Goal: Complete application form

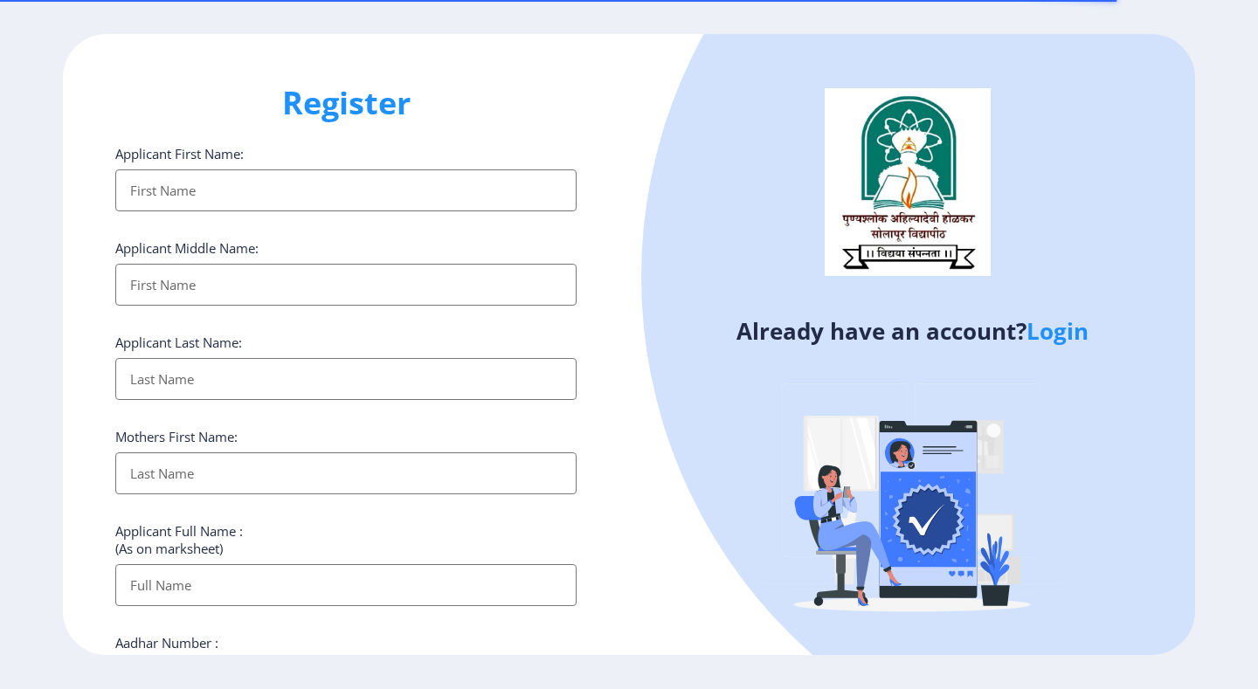
select select
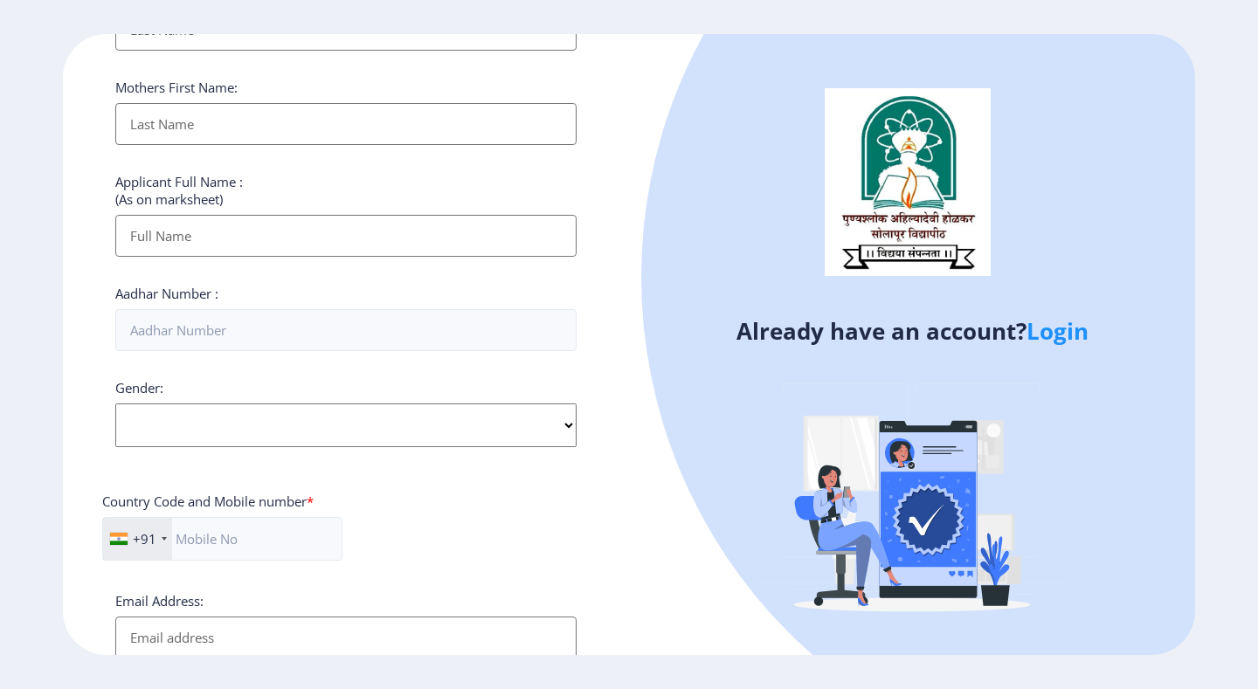
scroll to position [596, 0]
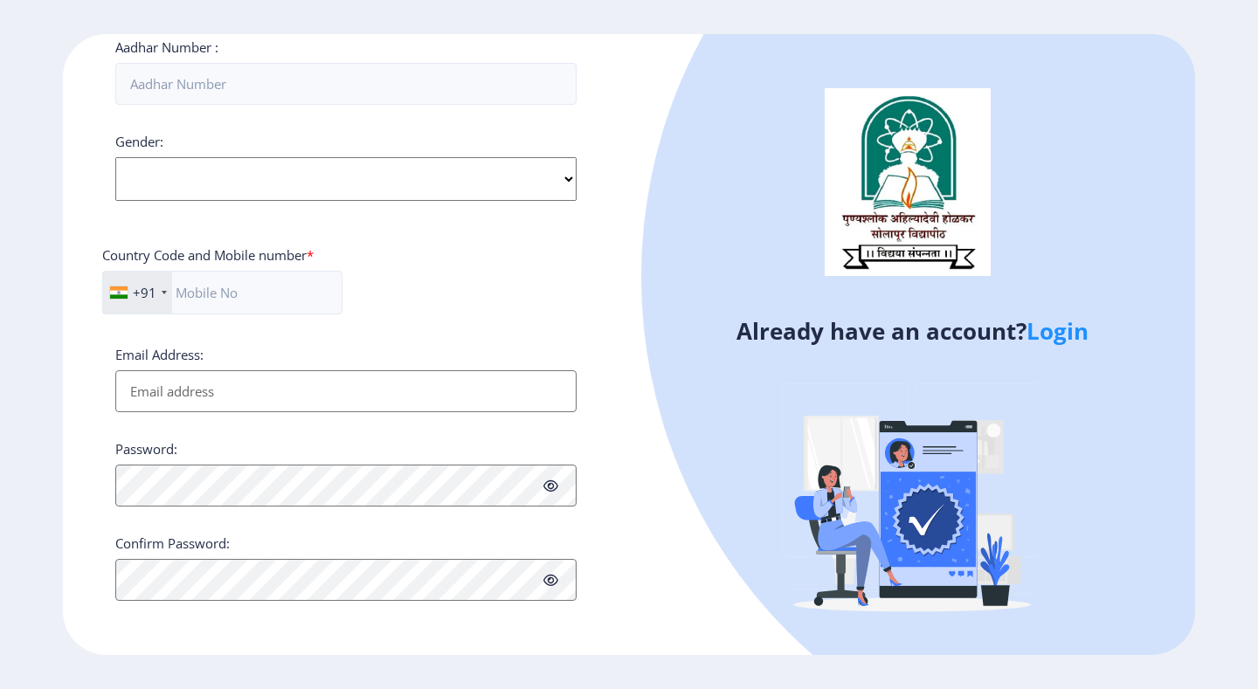
click at [1038, 334] on link "Login" at bounding box center [1058, 330] width 62 height 31
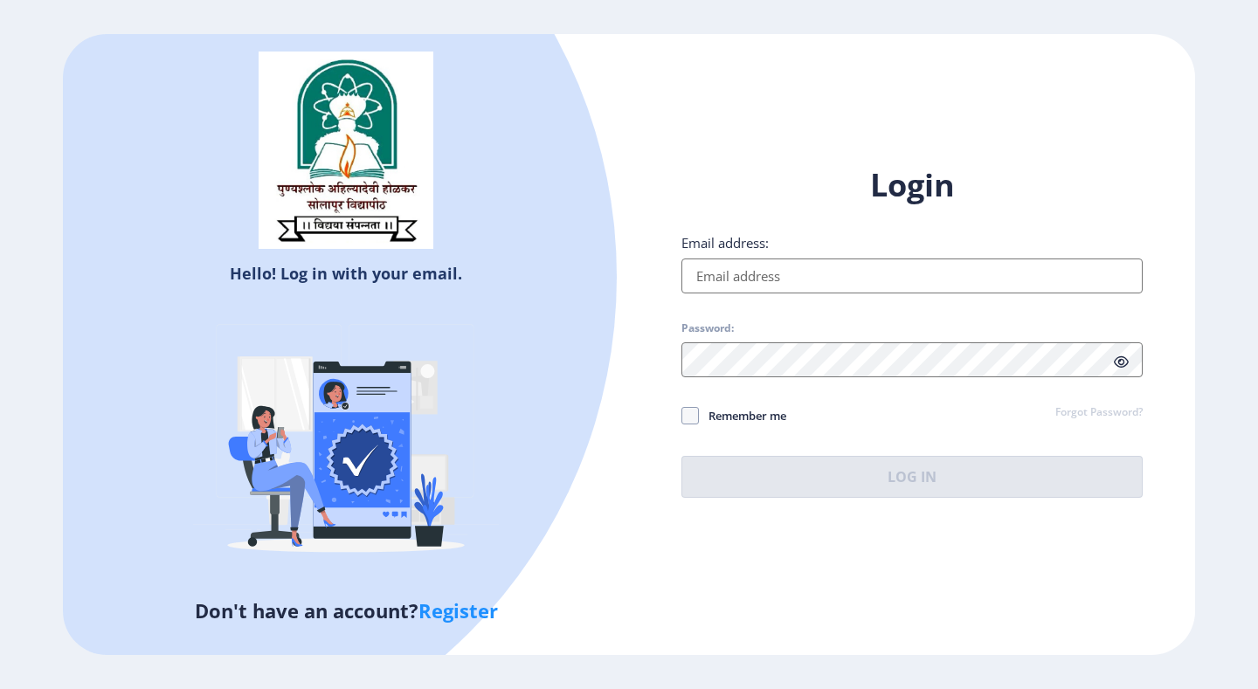
click at [732, 301] on div "Login Email address: Password: Remember me Forgot Password? Log In" at bounding box center [911, 331] width 461 height 334
click at [742, 272] on input "Email address:" at bounding box center [911, 276] width 461 height 35
type input "[EMAIL_ADDRESS][DOMAIN_NAME]"
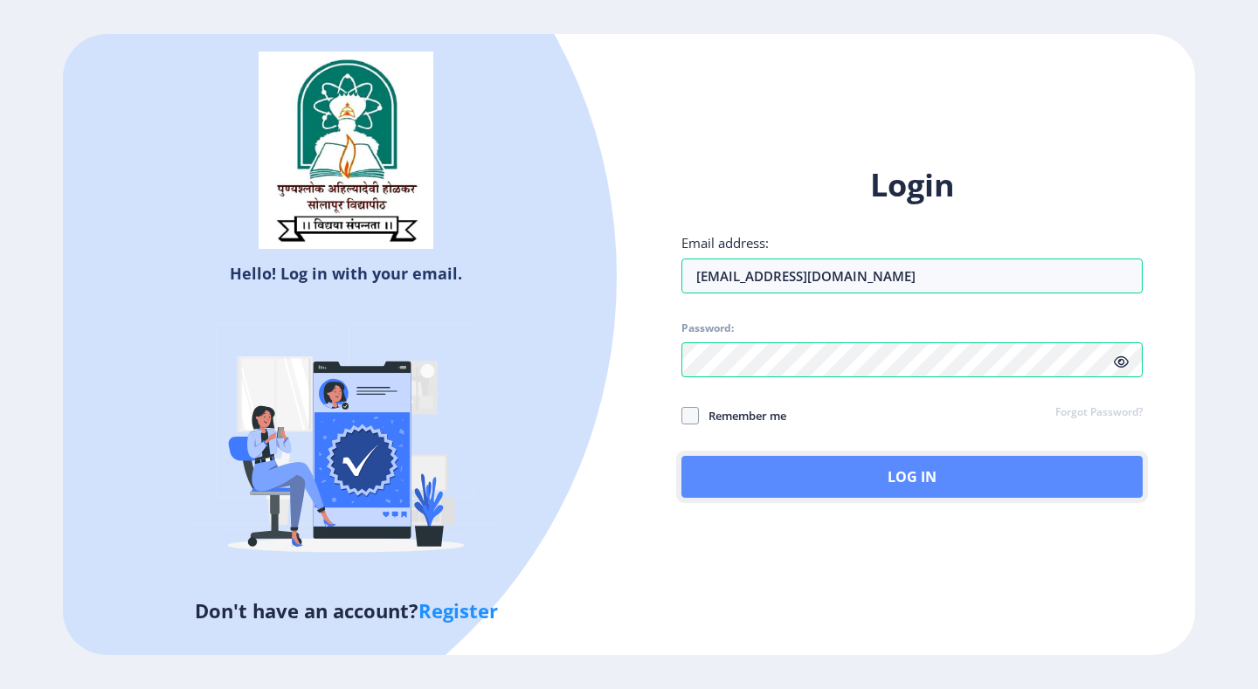
click at [893, 467] on button "Log In" at bounding box center [911, 477] width 461 height 42
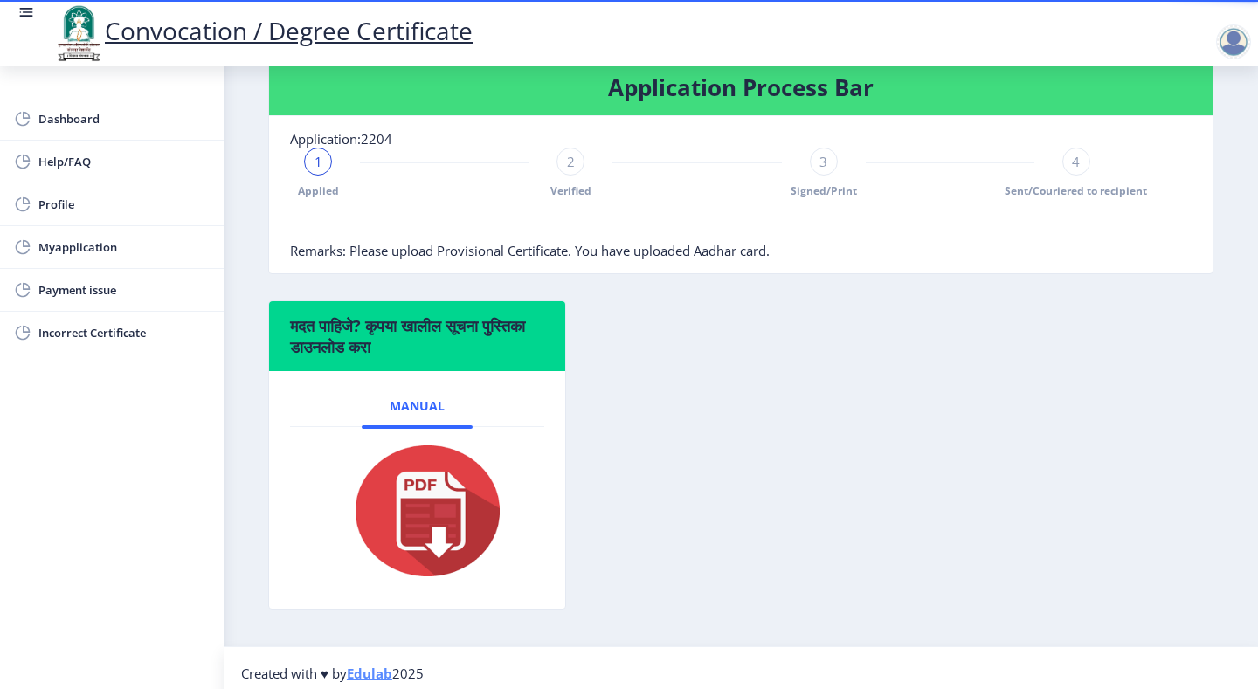
scroll to position [420, 0]
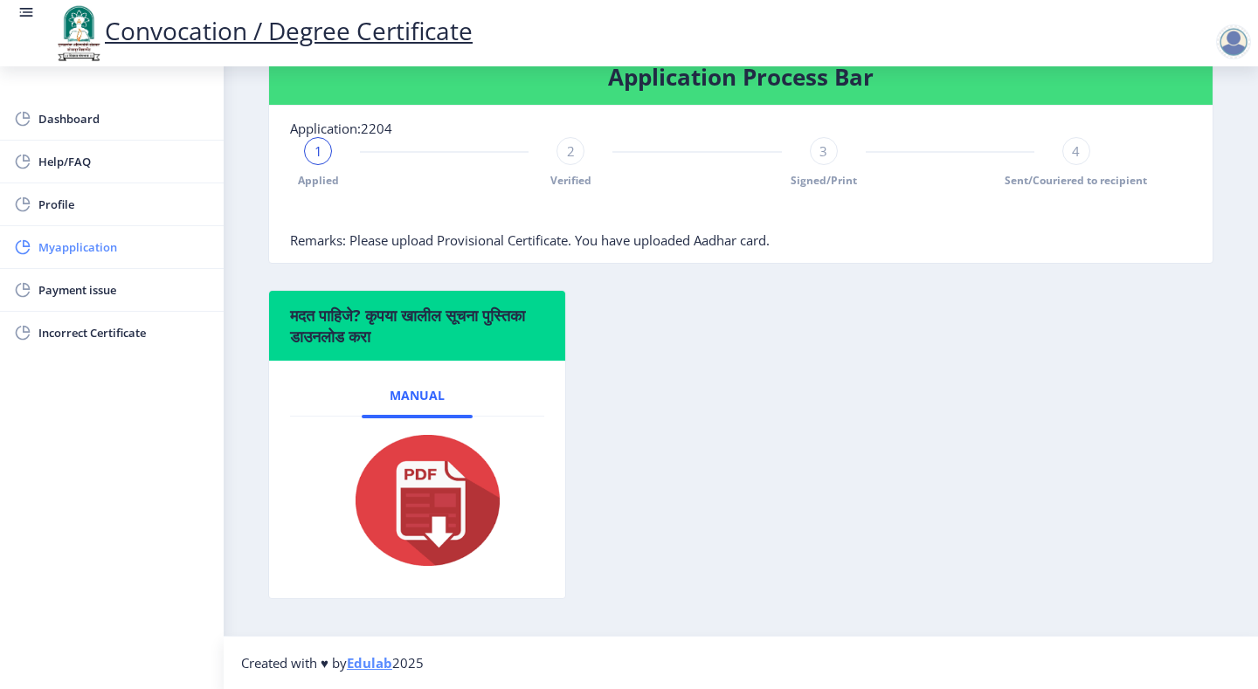
click at [101, 245] on span "Myapplication" at bounding box center [123, 247] width 171 height 21
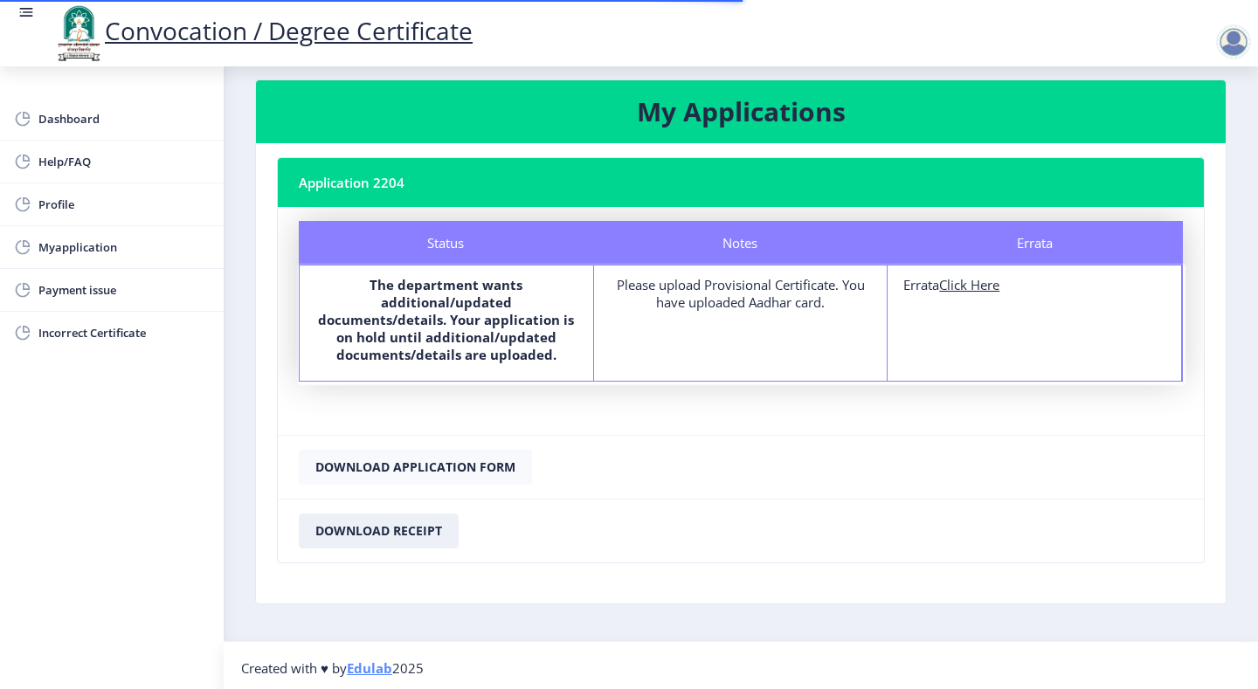
scroll to position [24, 0]
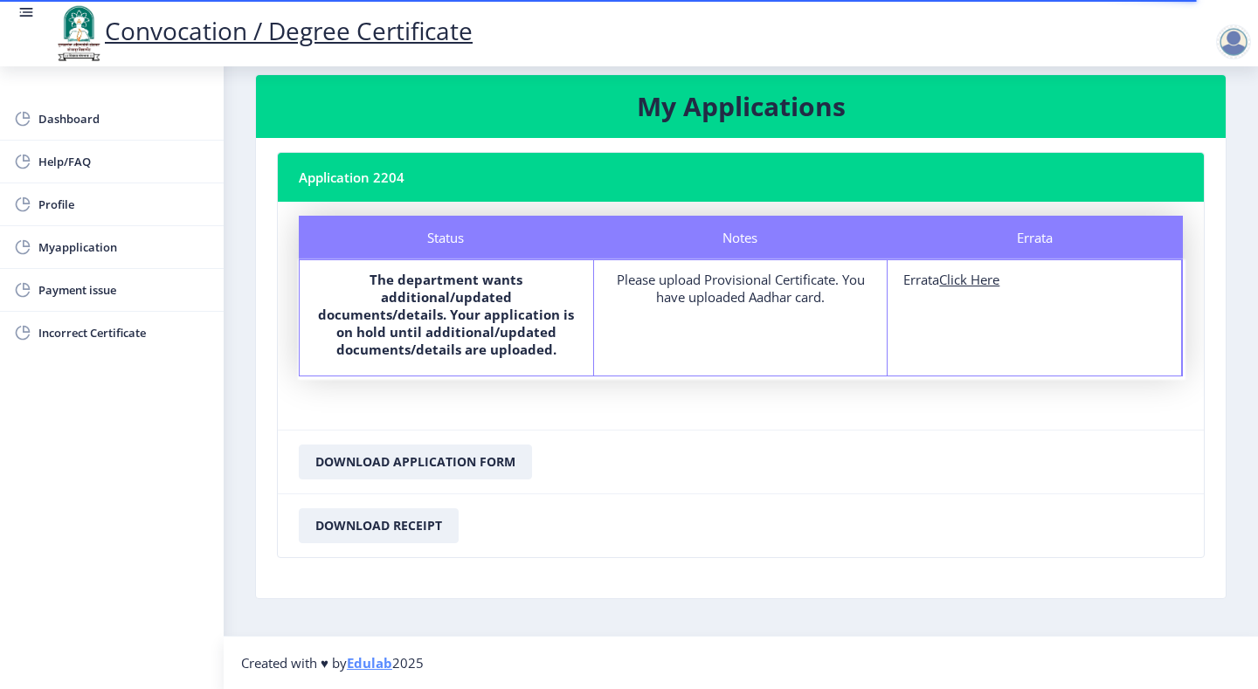
click at [963, 286] on u "Click Here" at bounding box center [969, 279] width 60 height 17
select select
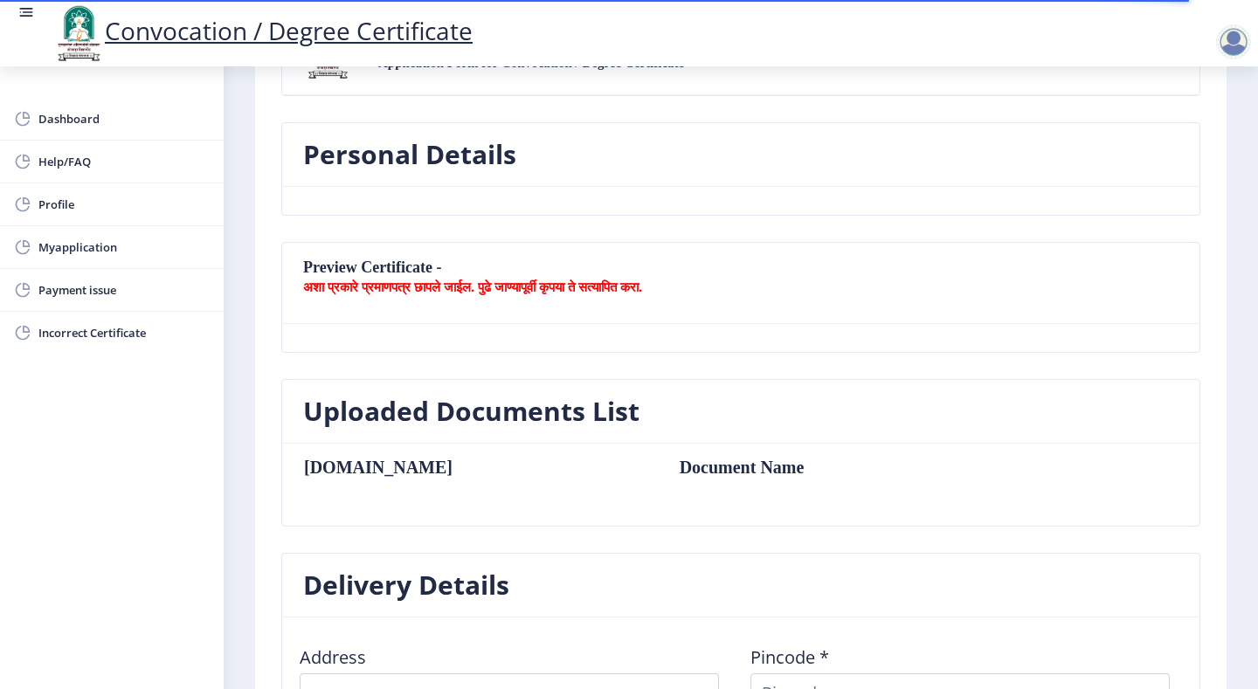
scroll to position [87, 0]
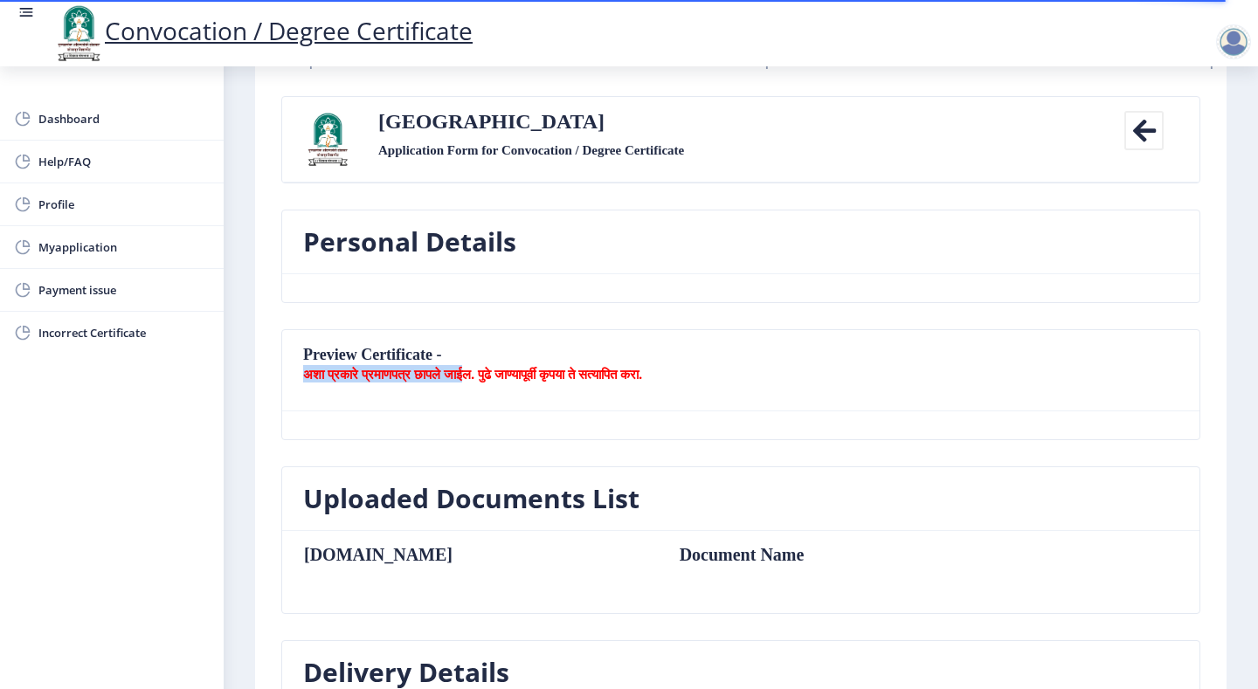
drag, startPoint x: 303, startPoint y: 383, endPoint x: 589, endPoint y: 383, distance: 285.7
click at [589, 383] on nb-card-header "Preview Certificate - अशा प्रकारे प्रमाणपत्र छापले जाईल. पुढे जाण्यापूर्वी कृपय…" at bounding box center [740, 370] width 917 height 81
click at [642, 380] on b "अशा प्रकारे प्रमाणपत्र छापले जाईल. पुढे जाण्यापूर्वी कृपया ते सत्यापित करा." at bounding box center [472, 373] width 339 height 17
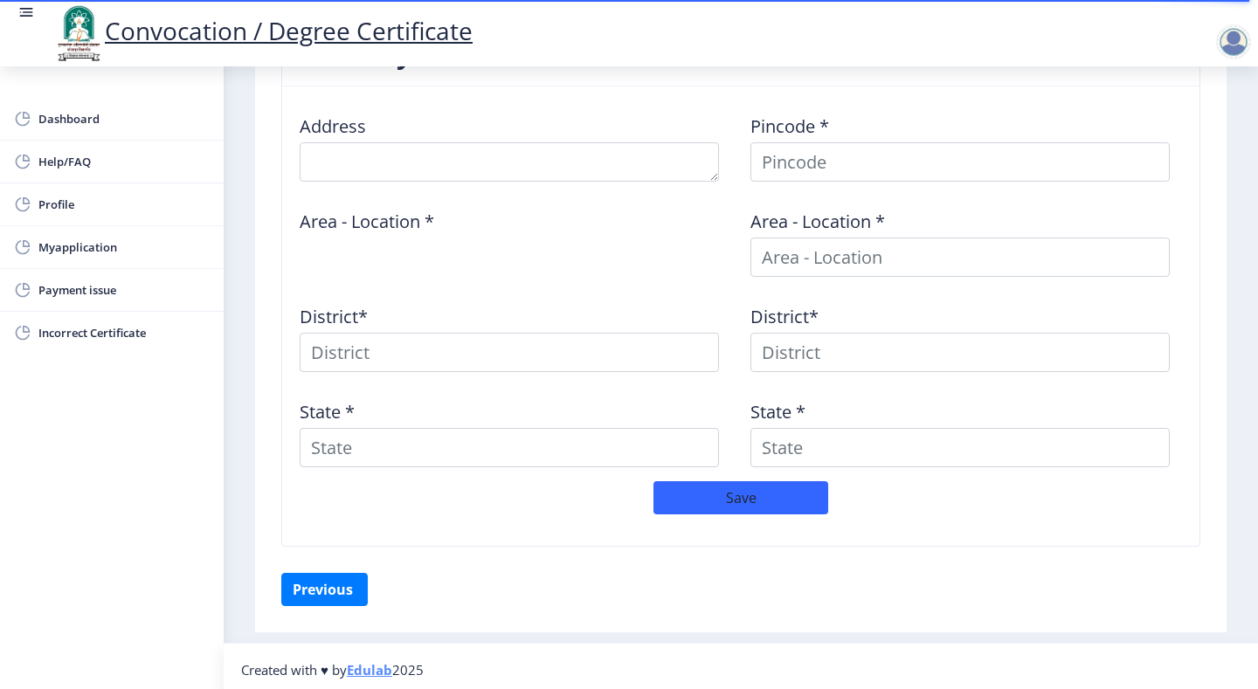
scroll to position [713, 0]
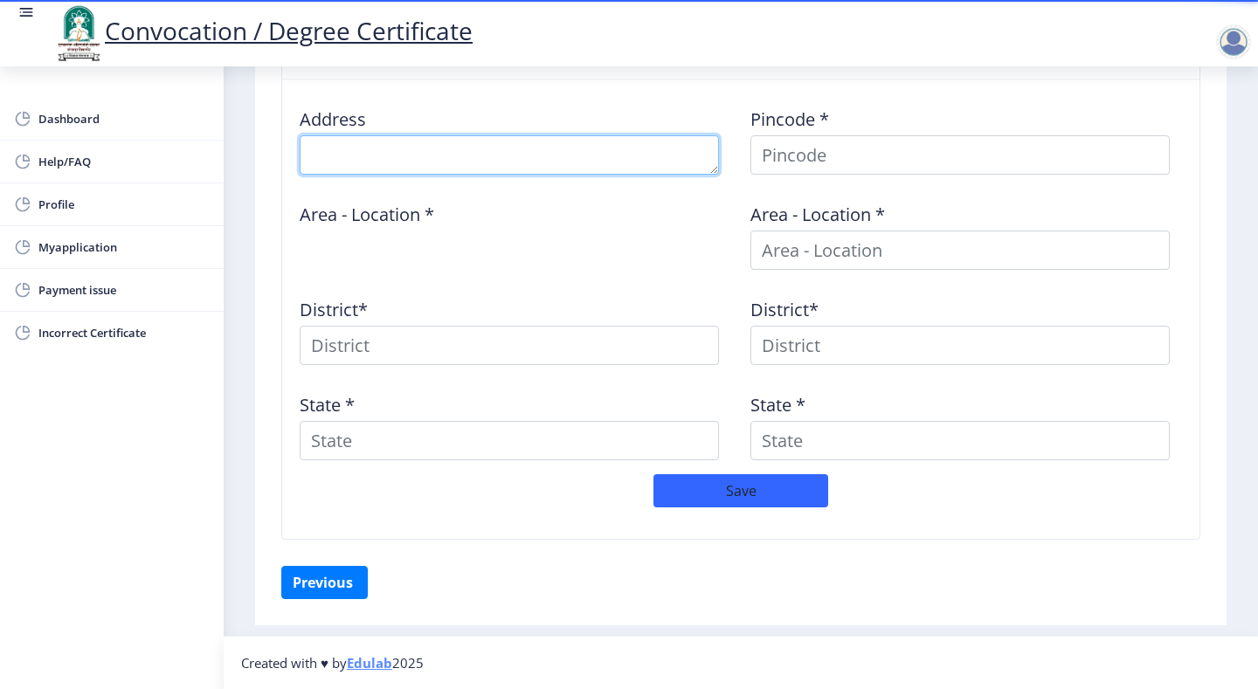
click at [416, 159] on textarea at bounding box center [509, 154] width 419 height 39
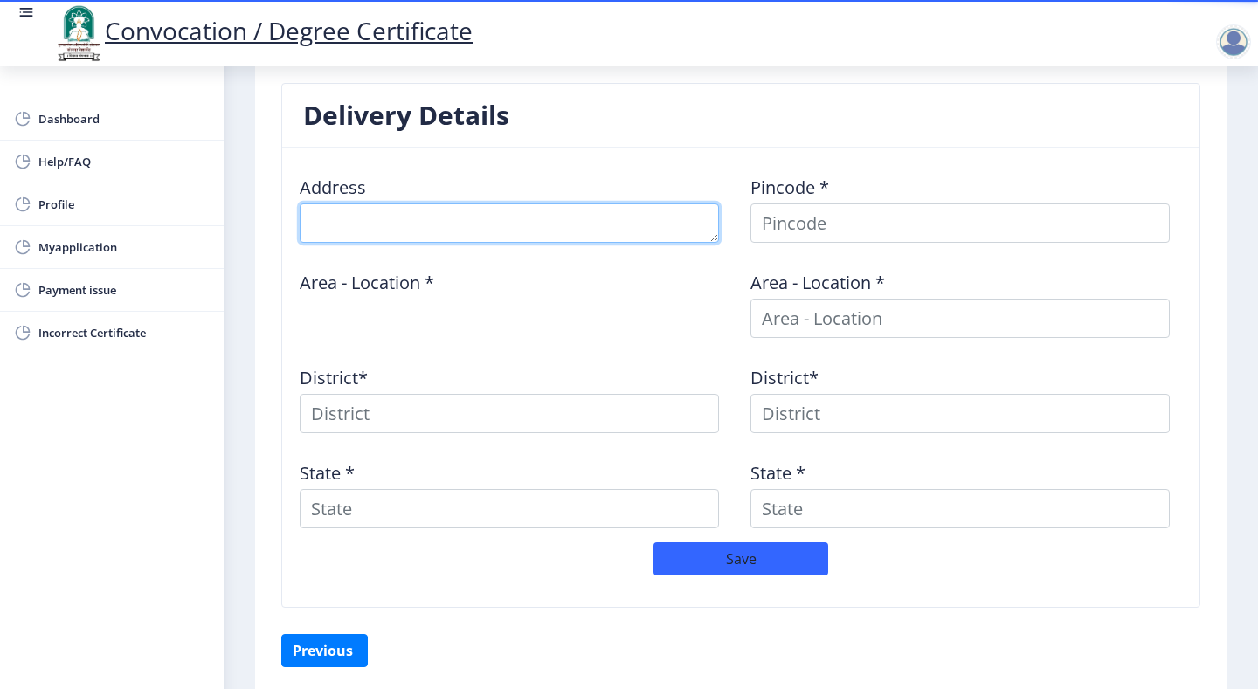
scroll to position [626, 0]
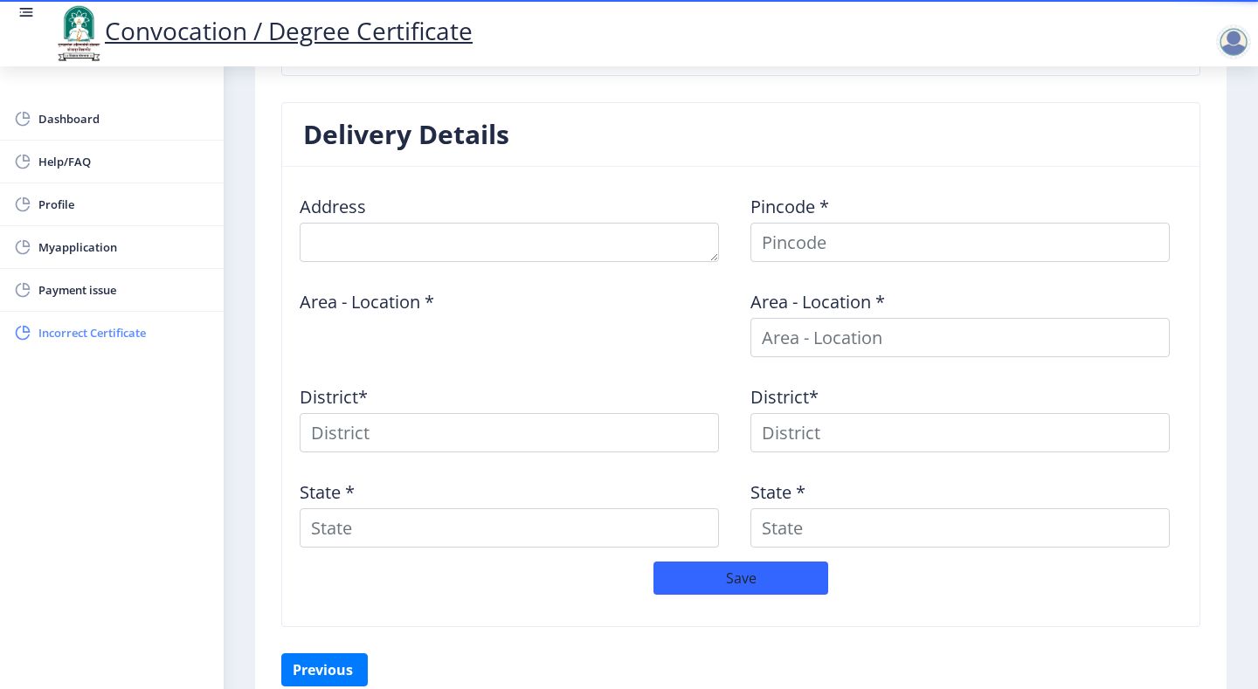
click at [164, 330] on span "Incorrect Certificate" at bounding box center [123, 332] width 171 height 21
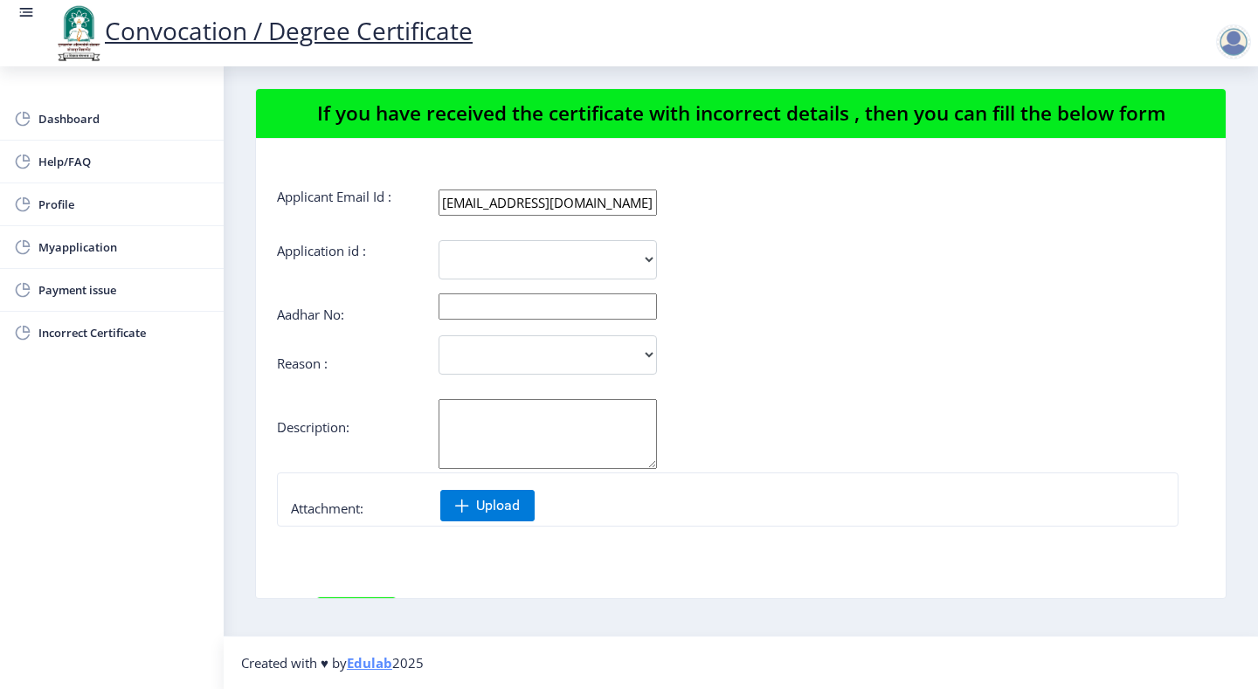
scroll to position [184, 0]
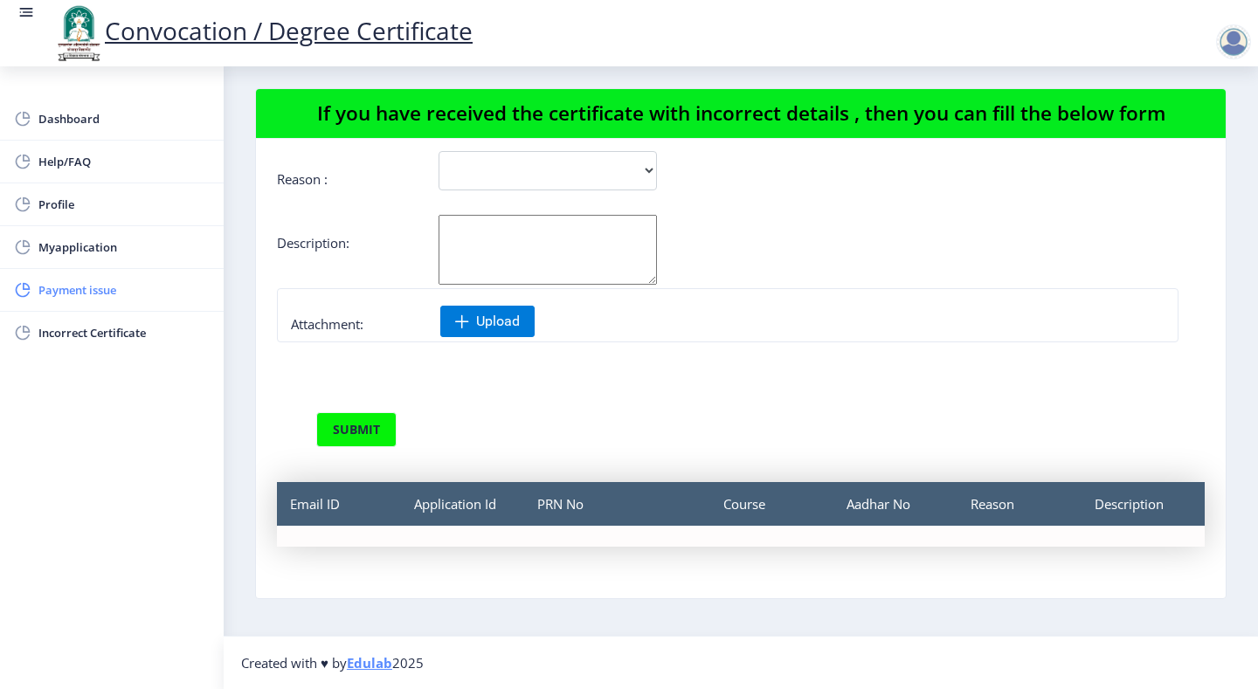
click at [66, 287] on span "Payment issue" at bounding box center [123, 290] width 171 height 21
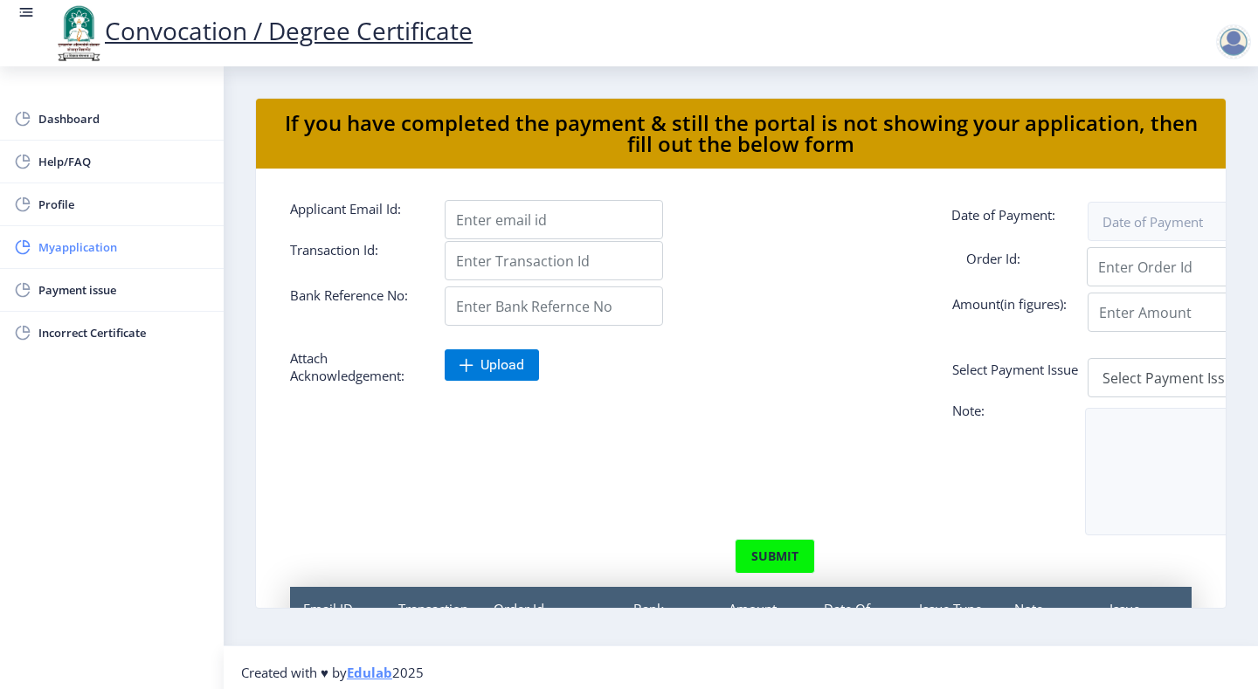
click at [83, 252] on span "Myapplication" at bounding box center [123, 247] width 171 height 21
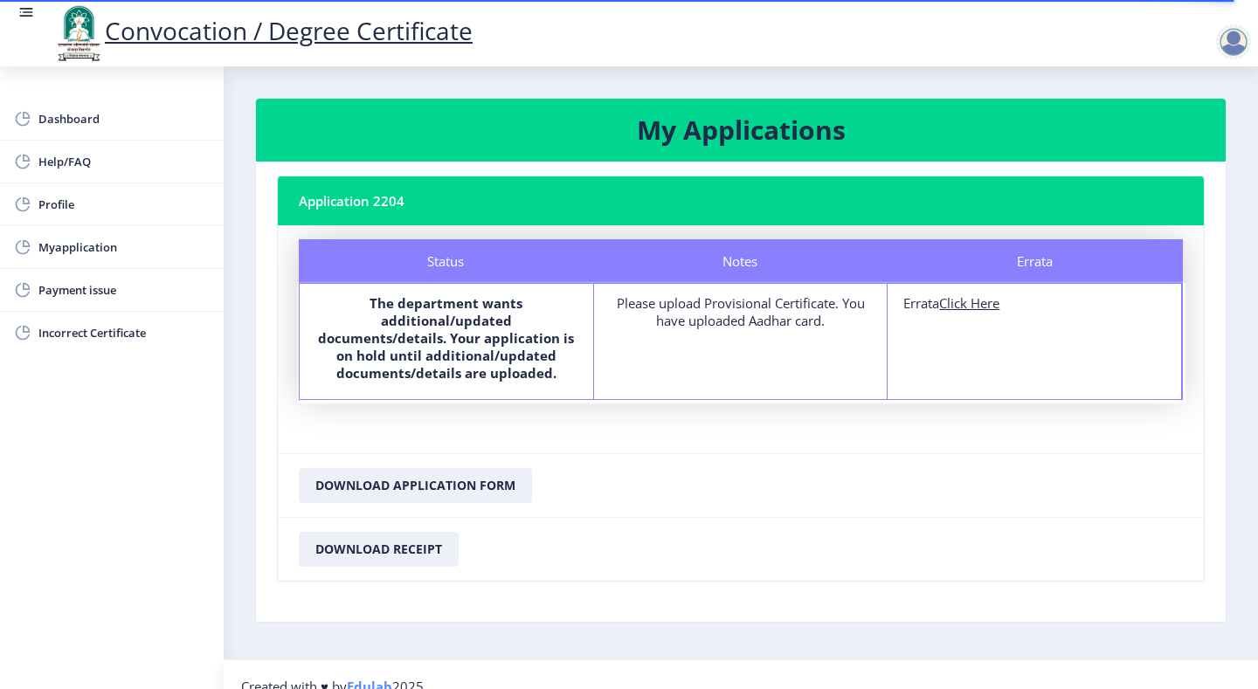
click at [978, 308] on u "Click Here" at bounding box center [969, 302] width 60 height 17
select select
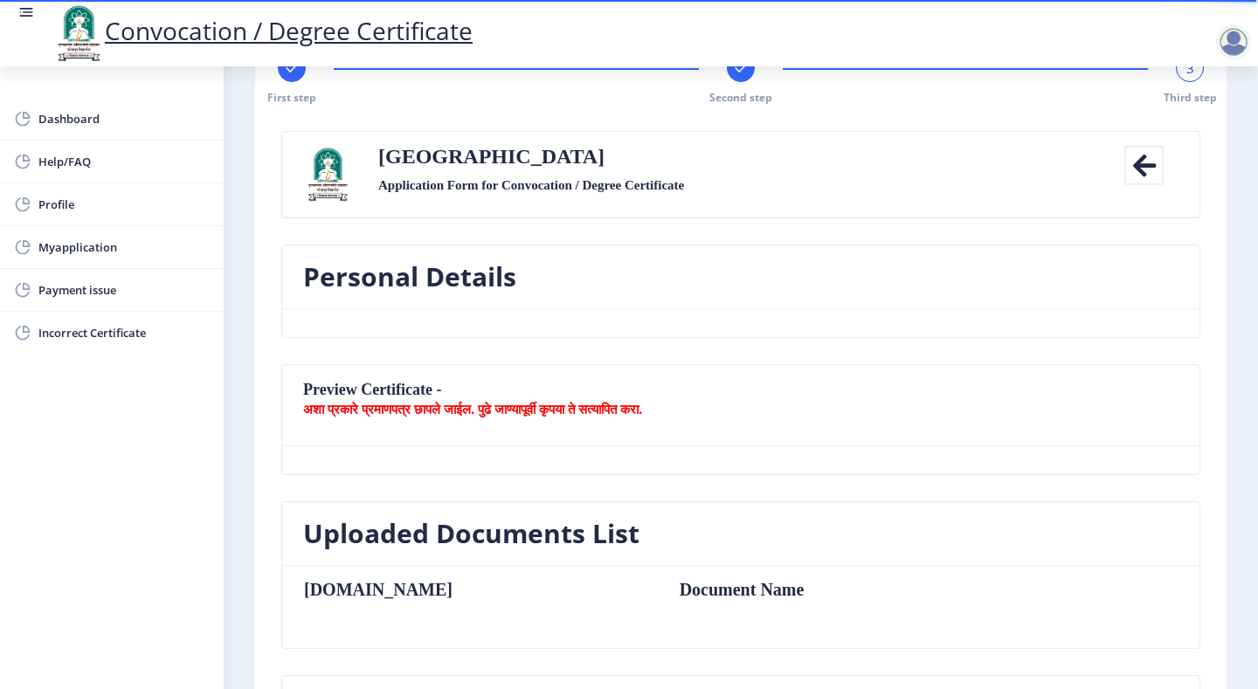
scroll to position [175, 0]
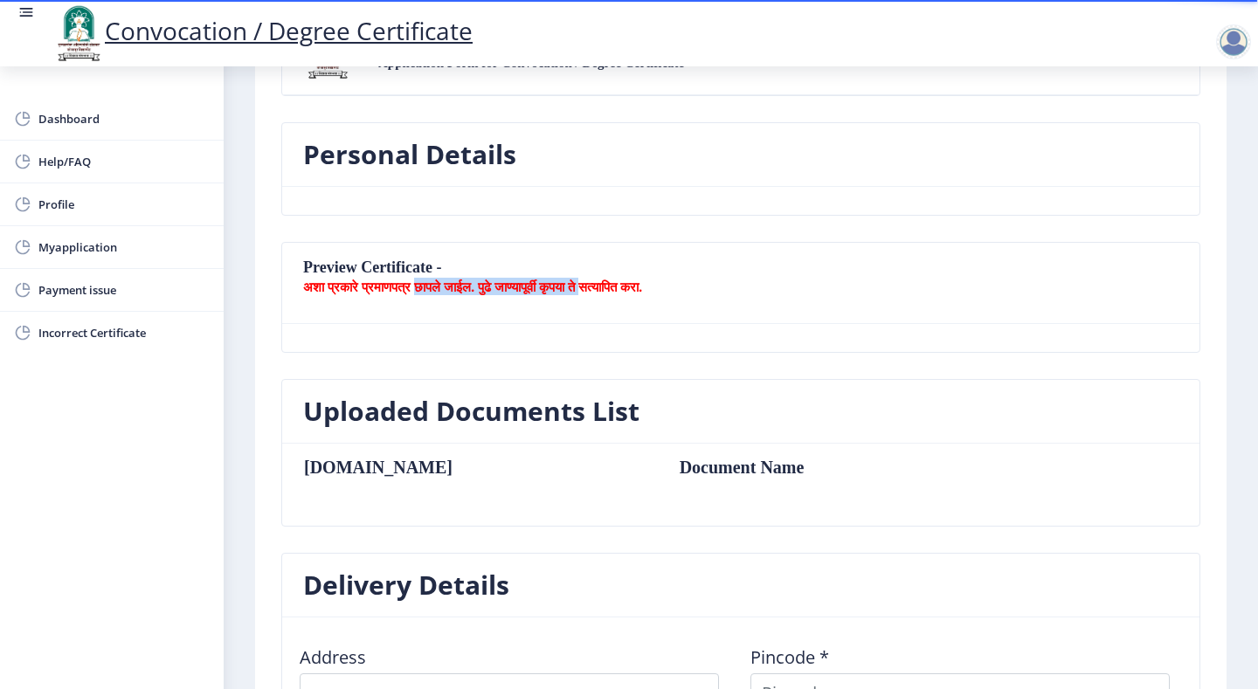
drag, startPoint x: 427, startPoint y: 294, endPoint x: 679, endPoint y: 294, distance: 251.6
click at [642, 294] on b "अशा प्रकारे प्रमाणपत्र छापले जाईल. पुढे जाण्यापूर्वी कृपया ते सत्यापित करा." at bounding box center [472, 286] width 339 height 17
click at [688, 296] on nb-card-header "Preview Certificate - अशा प्रकारे प्रमाणपत्र छापले जाईल. पुढे जाण्यापूर्वी कृपय…" at bounding box center [740, 283] width 917 height 81
click at [386, 267] on nb-card-header "Preview Certificate - अशा प्रकारे प्रमाणपत्र छापले जाईल. पुढे जाण्यापूर्वी कृपय…" at bounding box center [740, 283] width 917 height 81
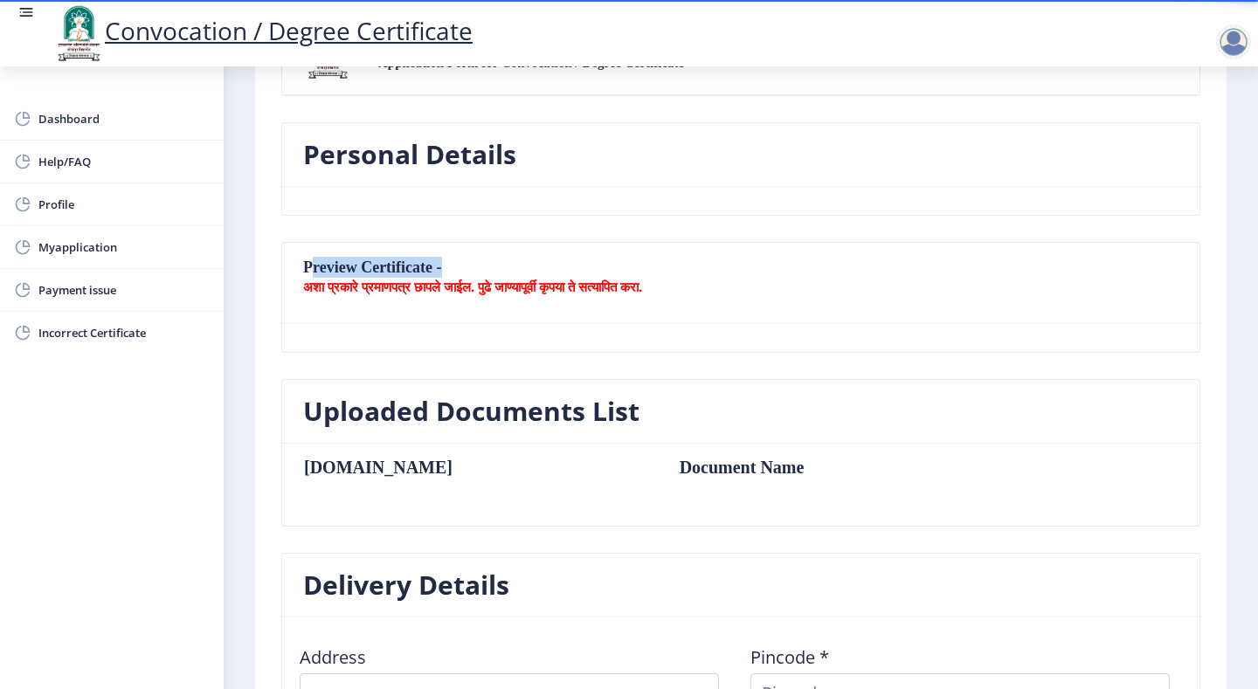
click at [386, 267] on nb-card-header "Preview Certificate - अशा प्रकारे प्रमाणपत्र छापले जाईल. पुढे जाण्यापूर्वी कृपय…" at bounding box center [740, 283] width 917 height 81
click at [461, 350] on nb-card-body at bounding box center [740, 338] width 917 height 28
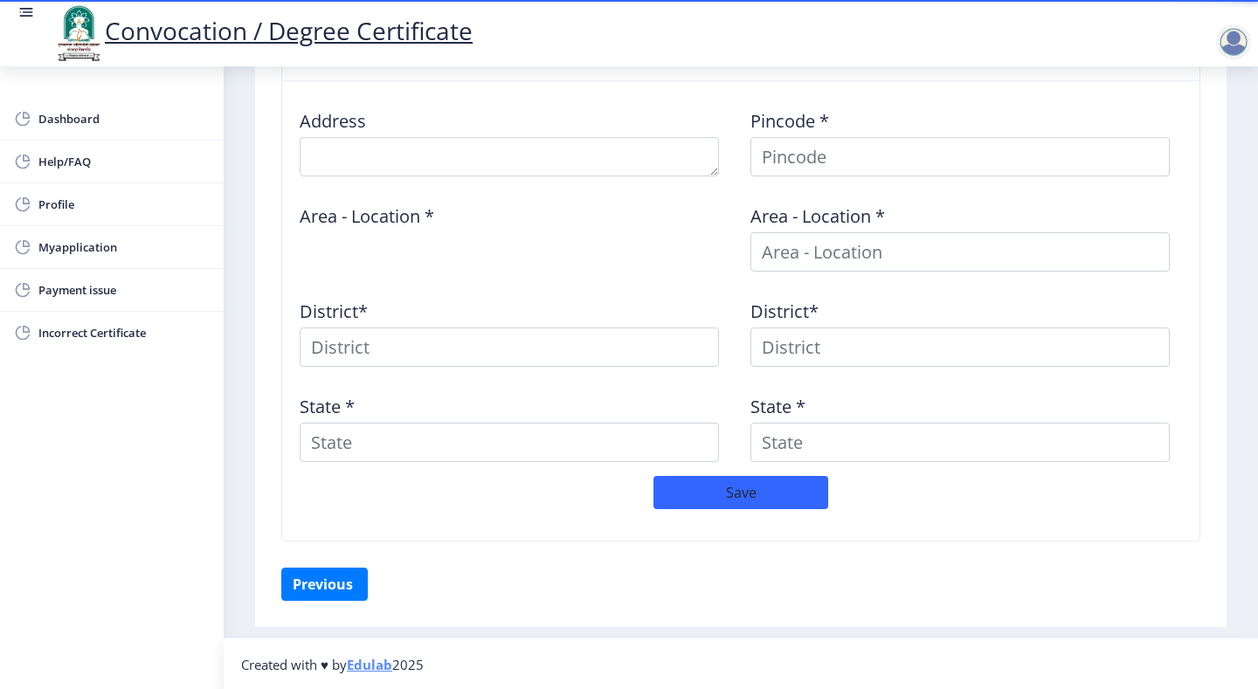
scroll to position [713, 0]
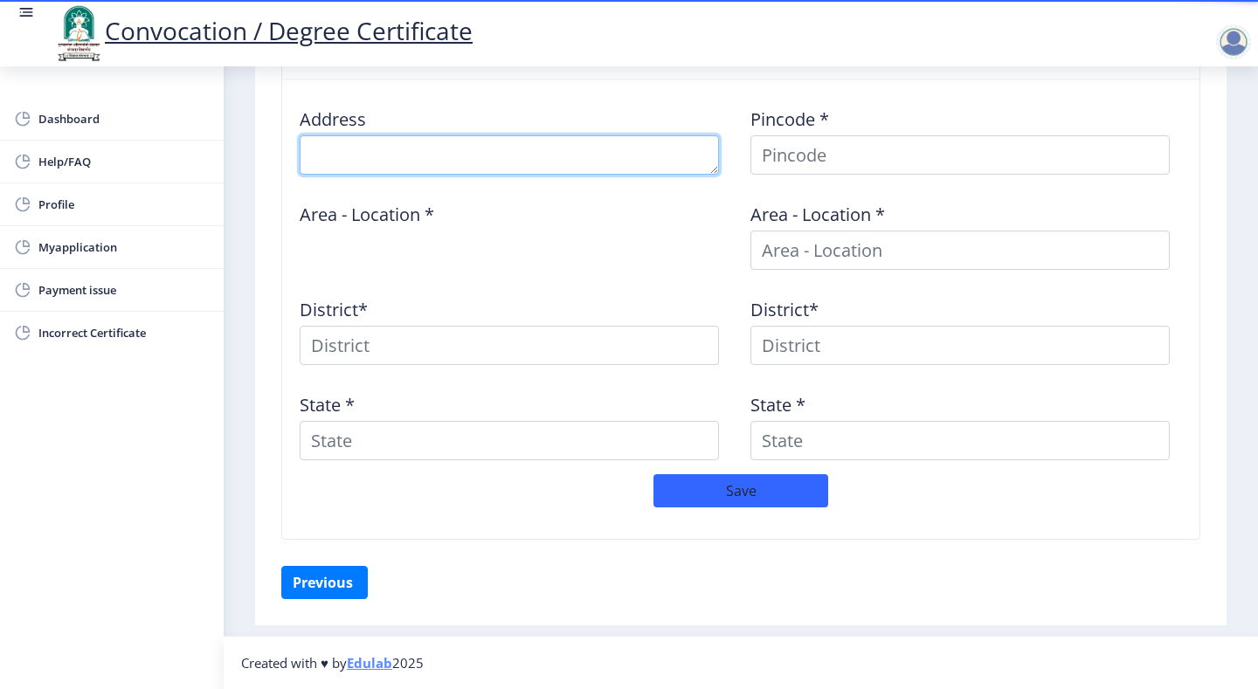
click at [403, 157] on textarea at bounding box center [509, 154] width 419 height 39
type textarea "b"
type textarea "BLOCK [STREET_ADDRESS]"
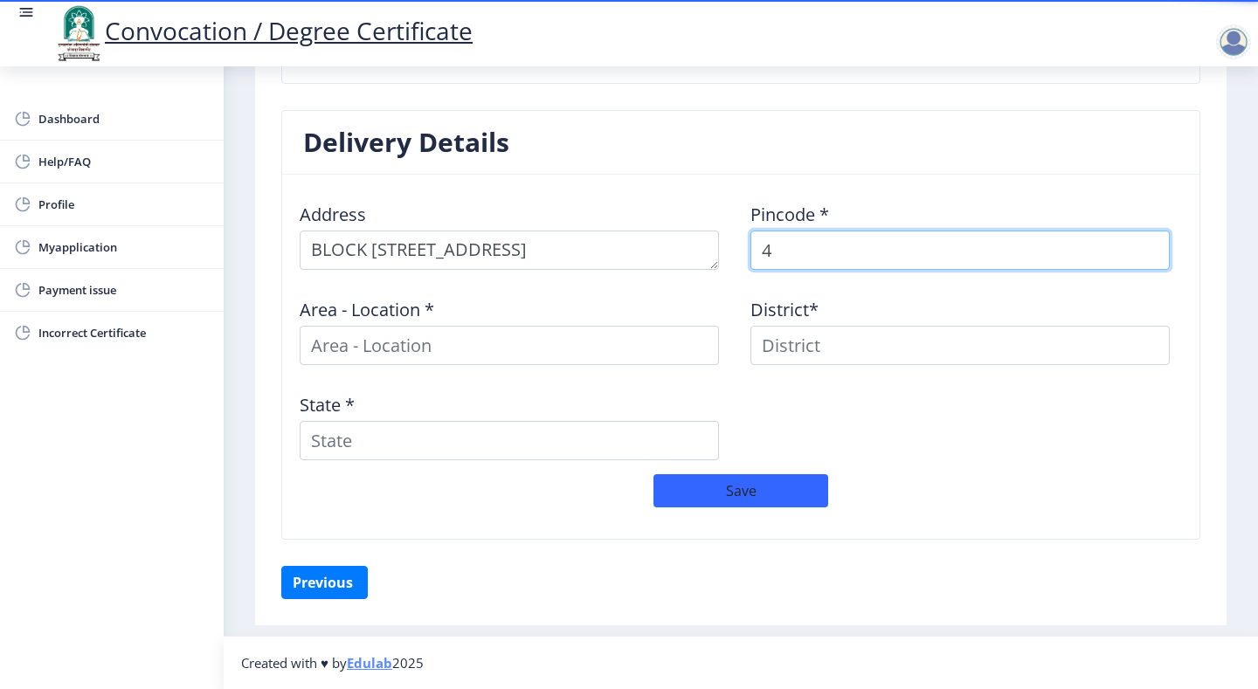
scroll to position [618, 0]
type input "413004"
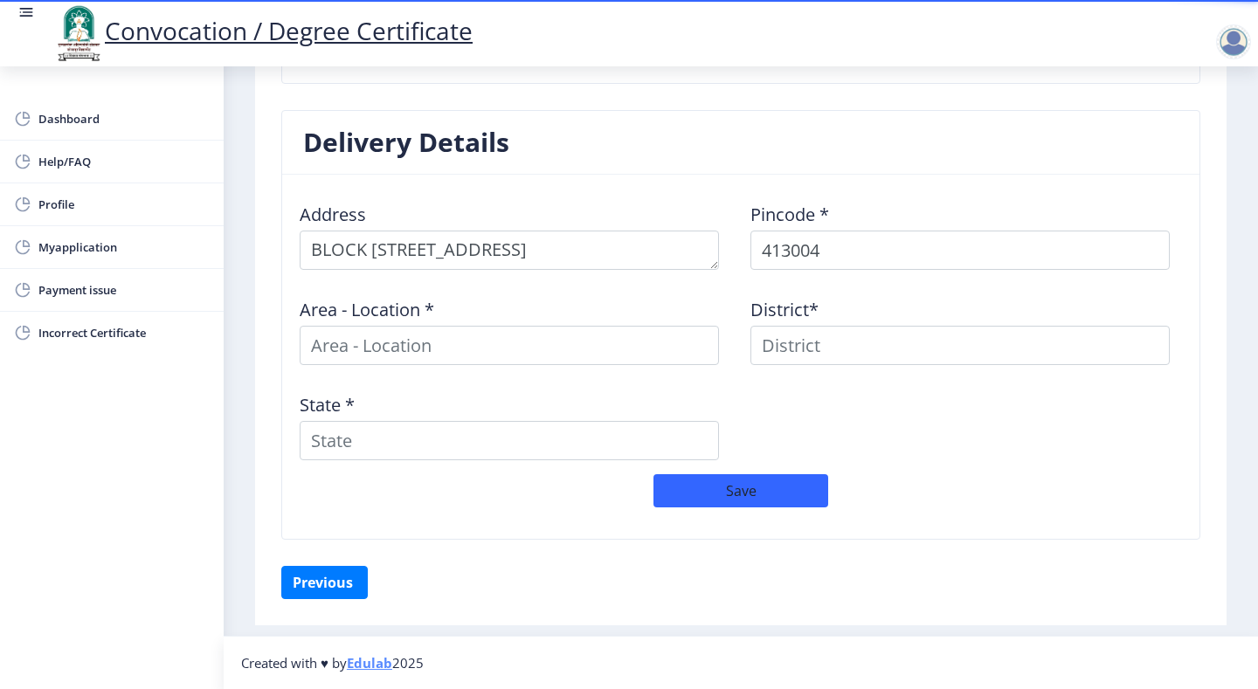
scroll to position [631, 0]
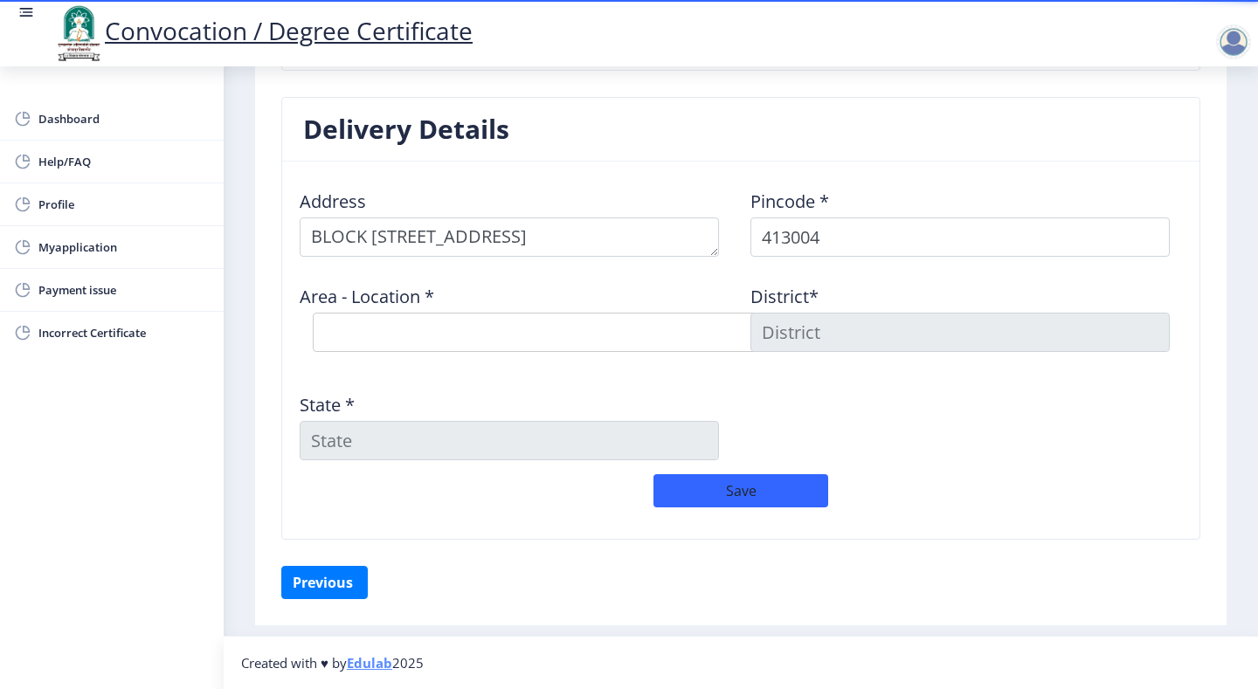
click at [474, 359] on div "Area - Location * Select Area Location [GEOGRAPHIC_DATA] S.O ([GEOGRAPHIC_DATA]…" at bounding box center [515, 318] width 451 height 94
click at [470, 333] on select "Select Area Location [GEOGRAPHIC_DATA] S.O ([GEOGRAPHIC_DATA]) [PERSON_NAME] [G…" at bounding box center [575, 332] width 524 height 39
select select "1: Object"
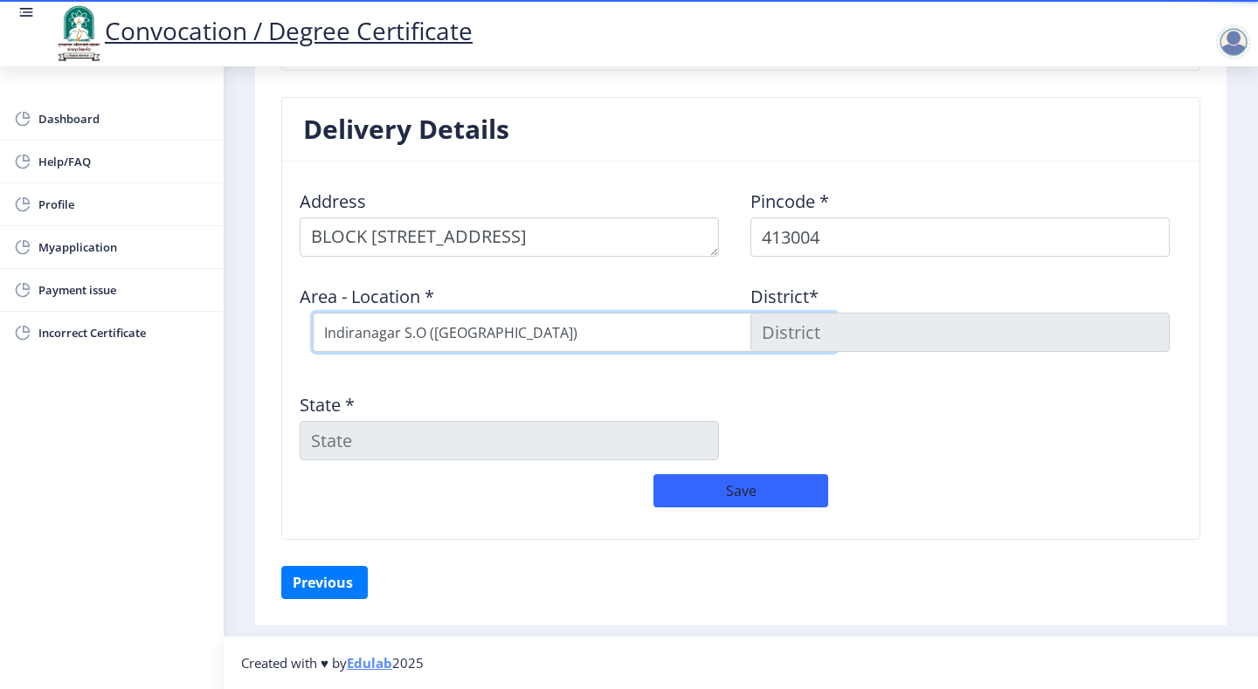
click at [313, 313] on select "Select Area Location [GEOGRAPHIC_DATA] S.O ([GEOGRAPHIC_DATA]) [PERSON_NAME] [G…" at bounding box center [575, 332] width 524 height 39
type input "SOLAPUR"
type input "[GEOGRAPHIC_DATA]"
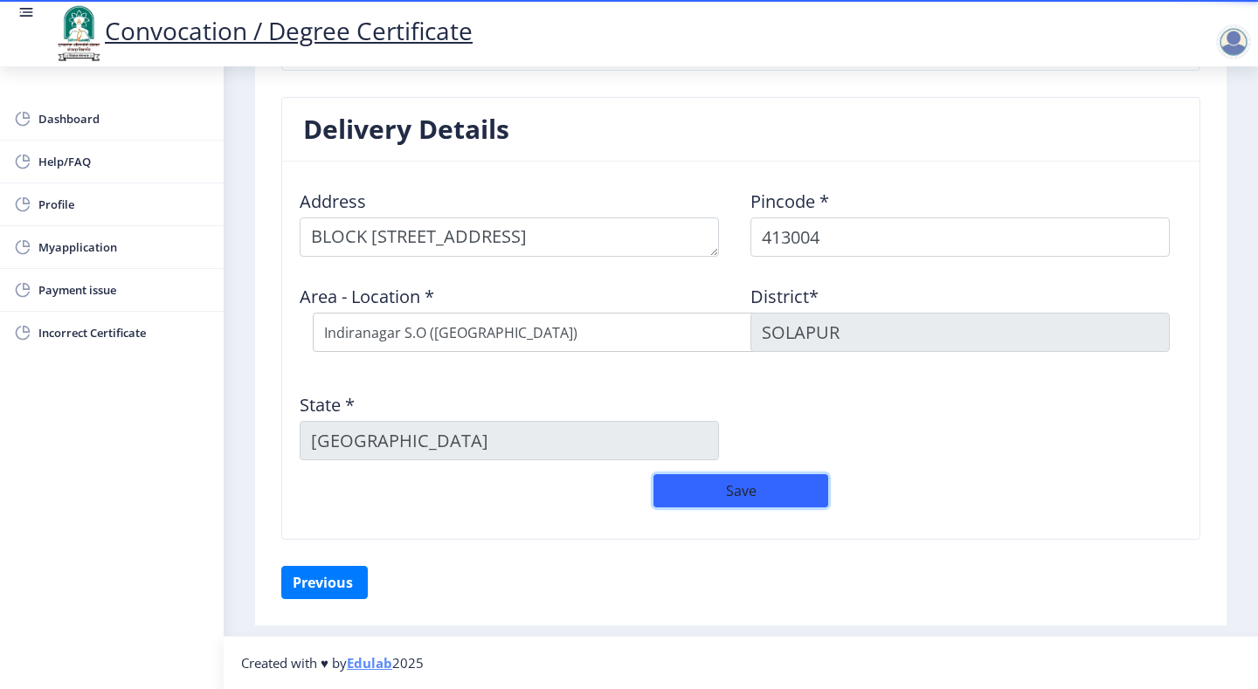
click at [771, 495] on button "Save" at bounding box center [740, 490] width 175 height 33
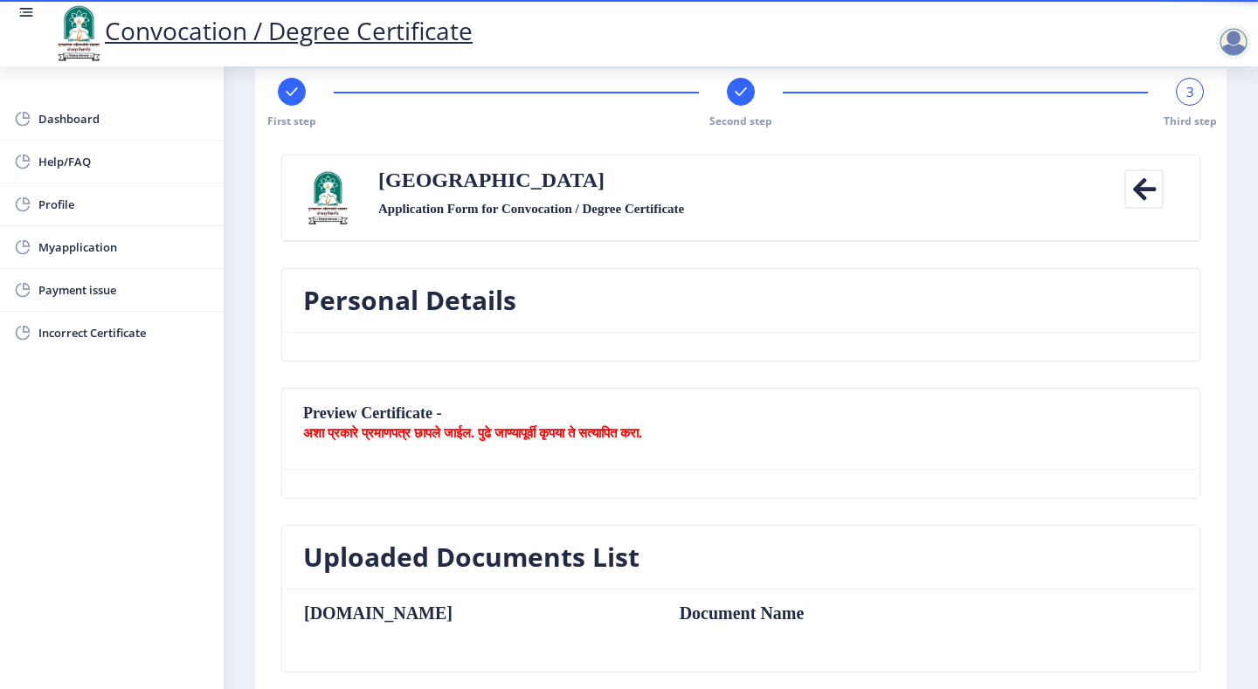
scroll to position [0, 0]
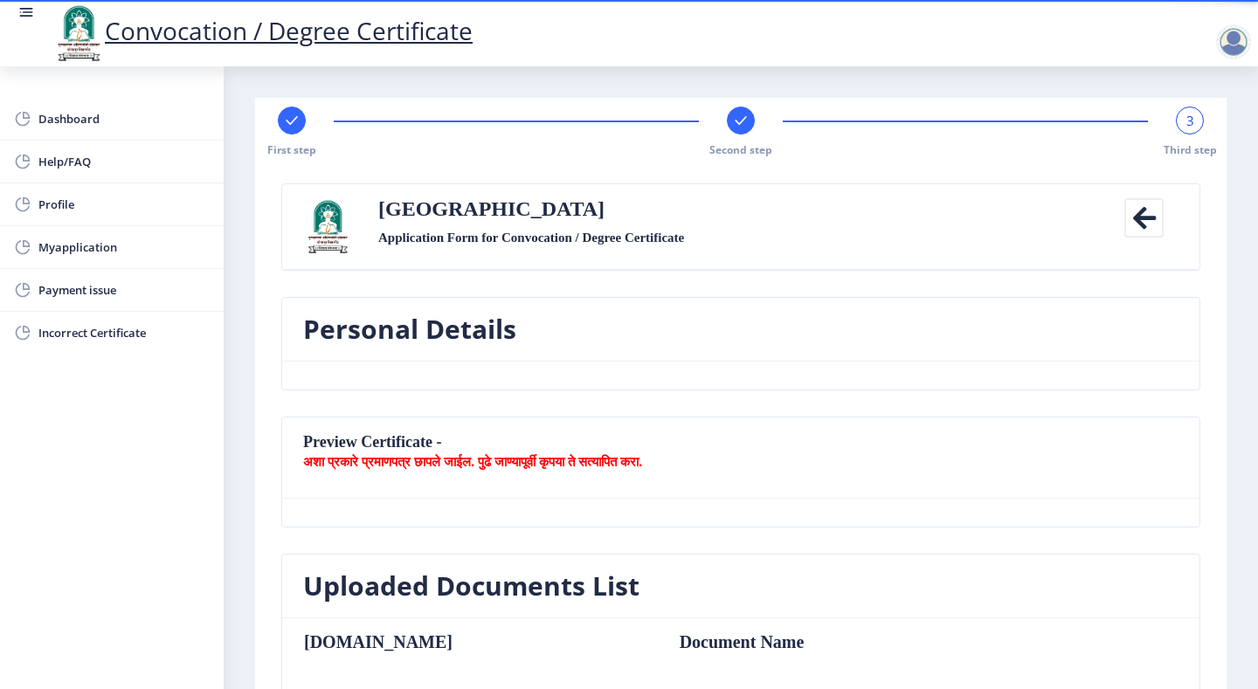
click at [1160, 135] on div "First step Second step 3 Third step" at bounding box center [741, 132] width 954 height 51
drag, startPoint x: 1122, startPoint y: 198, endPoint x: 1132, endPoint y: 211, distance: 16.1
click at [1124, 201] on icon at bounding box center [1143, 217] width 39 height 39
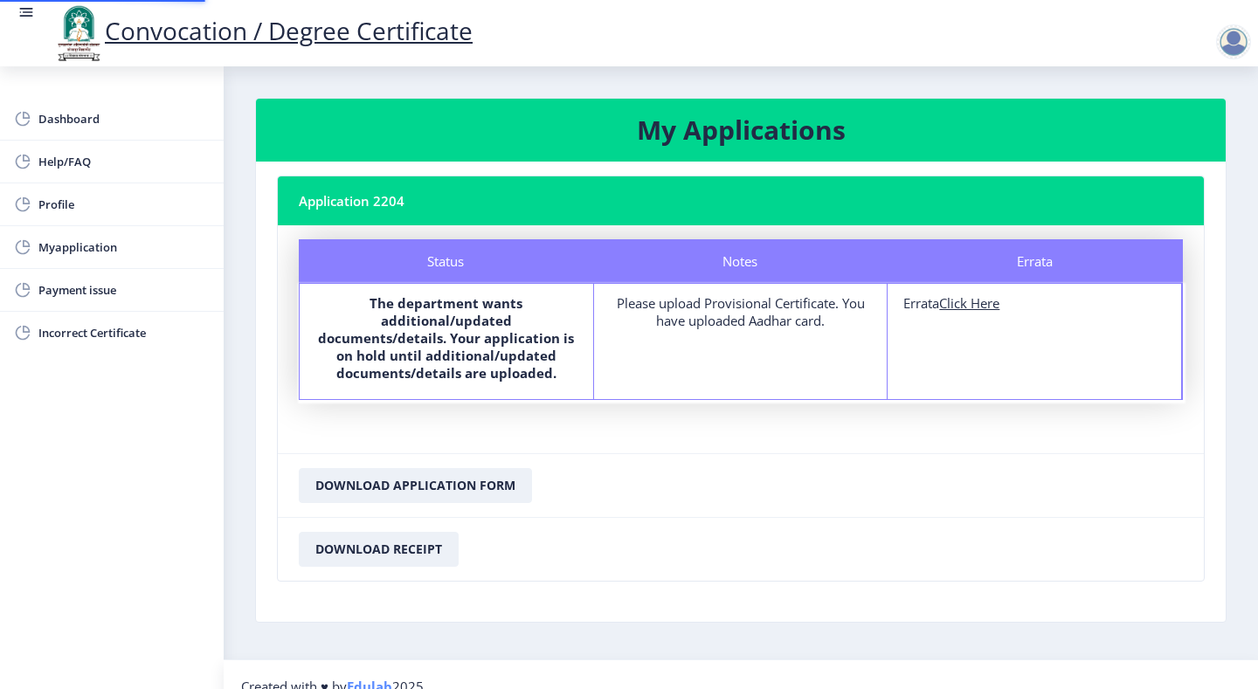
click at [1132, 211] on nb-card-header "Application 2204" at bounding box center [741, 200] width 926 height 49
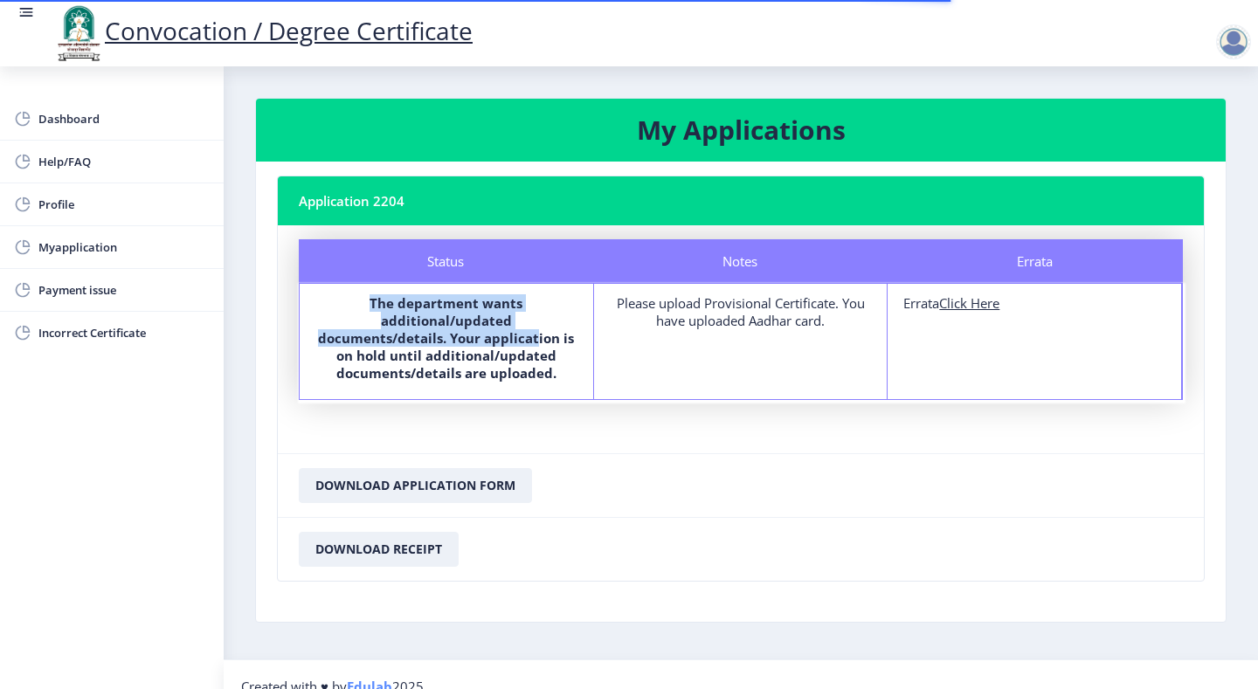
drag, startPoint x: 396, startPoint y: 289, endPoint x: 564, endPoint y: 351, distance: 179.7
click at [547, 348] on div "Status The department wants additional/updated documents/details. Your applicat…" at bounding box center [447, 341] width 294 height 115
click at [533, 362] on b "The department wants additional/updated documents/details. Your application is …" at bounding box center [446, 337] width 256 height 87
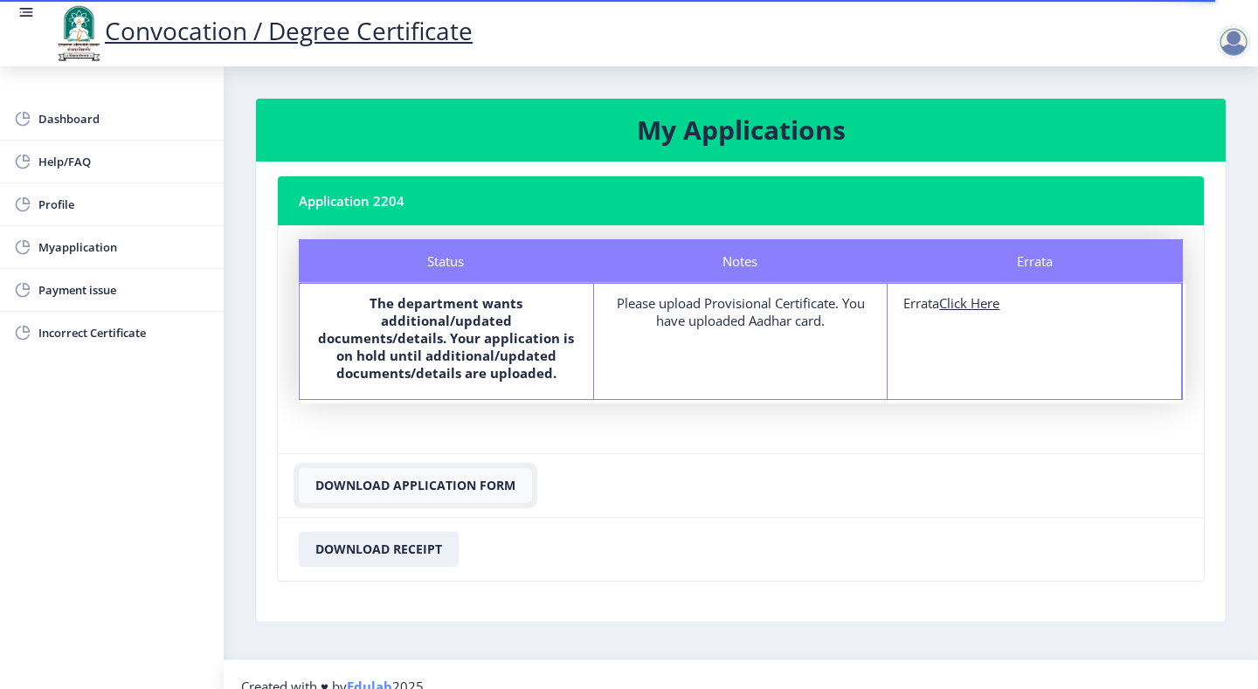
click at [439, 486] on button "Download Application Form" at bounding box center [415, 485] width 233 height 35
click at [86, 116] on span "Dashboard" at bounding box center [123, 118] width 171 height 21
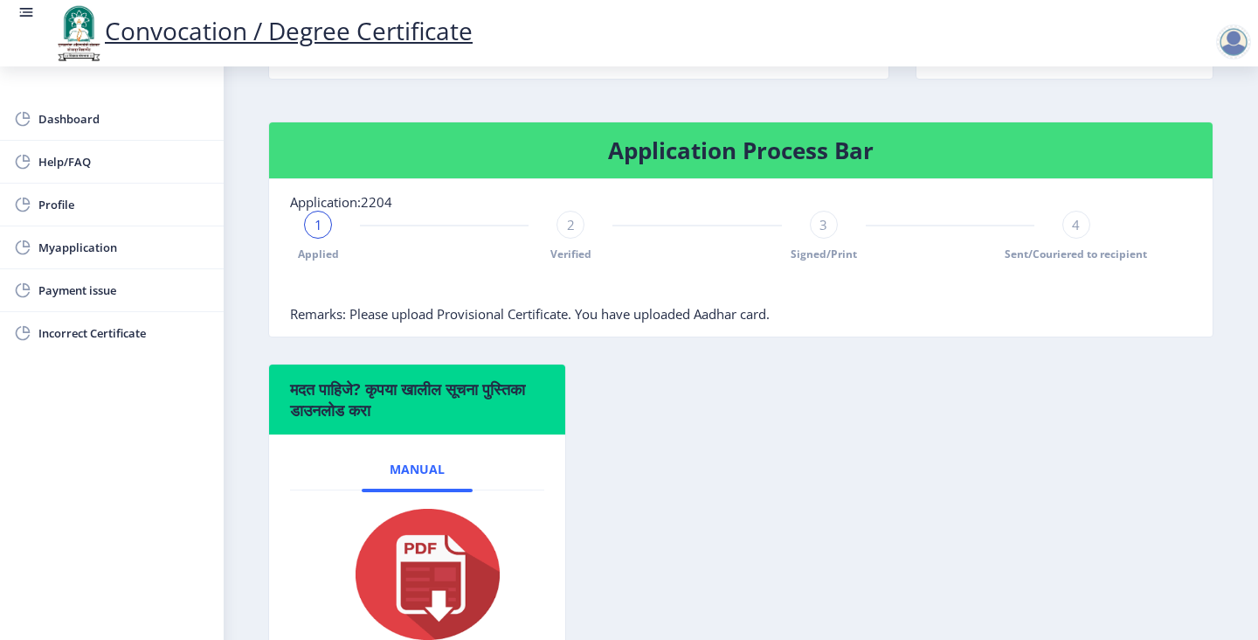
scroll to position [420, 0]
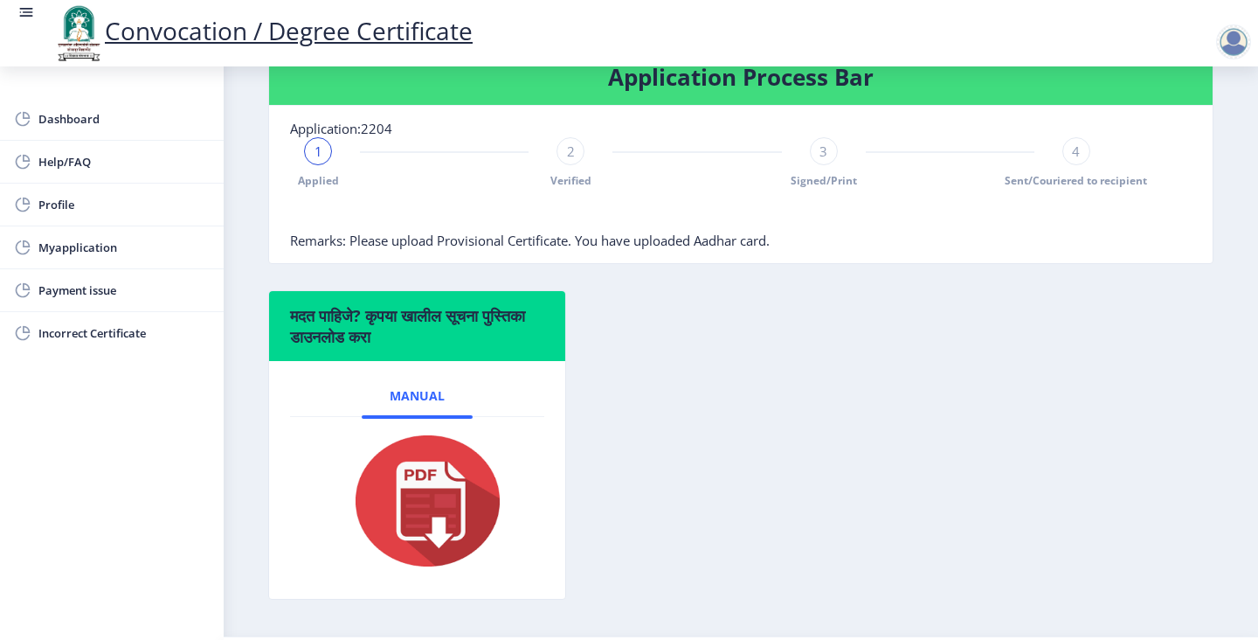
click at [721, 453] on div "मदत पाहिजे? कृपया खालील सूचना पुस्तिका डाउनलोड करा Manual" at bounding box center [741, 457] width 972 height 335
click at [85, 117] on span "Dashboard" at bounding box center [123, 118] width 171 height 21
click at [959, 501] on div "मदत पाहिजे? कृपया खालील सूचना पुस्तिका डाउनलोड करा Manual" at bounding box center [741, 457] width 972 height 335
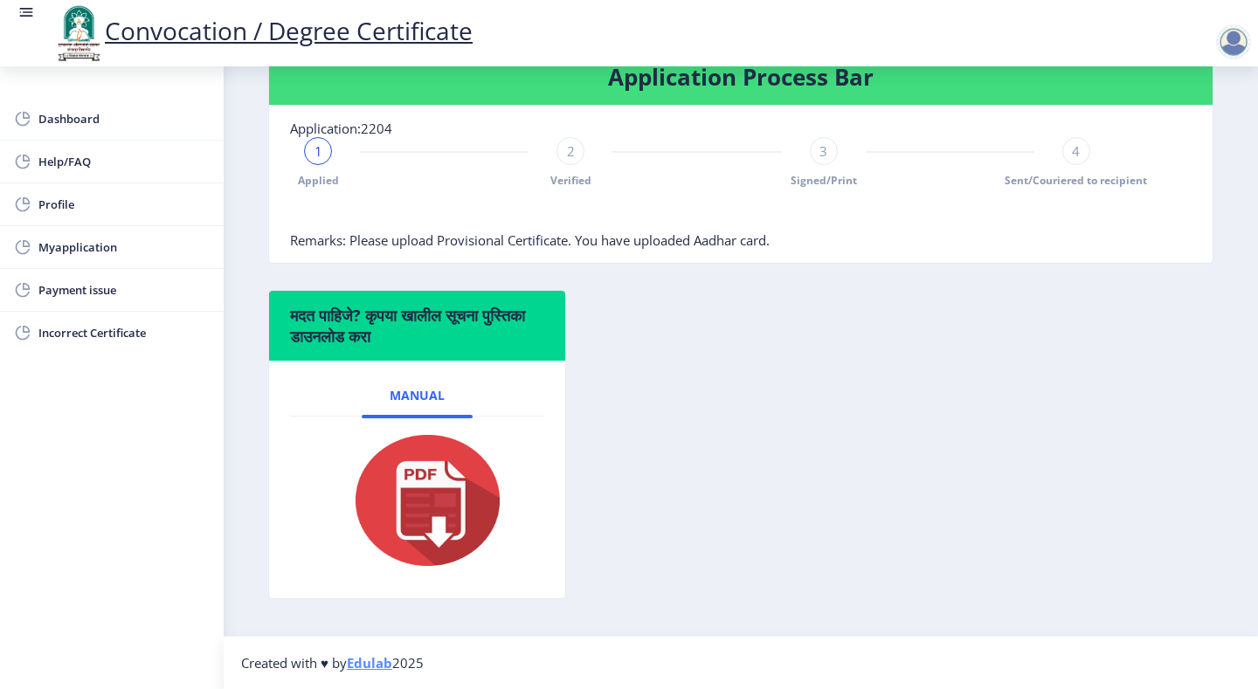
click at [570, 145] on span "2" at bounding box center [571, 150] width 8 height 17
click at [570, 147] on span "2" at bounding box center [571, 150] width 8 height 17
click at [805, 162] on div "Applied 2 Verified 3 Signed/Print 4 Sent/Couriered to recipient" at bounding box center [697, 162] width 814 height 51
click at [833, 158] on div "3 Signed/Print" at bounding box center [824, 162] width 28 height 51
click at [1025, 157] on div "Applied Verified 3 Signed/Print 4 Sent/Couriered to recipient" at bounding box center [697, 162] width 814 height 51
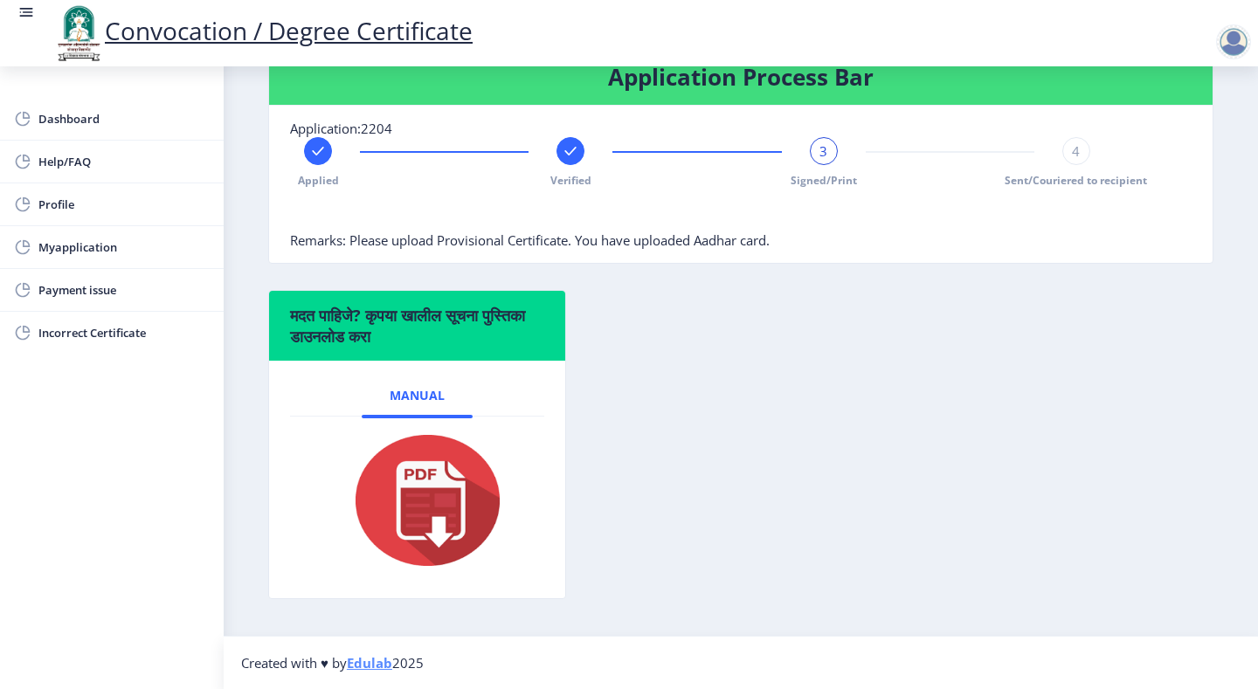
click at [1072, 156] on span "4" at bounding box center [1076, 150] width 8 height 17
click at [1058, 318] on div "मदत पाहिजे? कृपया खालील सूचना पुस्तिका डाउनलोड करा Manual" at bounding box center [741, 457] width 972 height 335
drag, startPoint x: 1204, startPoint y: 46, endPoint x: 1215, endPoint y: 50, distance: 11.9
click at [1210, 46] on nb-action at bounding box center [1237, 41] width 77 height 21
click at [1241, 51] on div at bounding box center [1233, 41] width 35 height 35
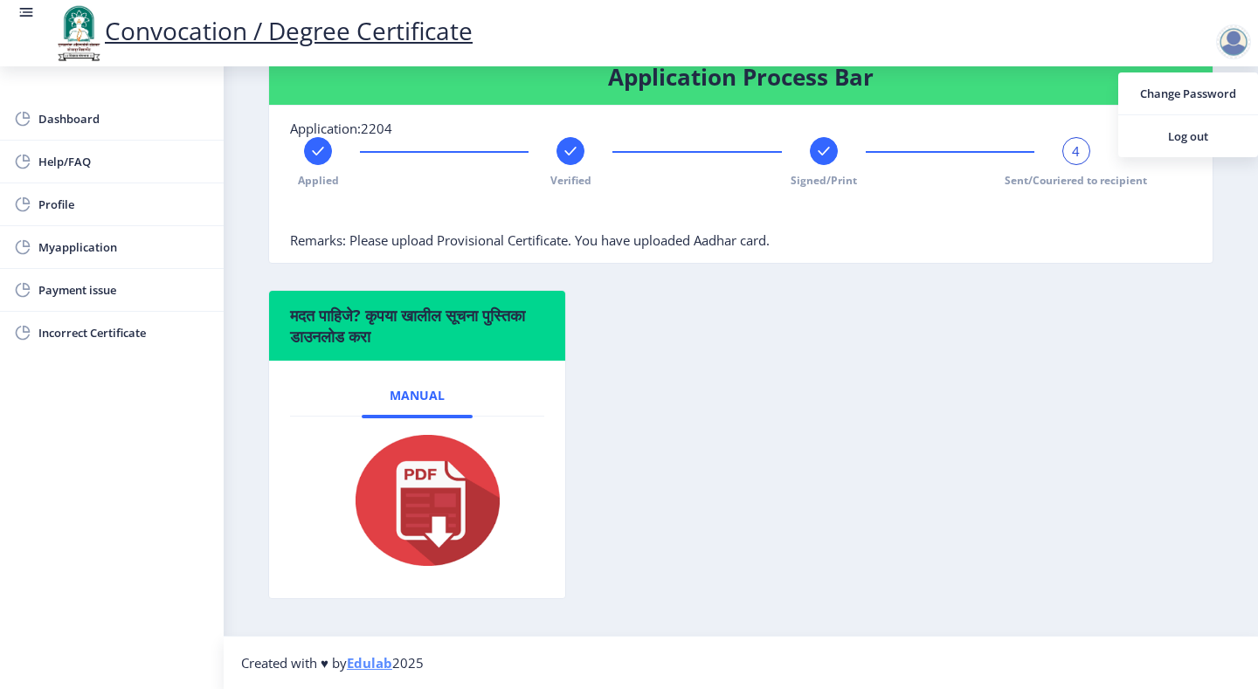
drag, startPoint x: 839, startPoint y: 662, endPoint x: 782, endPoint y: 563, distance: 114.6
click at [841, 649] on nav "Created with ♥ by Edulab 2025" at bounding box center [741, 662] width 1034 height 53
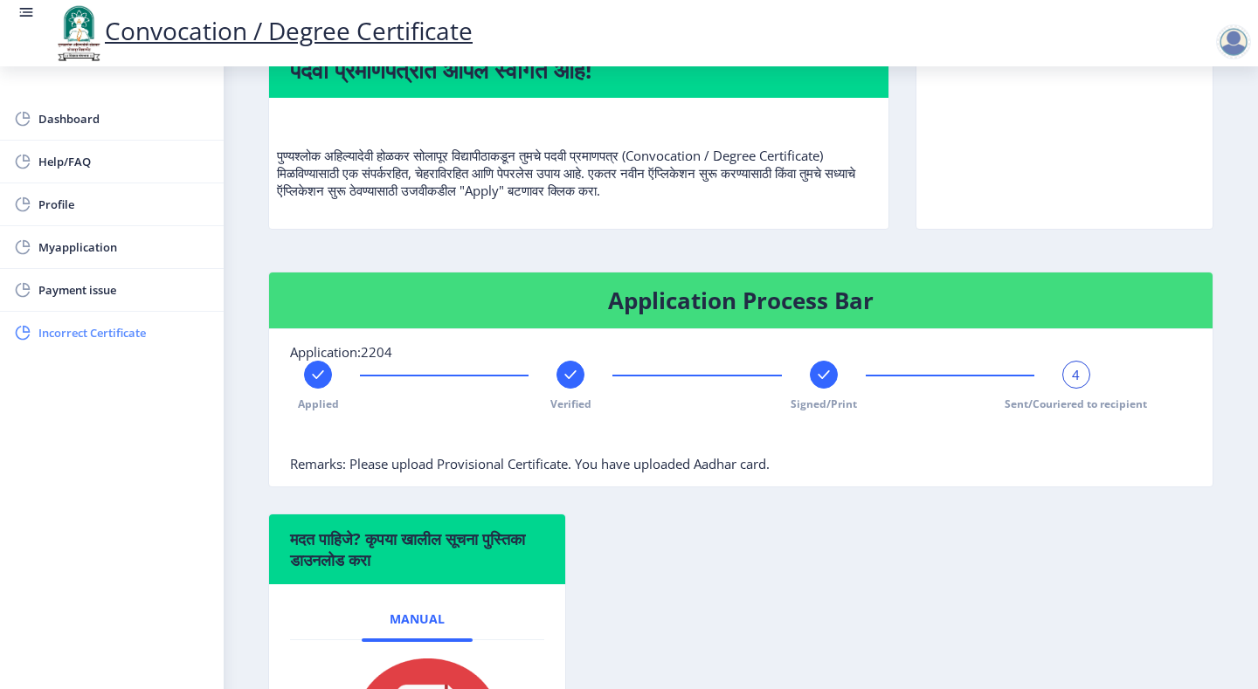
scroll to position [71, 0]
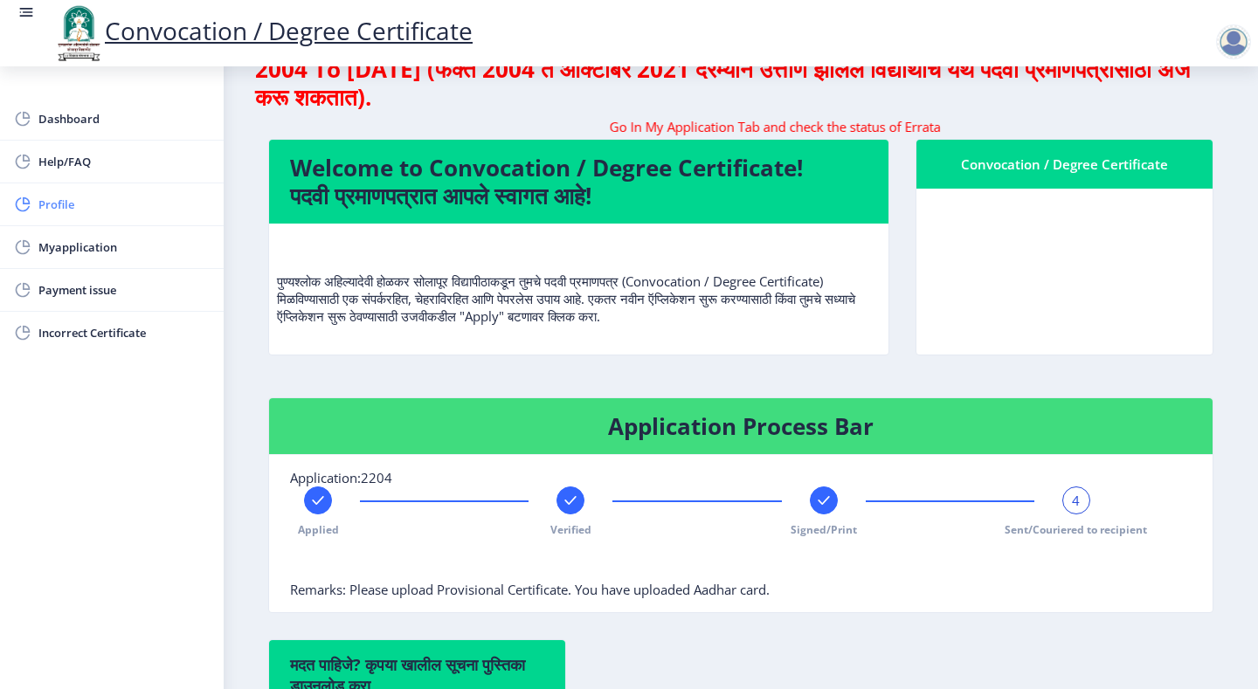
drag, startPoint x: 86, startPoint y: 217, endPoint x: 100, endPoint y: 242, distance: 28.5
click at [87, 218] on link "Profile" at bounding box center [112, 204] width 224 height 42
select select
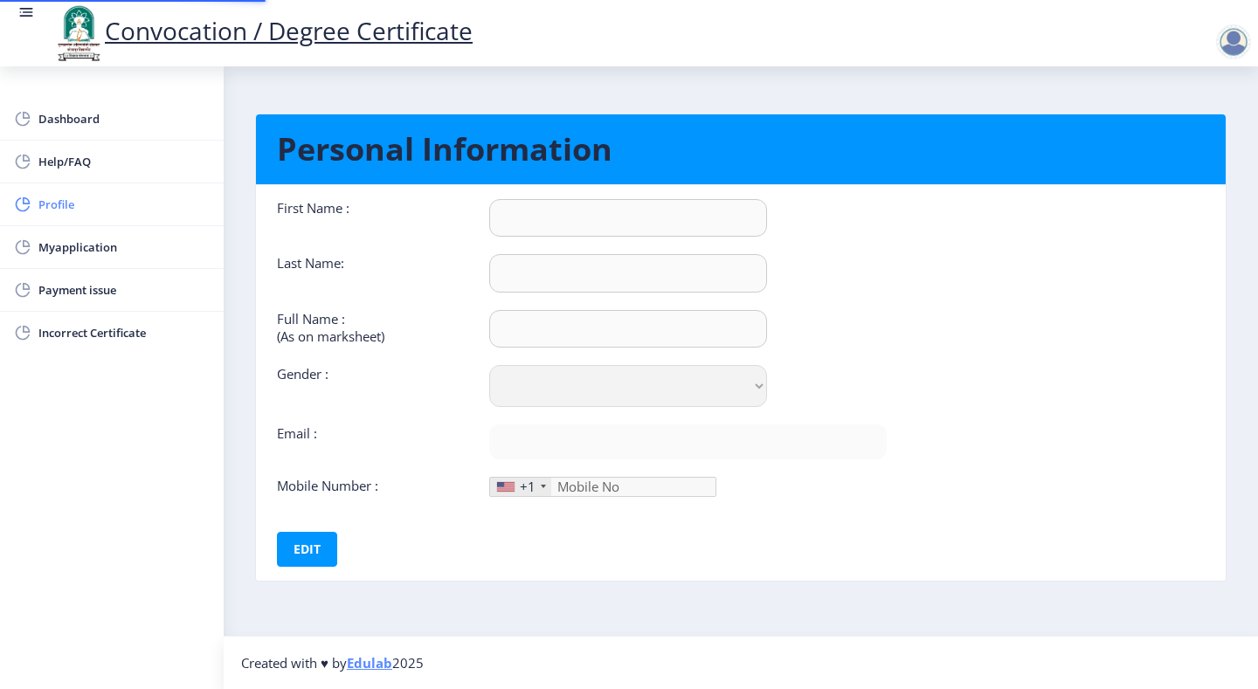
type input "AZIM"
type input "SHAIKH"
type input "[PERSON_NAME]"
select select "[DEMOGRAPHIC_DATA]"
type input "[EMAIL_ADDRESS][DOMAIN_NAME]"
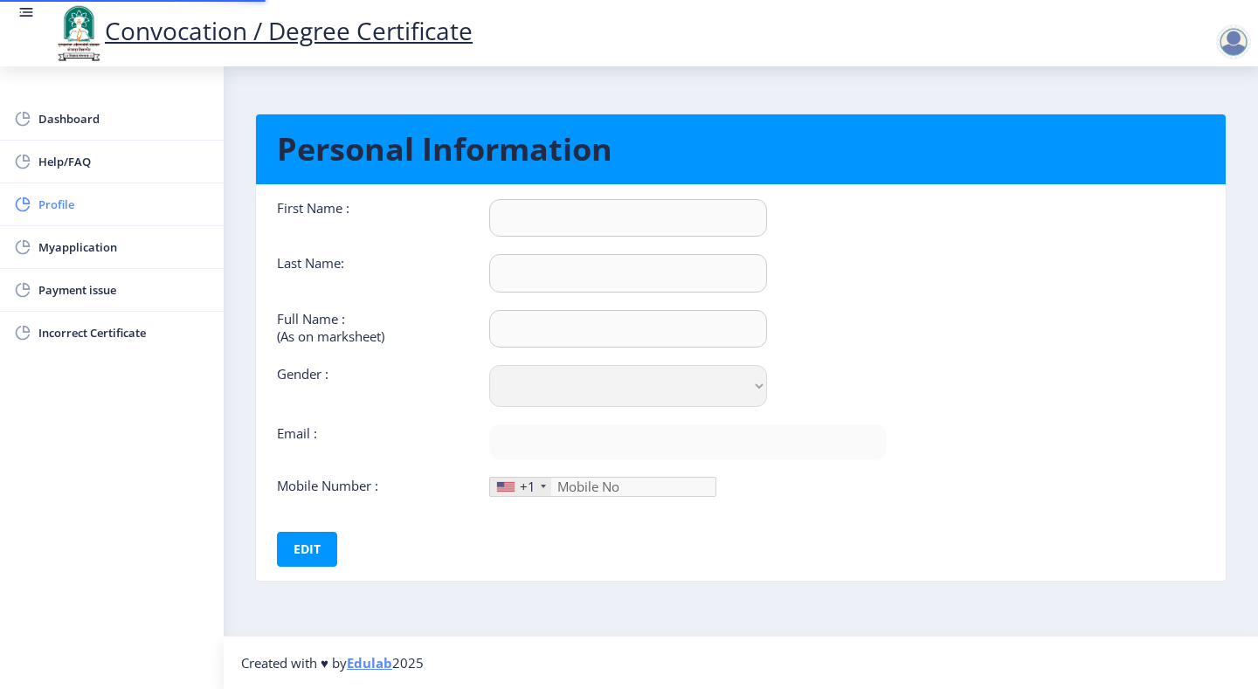
type input "9260510717"
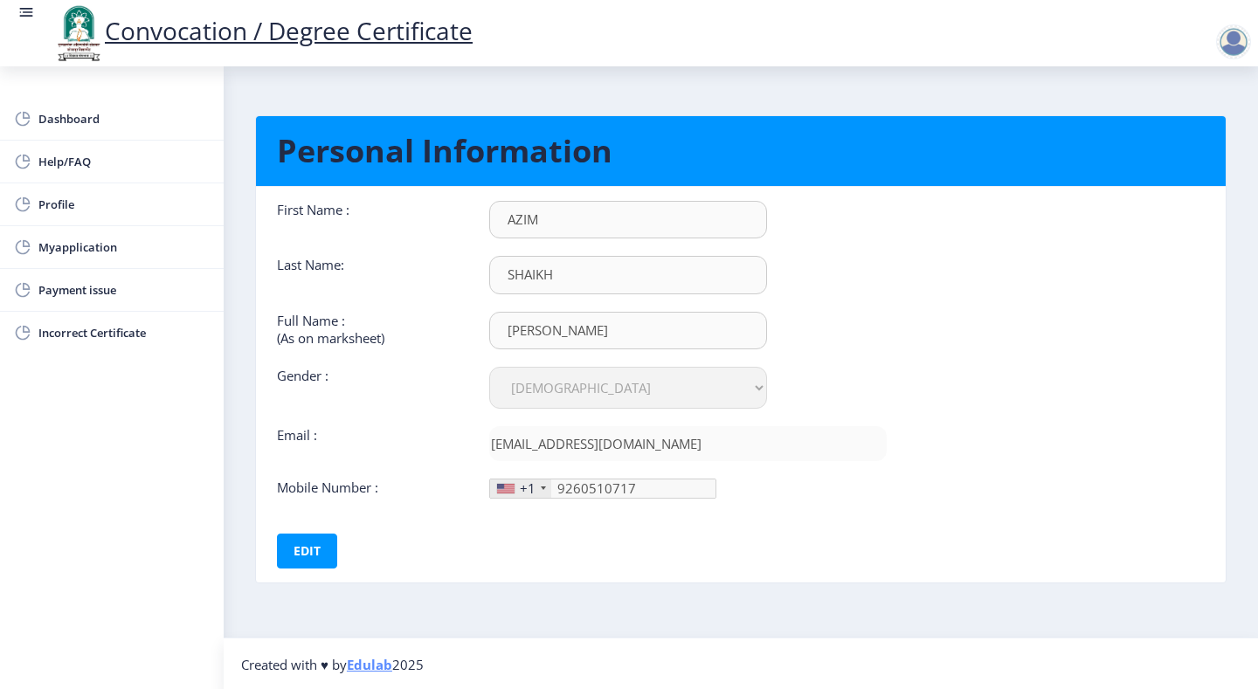
scroll to position [1, 0]
click at [537, 487] on div "+1" at bounding box center [520, 489] width 61 height 18
click at [320, 540] on button "Edit" at bounding box center [307, 551] width 60 height 35
click at [537, 494] on div "+1" at bounding box center [520, 489] width 61 height 18
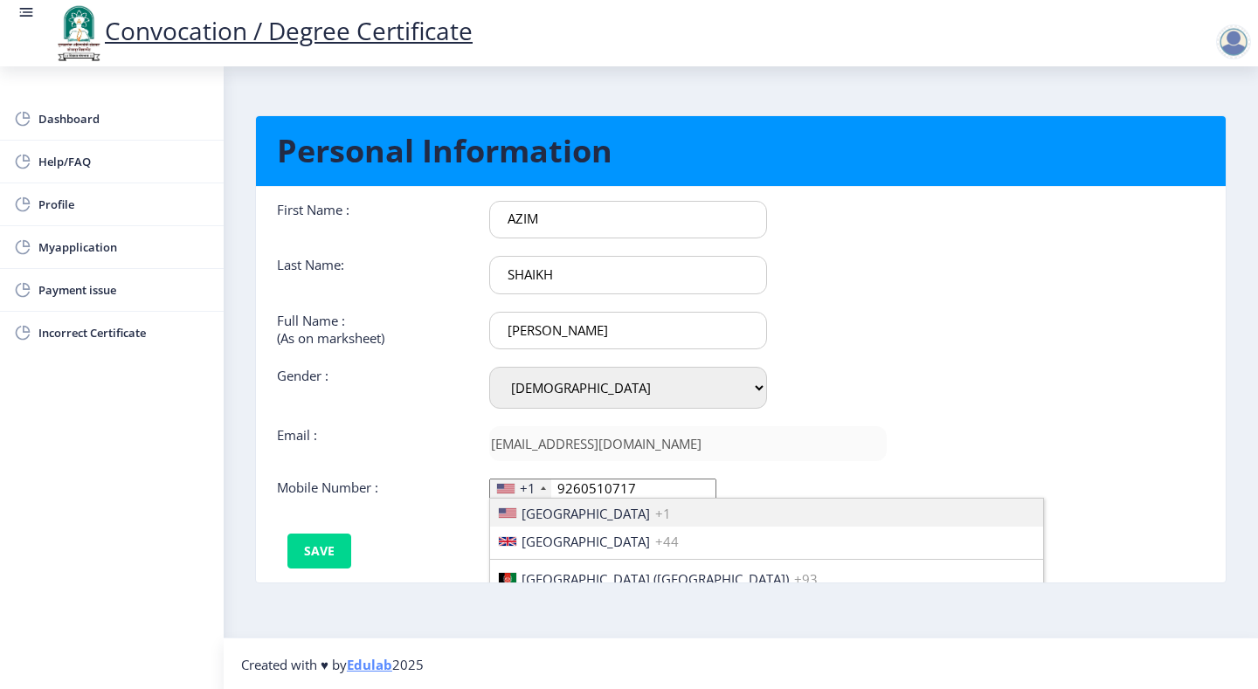
click at [530, 489] on div "+1" at bounding box center [528, 488] width 16 height 17
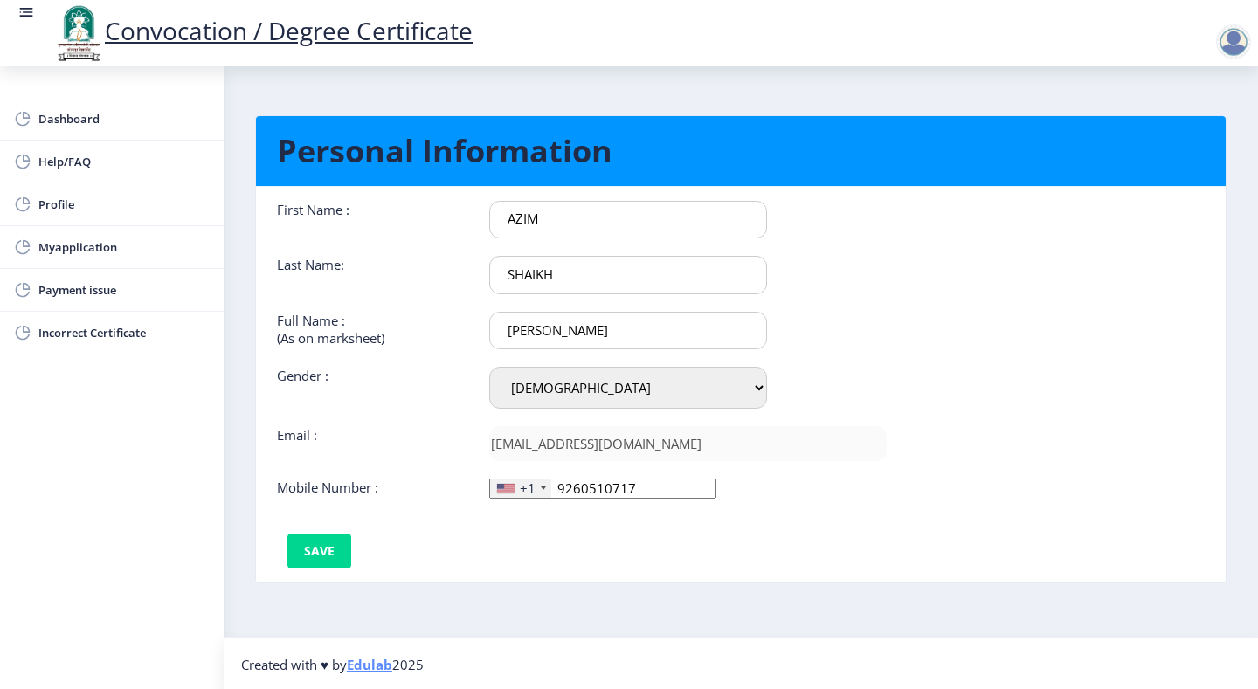
click at [529, 489] on div "+1" at bounding box center [528, 488] width 16 height 17
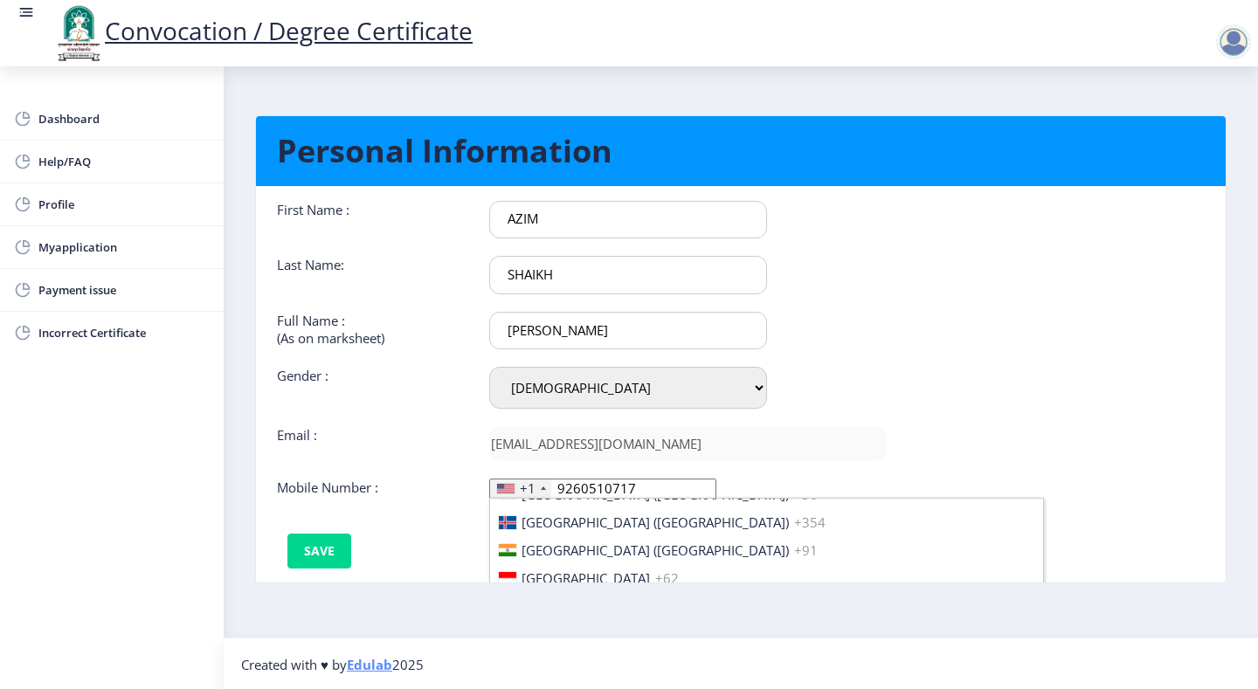
scroll to position [2708, 0]
click at [543, 574] on span "[GEOGRAPHIC_DATA] ([GEOGRAPHIC_DATA])" at bounding box center [655, 580] width 267 height 17
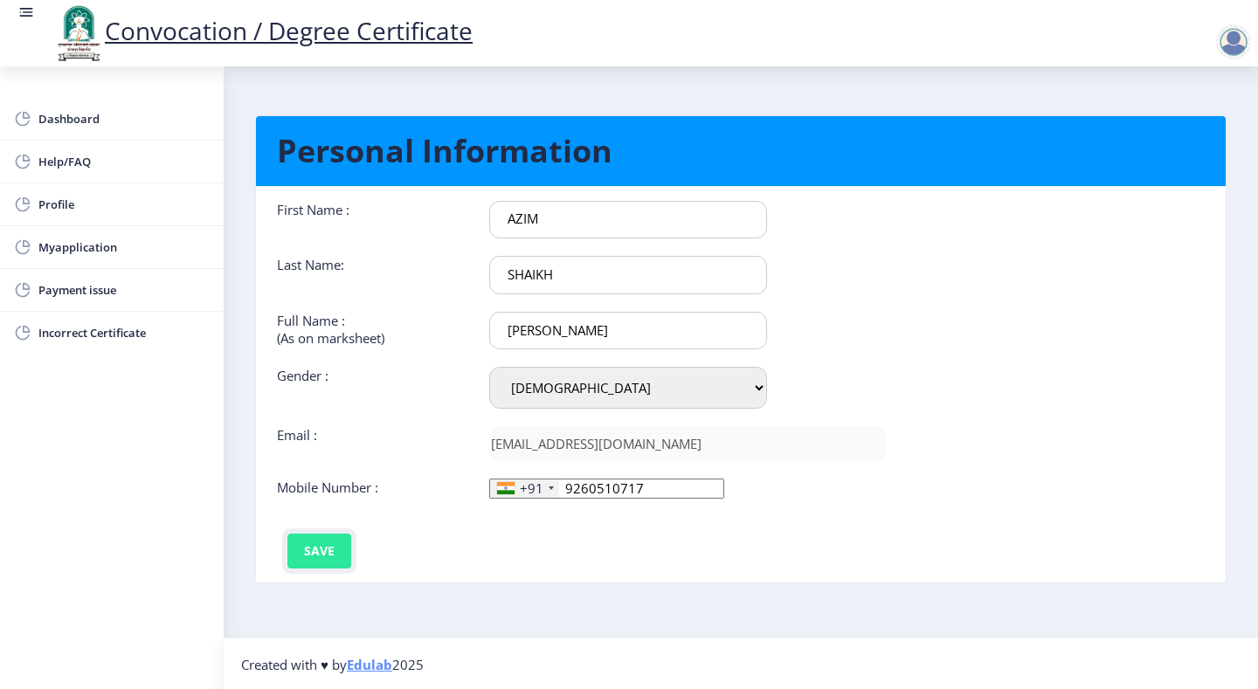
click at [294, 559] on button "Save" at bounding box center [319, 551] width 64 height 35
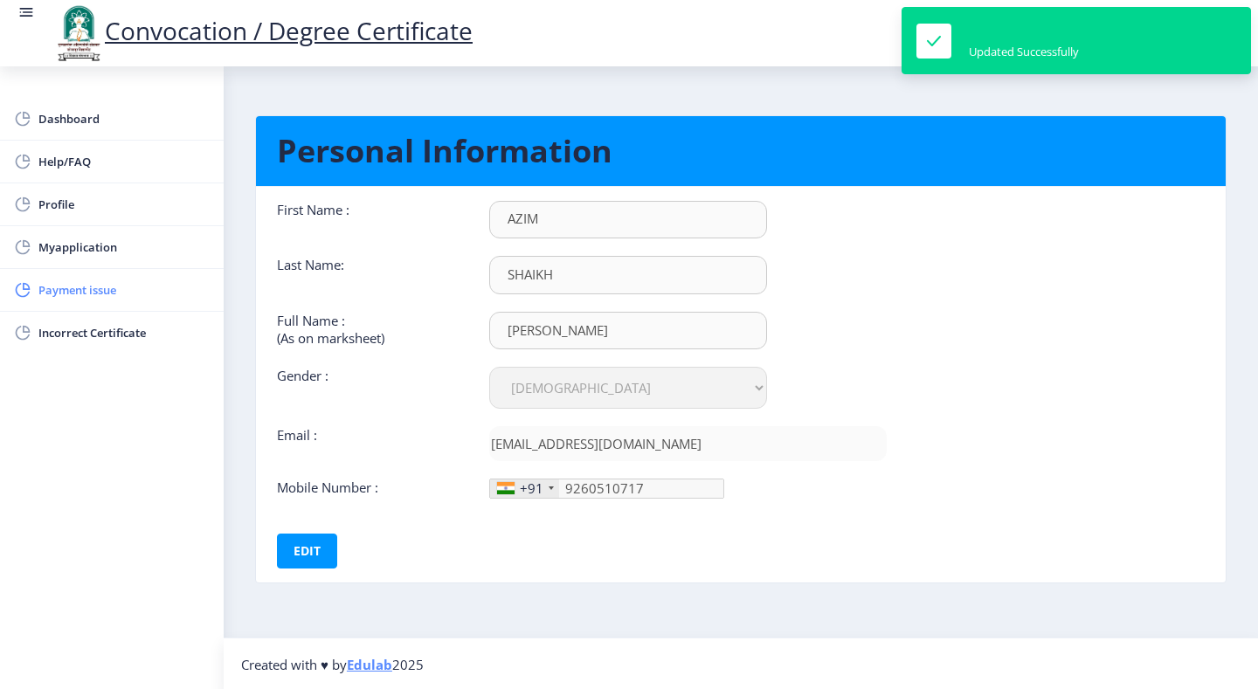
click at [61, 285] on span "Payment issue" at bounding box center [123, 290] width 171 height 21
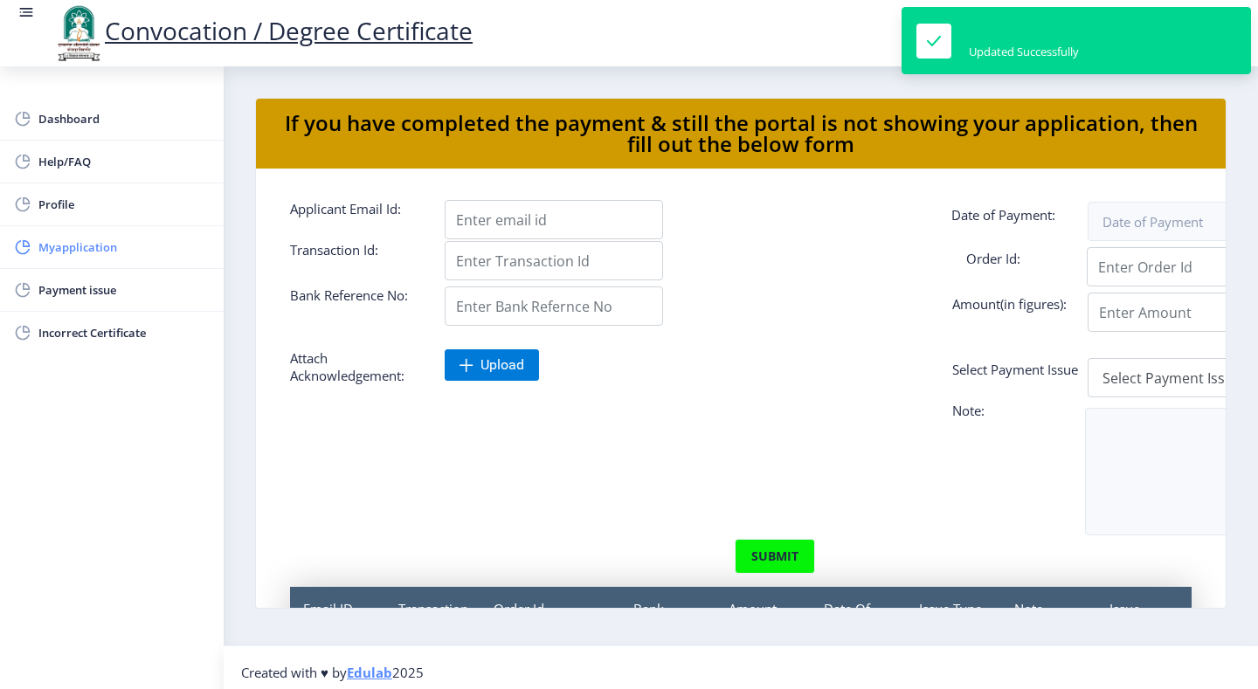
click at [94, 251] on span "Myapplication" at bounding box center [123, 247] width 171 height 21
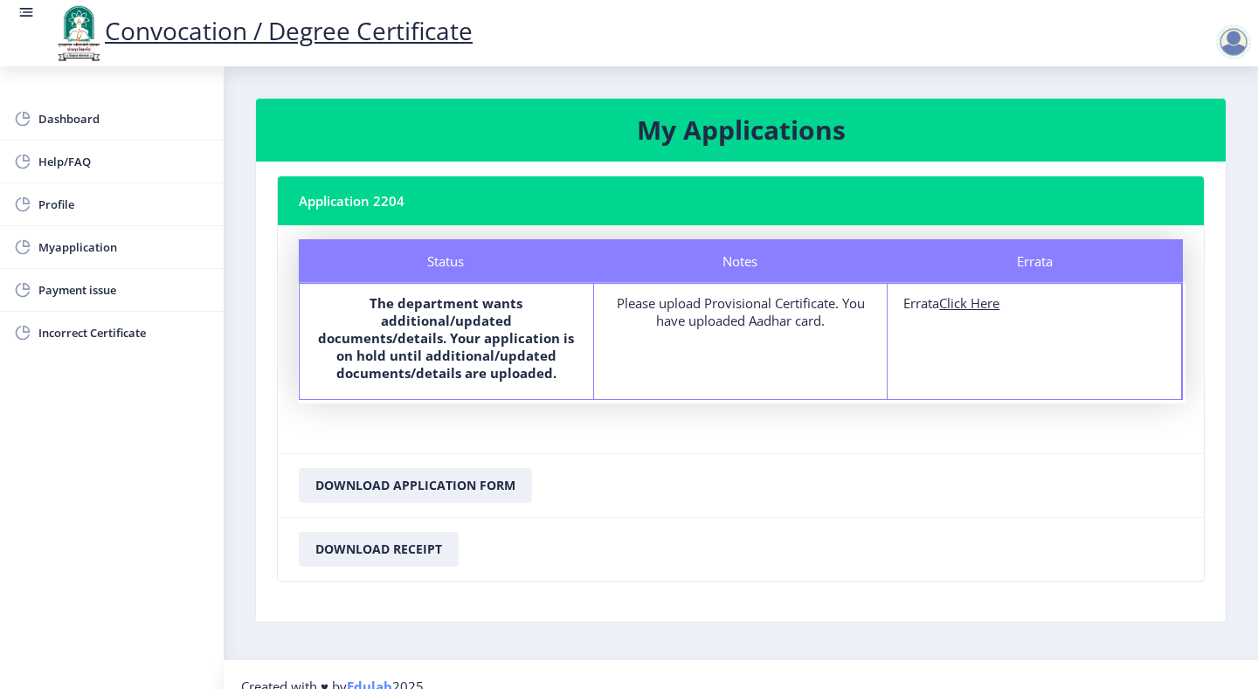
click at [439, 345] on b "The department wants additional/updated documents/details. Your application is …" at bounding box center [446, 337] width 256 height 87
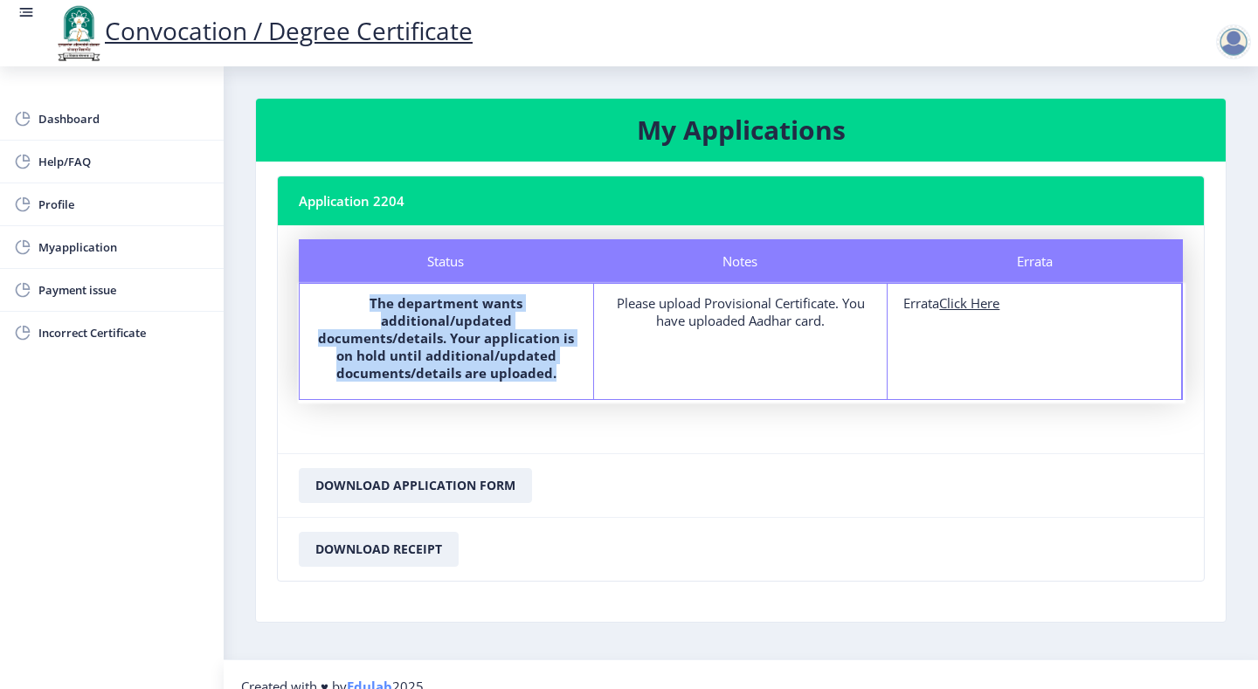
click at [439, 345] on b "The department wants additional/updated documents/details. Your application is …" at bounding box center [446, 337] width 256 height 87
click at [432, 314] on b "The department wants additional/updated documents/details. Your application is …" at bounding box center [446, 337] width 256 height 87
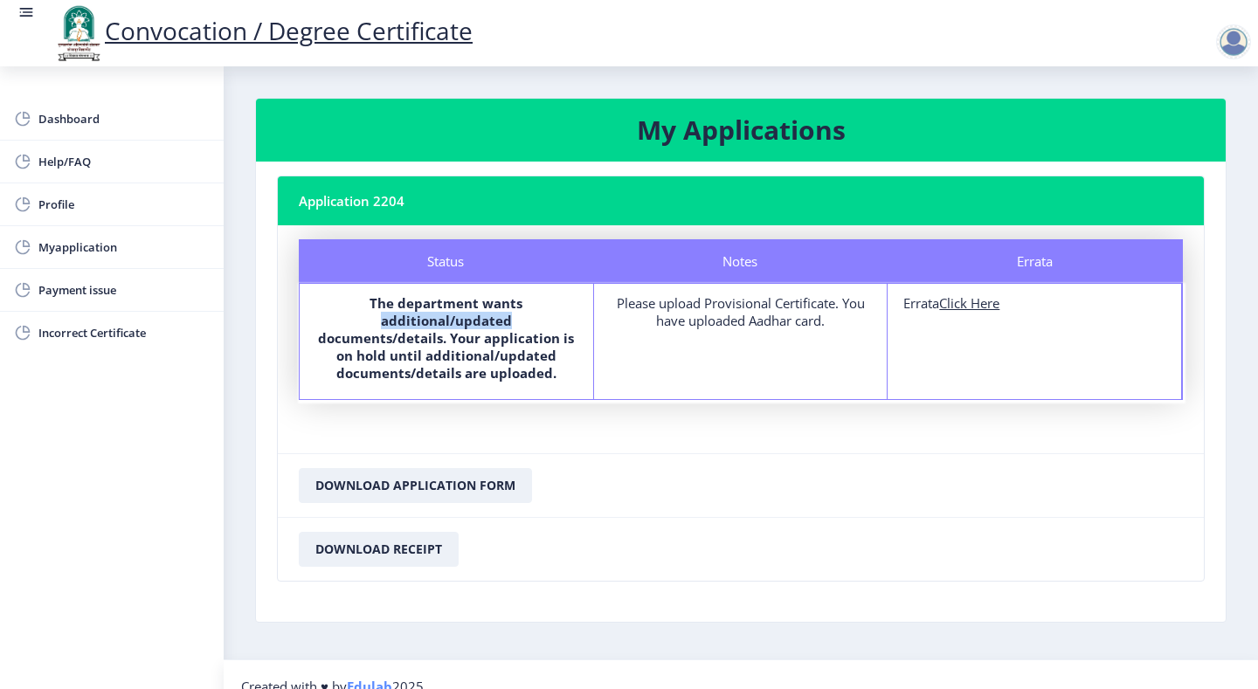
drag, startPoint x: 377, startPoint y: 320, endPoint x: 536, endPoint y: 320, distance: 159.9
click at [536, 320] on label "The department wants additional/updated documents/details. Your application is …" at bounding box center [446, 337] width 262 height 87
drag, startPoint x: 322, startPoint y: 343, endPoint x: 535, endPoint y: 342, distance: 213.2
click at [535, 342] on b "The department wants additional/updated documents/details. Your application is …" at bounding box center [446, 337] width 256 height 87
drag, startPoint x: 345, startPoint y: 357, endPoint x: 557, endPoint y: 359, distance: 212.3
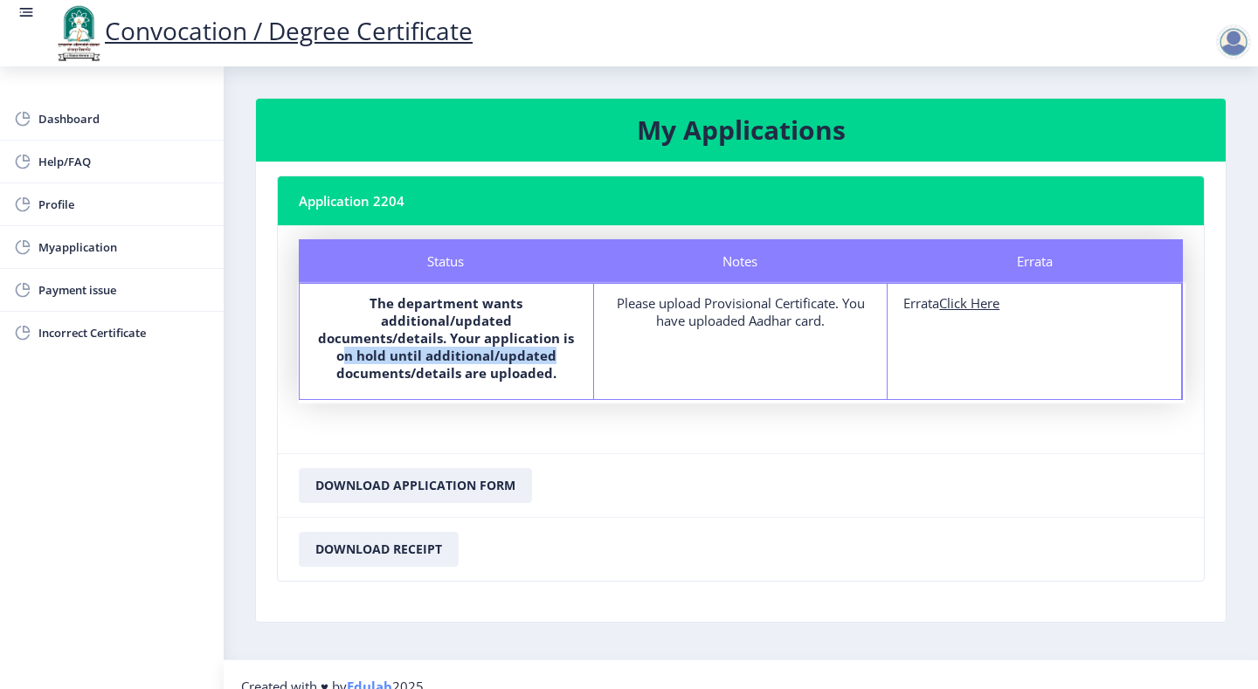
click at [557, 359] on label "The department wants additional/updated documents/details. Your application is …" at bounding box center [446, 337] width 262 height 87
drag, startPoint x: 362, startPoint y: 377, endPoint x: 521, endPoint y: 384, distance: 159.2
click at [501, 379] on b "The department wants additional/updated documents/details. Your application is …" at bounding box center [446, 337] width 256 height 87
click at [529, 385] on div "The department wants additional/updated documents/details. Your application is …" at bounding box center [446, 341] width 262 height 94
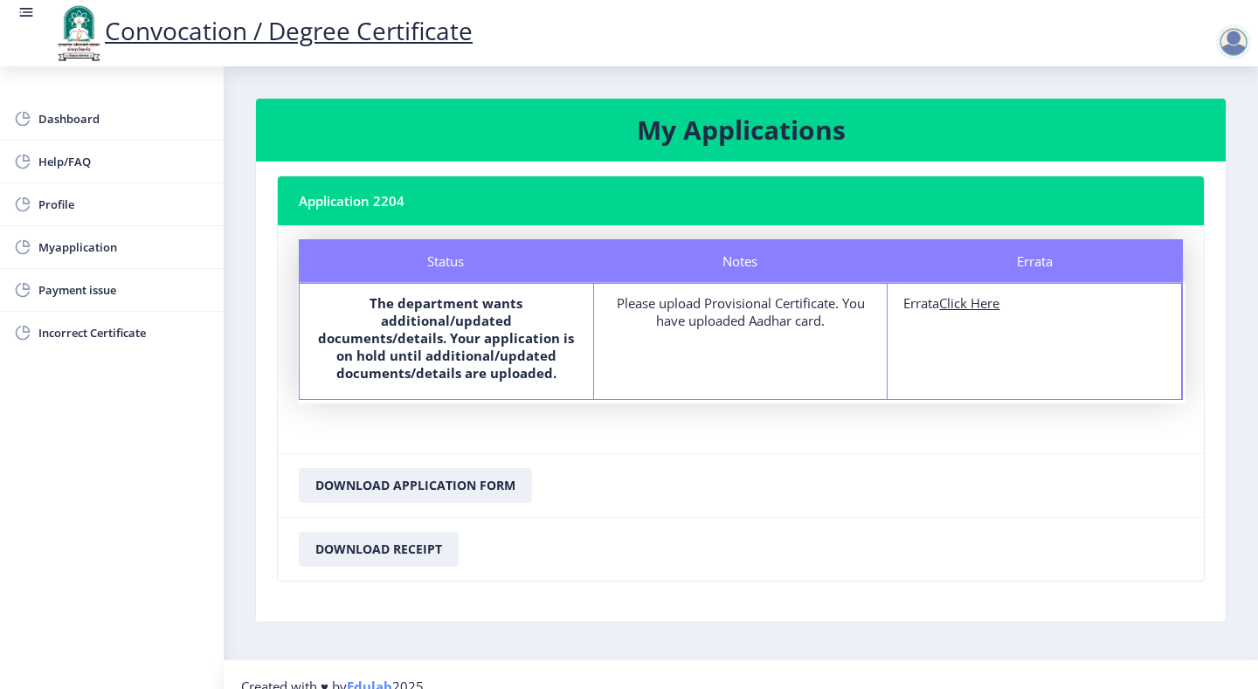
click at [716, 312] on div "Please upload Provisional Certificate. You have uploaded Aadhar card." at bounding box center [741, 311] width 262 height 35
click at [762, 332] on div "Notes Please upload Provisional Certificate. You have uploaded Aadhar card." at bounding box center [741, 341] width 294 height 115
click at [951, 305] on u "Click Here" at bounding box center [969, 302] width 60 height 17
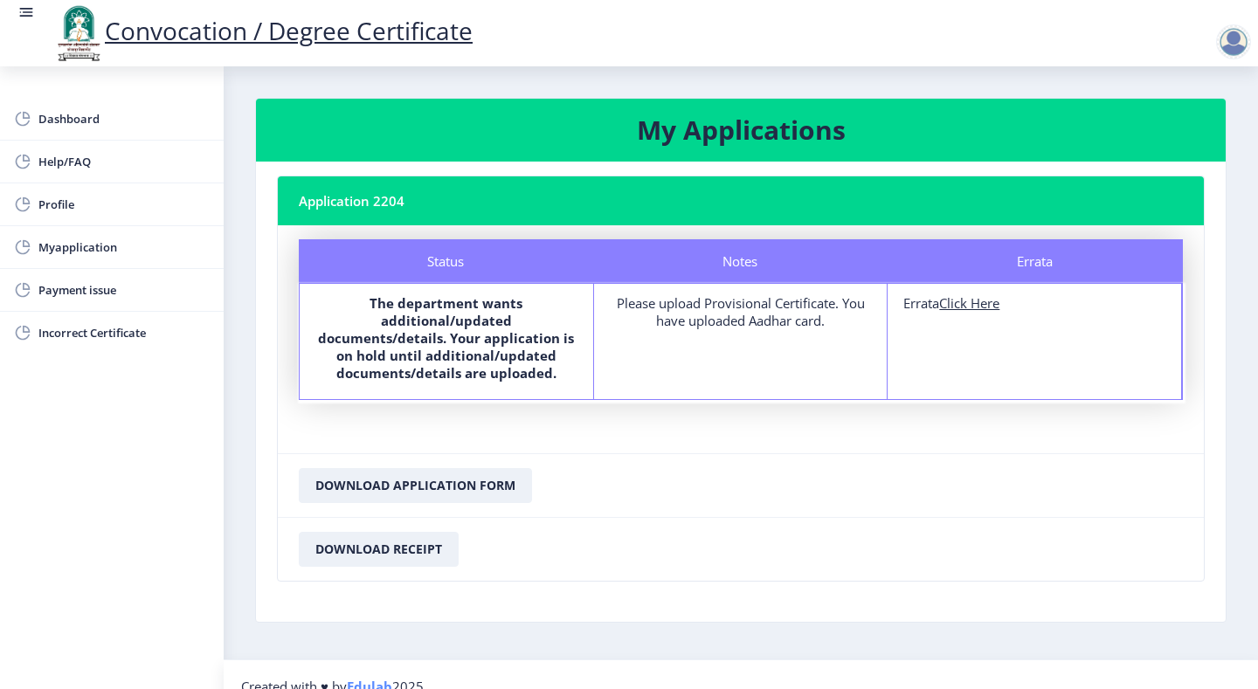
select select
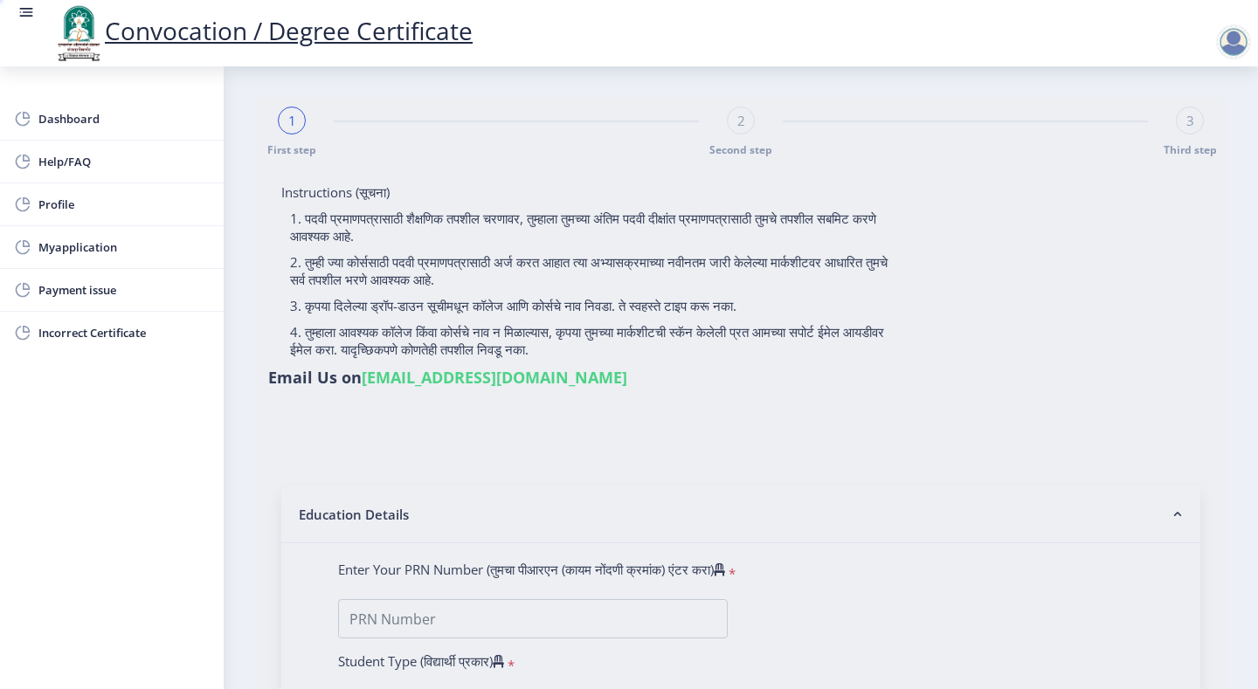
type input "[PERSON_NAME]"
type input "JAMELABEGUM"
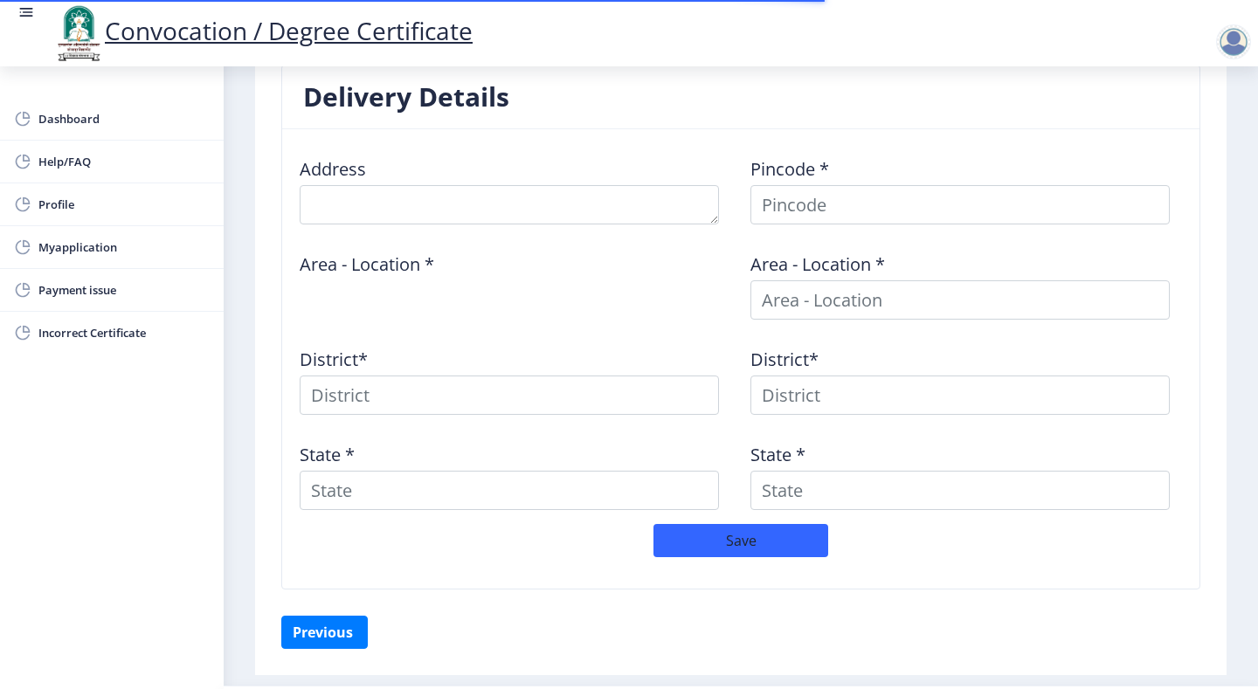
scroll to position [713, 0]
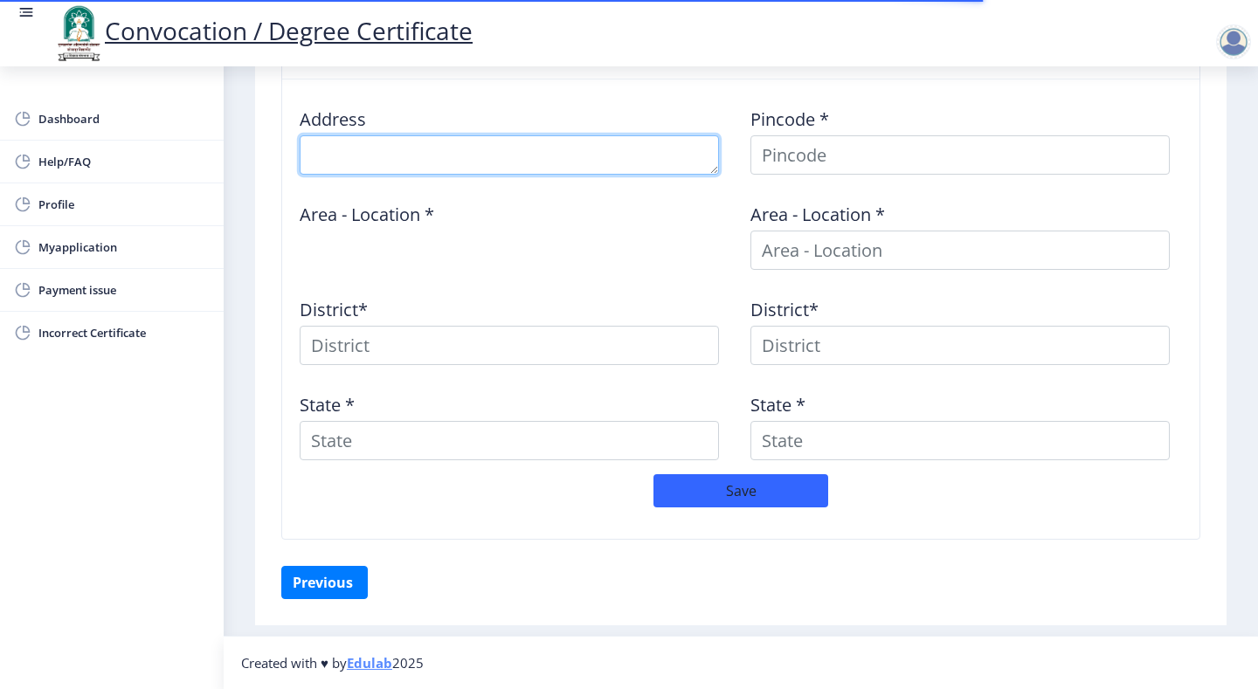
click at [420, 135] on textarea at bounding box center [509, 154] width 419 height 39
click at [435, 149] on textarea at bounding box center [509, 154] width 419 height 39
type textarea "[STREET_ADDRESS]"
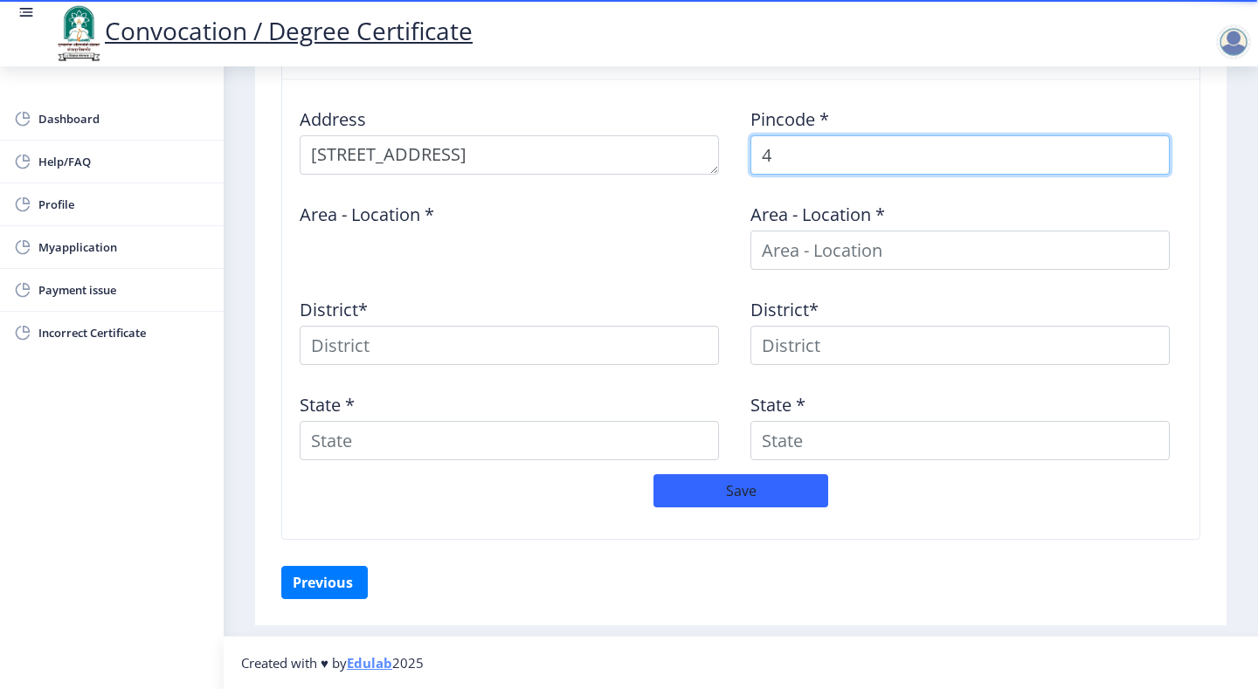
scroll to position [618, 0]
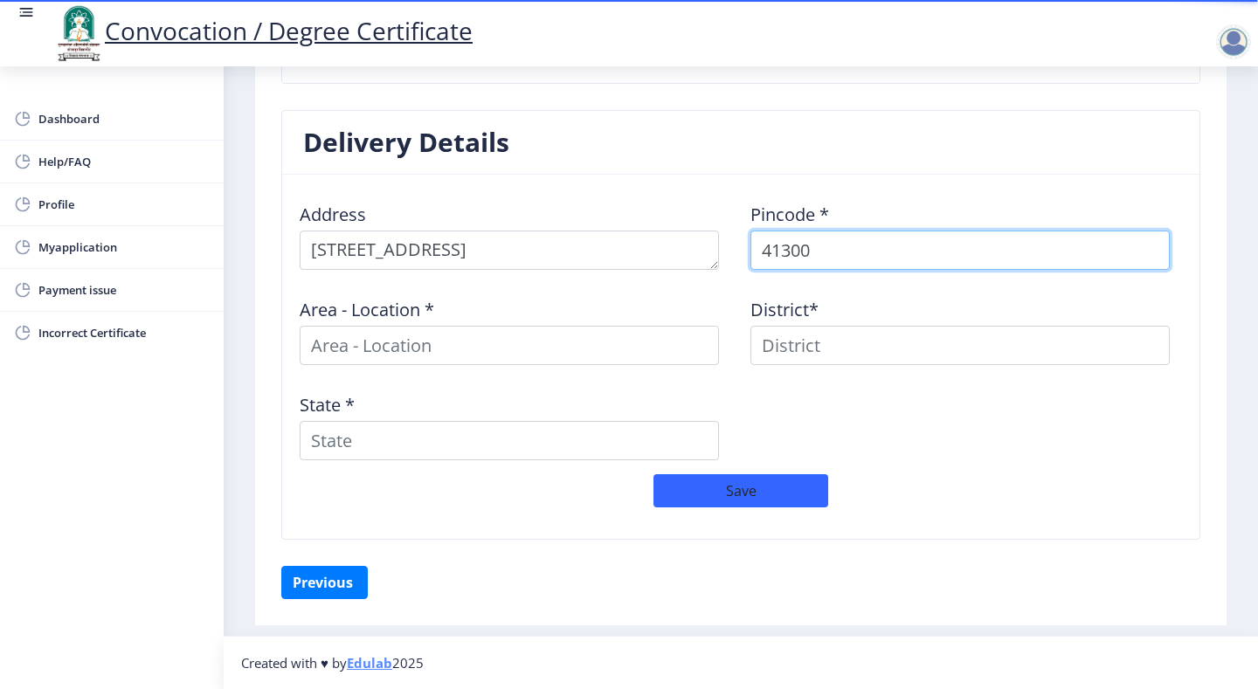
type input "413003"
select select
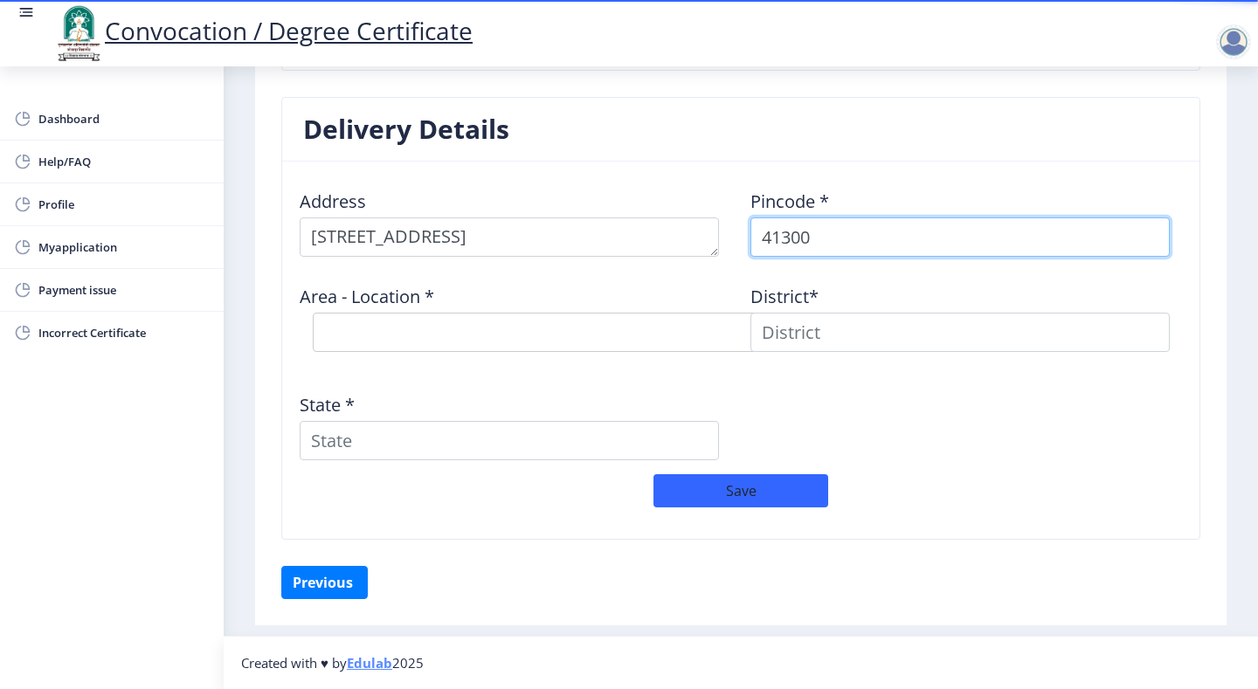
scroll to position [618, 0]
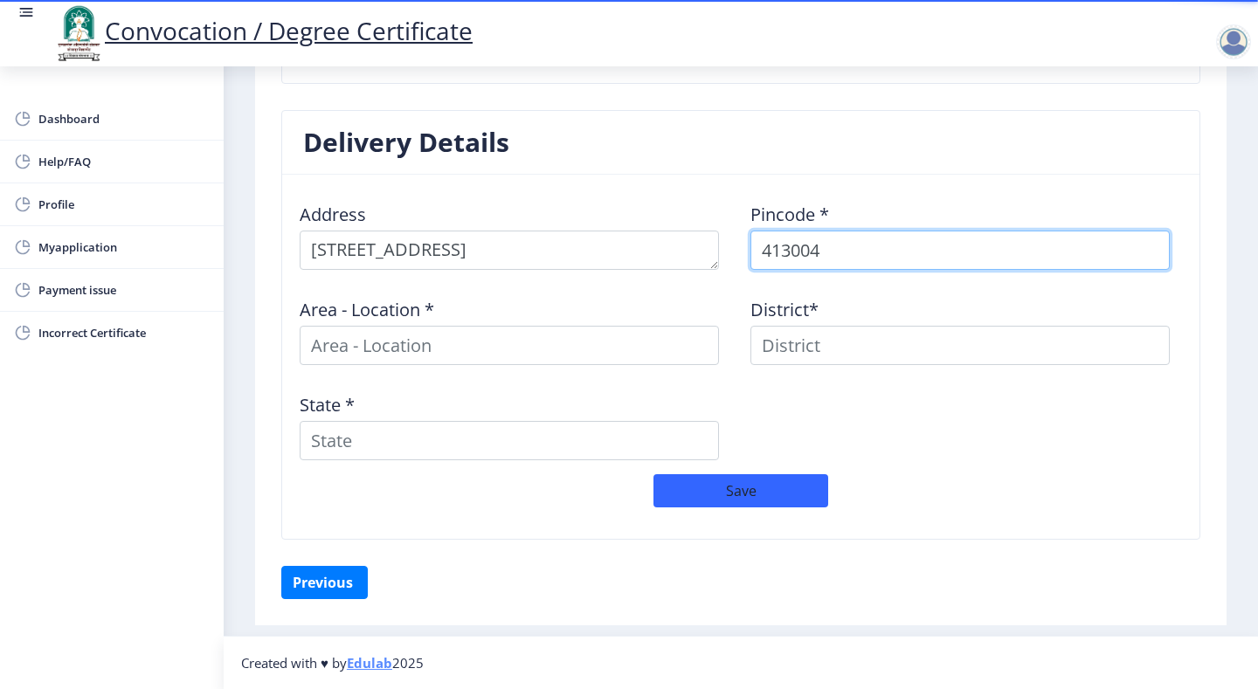
type input "413004"
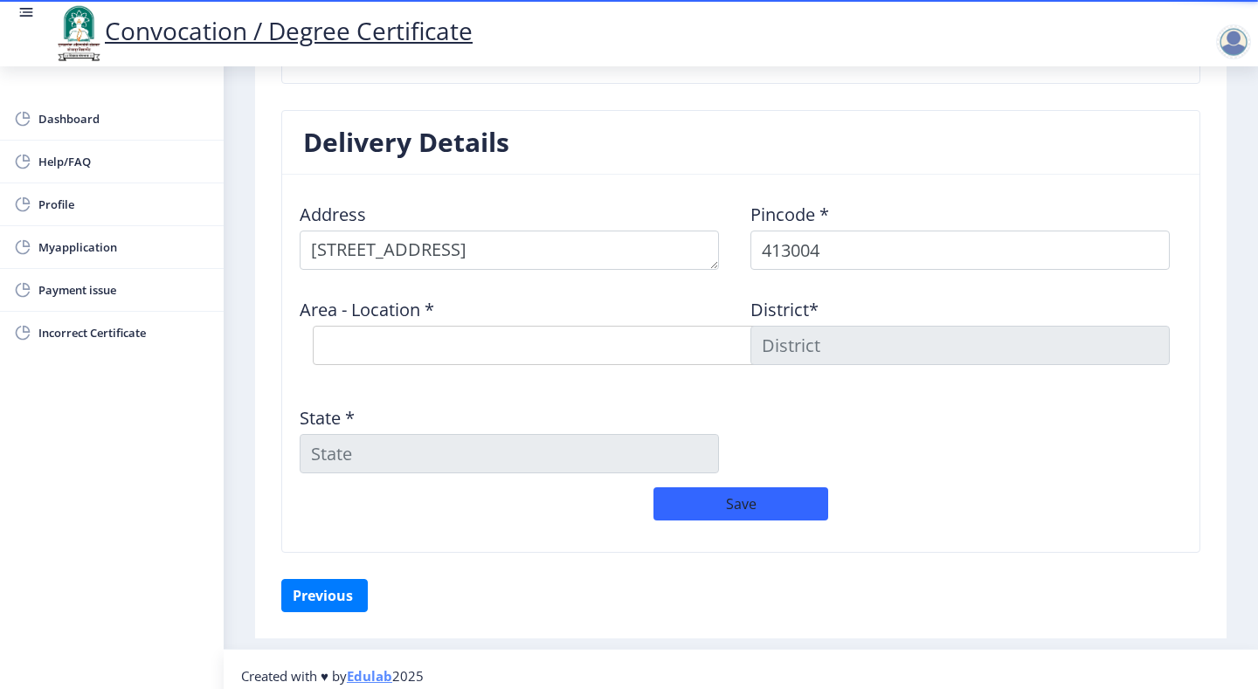
scroll to position [25, 0]
drag, startPoint x: 474, startPoint y: 348, endPoint x: 474, endPoint y: 363, distance: 15.7
click at [474, 349] on select "Select Area Location [GEOGRAPHIC_DATA] S.O ([GEOGRAPHIC_DATA]) [PERSON_NAME] [G…" at bounding box center [575, 345] width 524 height 39
select select "1: Object"
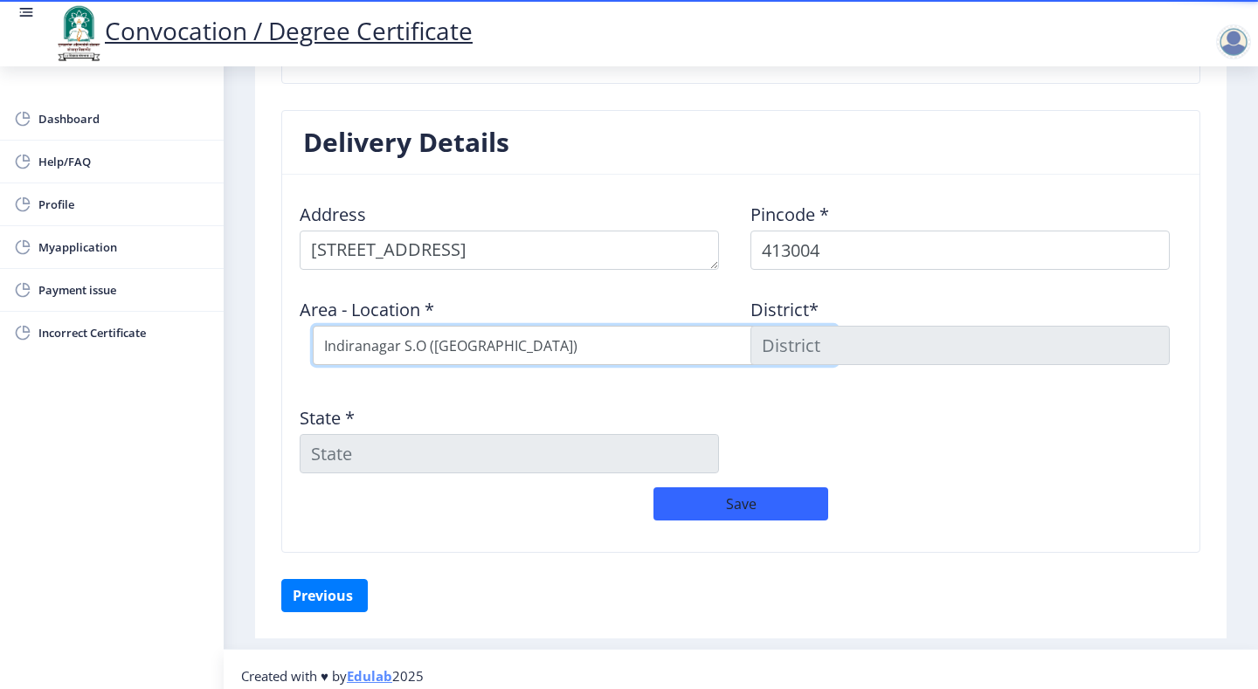
click at [313, 326] on select "Select Area Location [GEOGRAPHIC_DATA] S.O ([GEOGRAPHIC_DATA]) [PERSON_NAME] [G…" at bounding box center [575, 345] width 524 height 39
type input "SOLAPUR"
type input "[GEOGRAPHIC_DATA]"
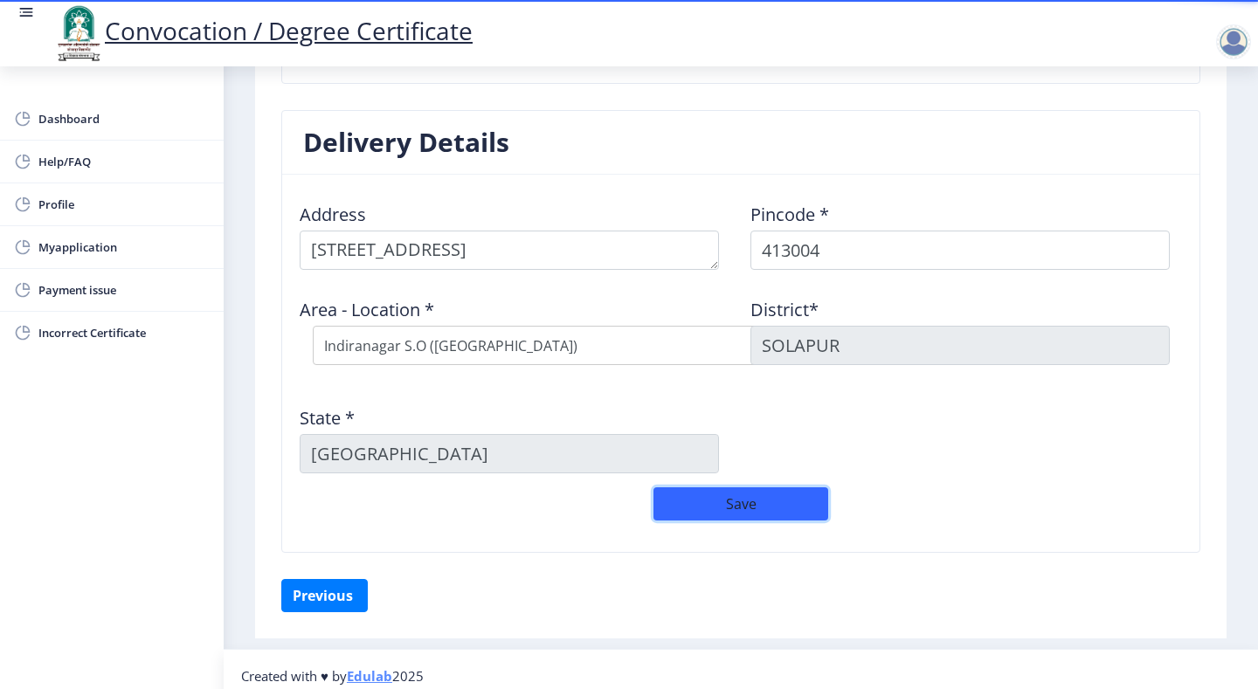
click at [779, 498] on button "Save" at bounding box center [740, 503] width 175 height 33
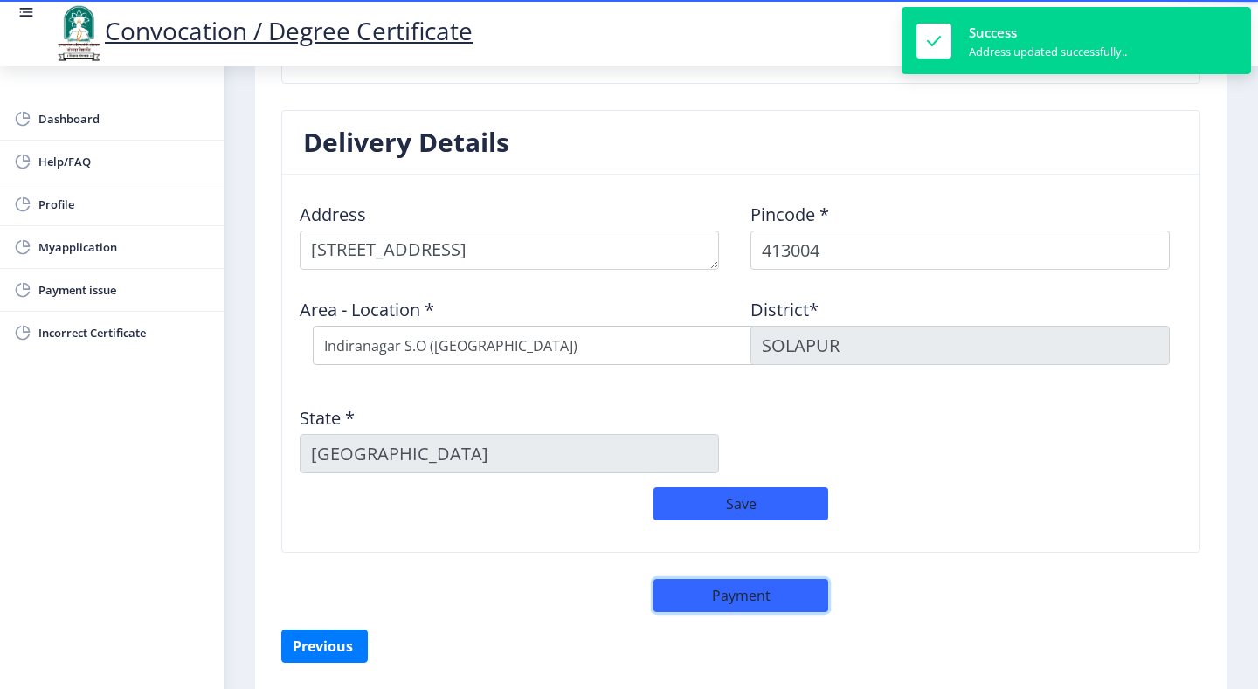
click at [751, 591] on button "Payment" at bounding box center [740, 595] width 175 height 33
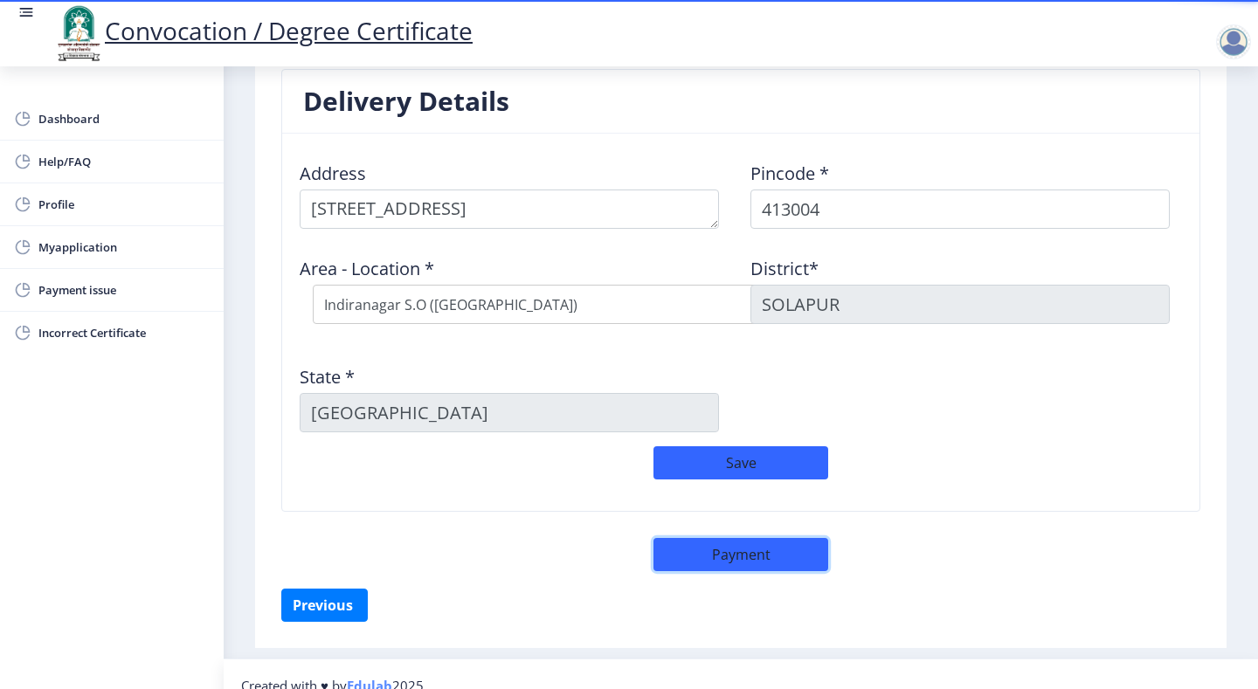
scroll to position [681, 0]
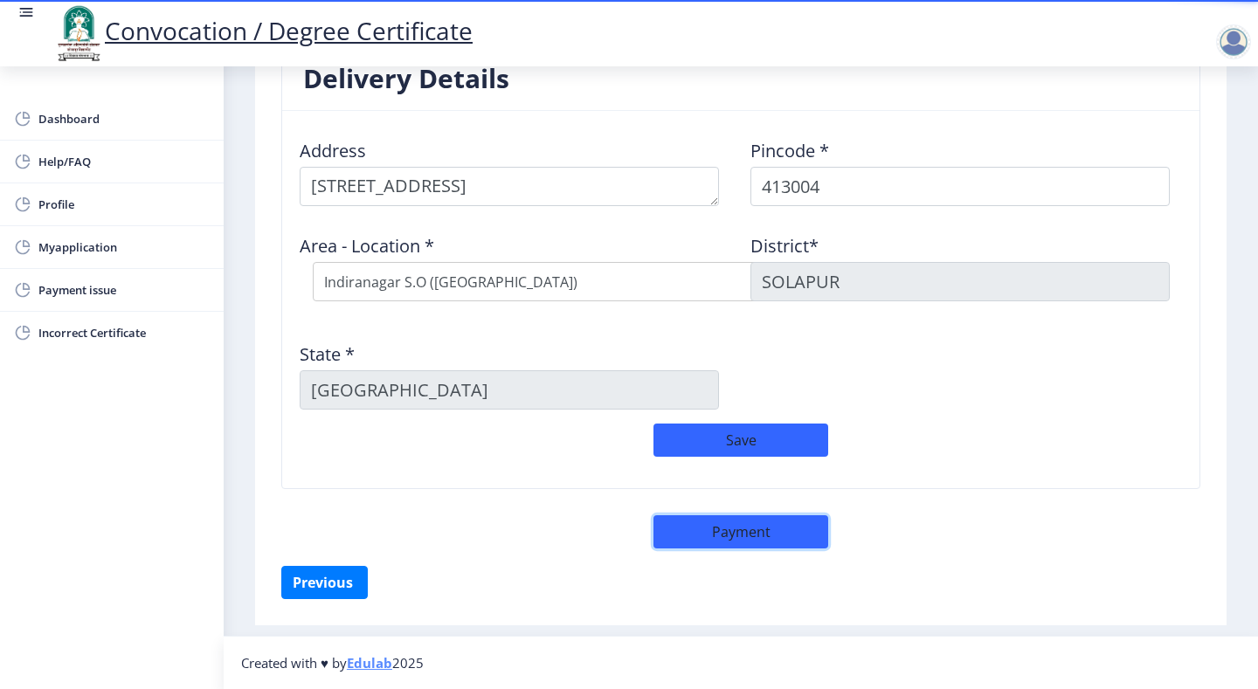
click at [750, 543] on button "Payment" at bounding box center [740, 531] width 175 height 33
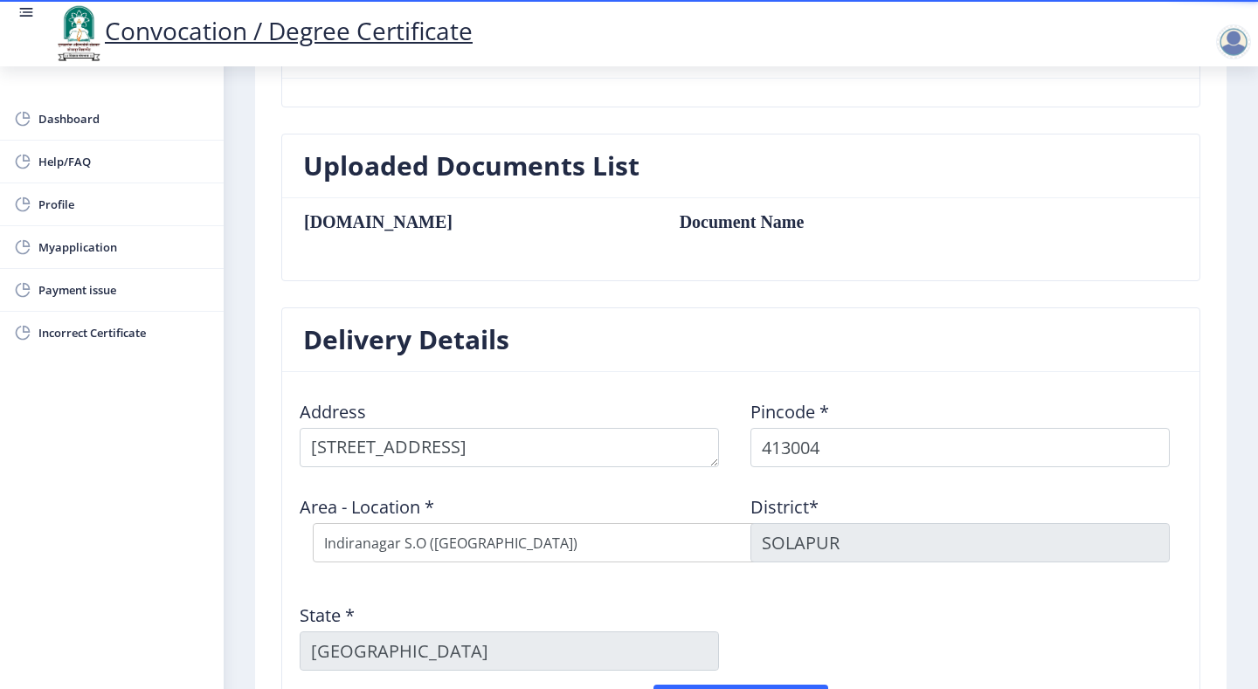
scroll to position [419, 0]
click at [334, 242] on table "[DOMAIN_NAME] Document Name" at bounding box center [653, 240] width 701 height 54
click at [668, 241] on table "[DOMAIN_NAME] Document Name" at bounding box center [653, 240] width 701 height 54
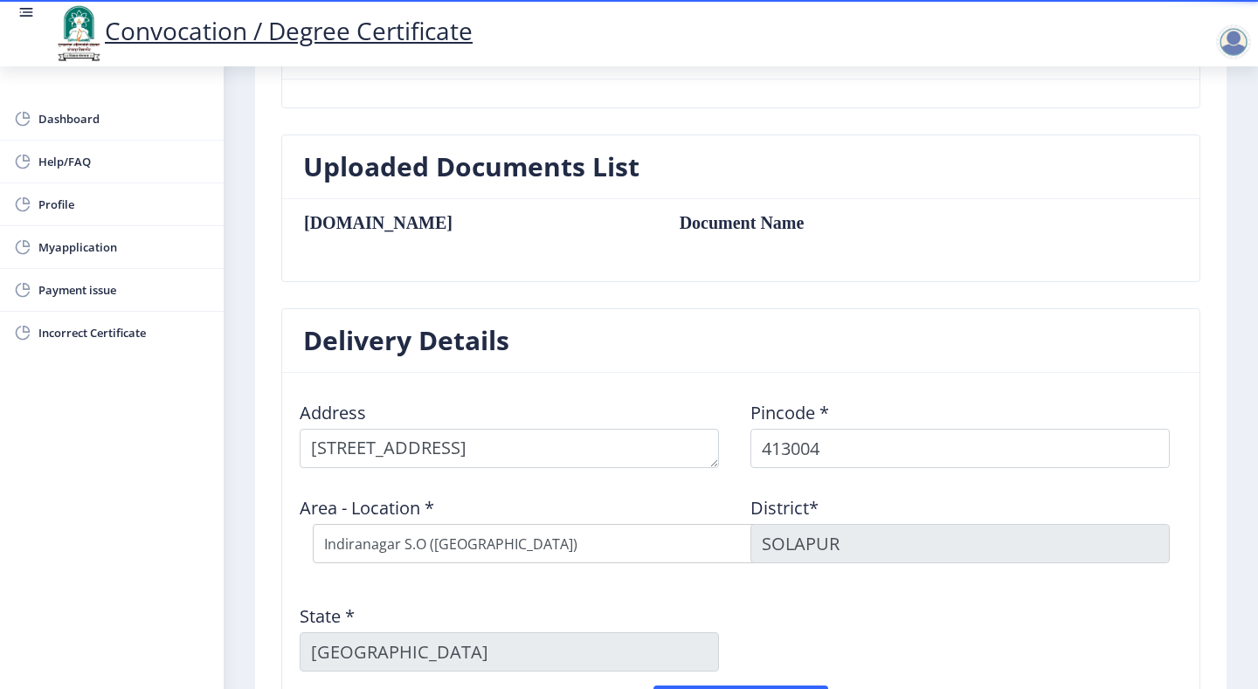
scroll to position [70, 0]
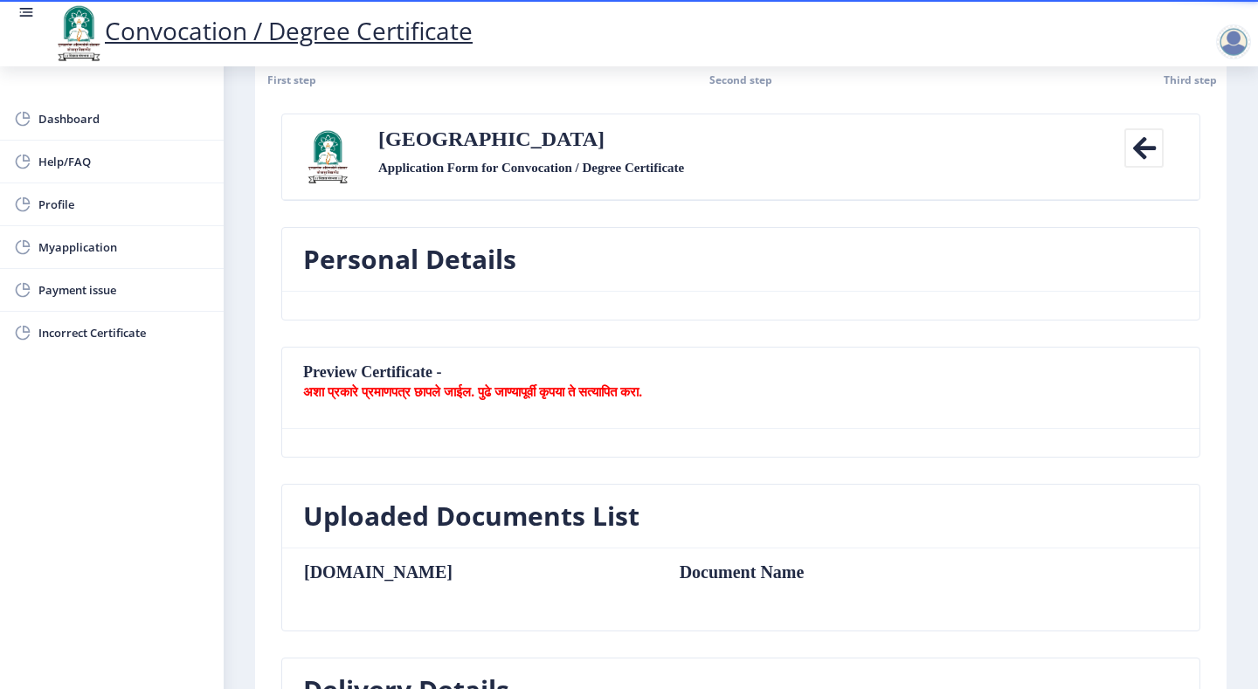
click at [380, 377] on nb-card-header "Preview Certificate - अशा प्रकारे प्रमाणपत्र छापले जाईल. पुढे जाण्यापूर्वी कृपय…" at bounding box center [740, 388] width 917 height 81
click at [384, 388] on b "अशा प्रकारे प्रमाणपत्र छापले जाईल. पुढे जाण्यापूर्वी कृपया ते सत्यापित करा." at bounding box center [472, 391] width 339 height 17
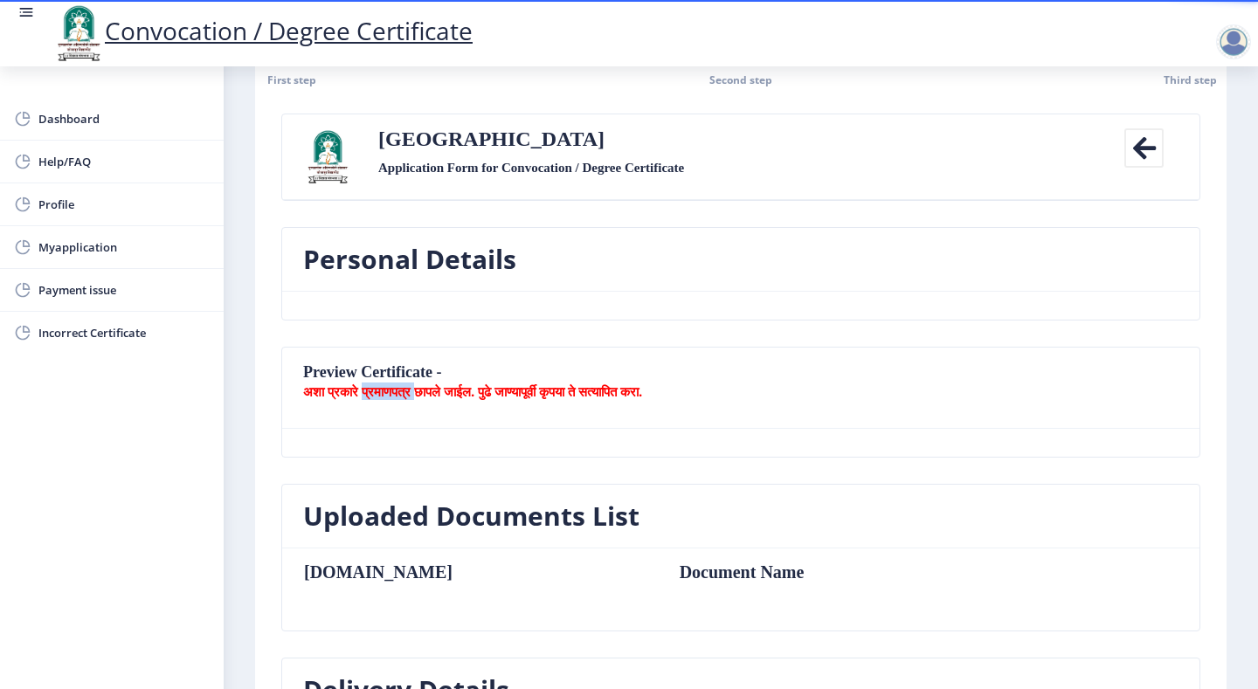
click at [384, 388] on b "अशा प्रकारे प्रमाणपत्र छापले जाईल. पुढे जाण्यापूर्वी कृपया ते सत्यापित करा." at bounding box center [472, 391] width 339 height 17
click at [559, 432] on nb-card-body at bounding box center [740, 443] width 917 height 28
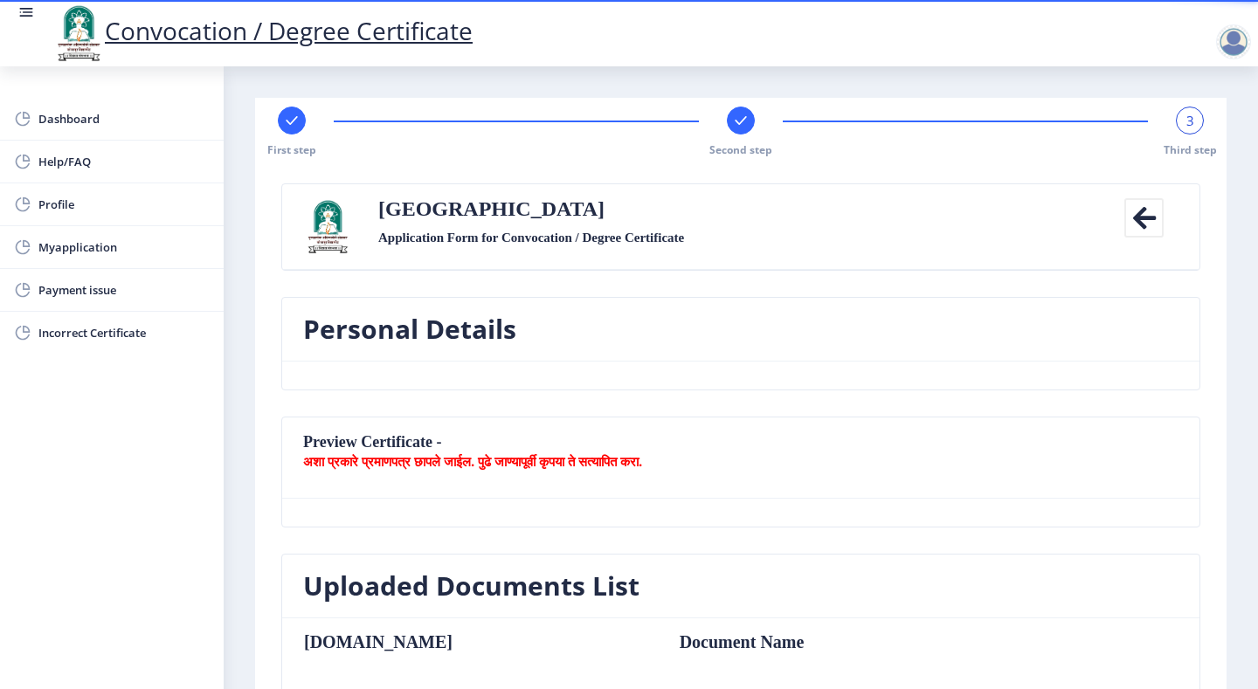
click at [741, 137] on div "Second step" at bounding box center [741, 132] width 28 height 51
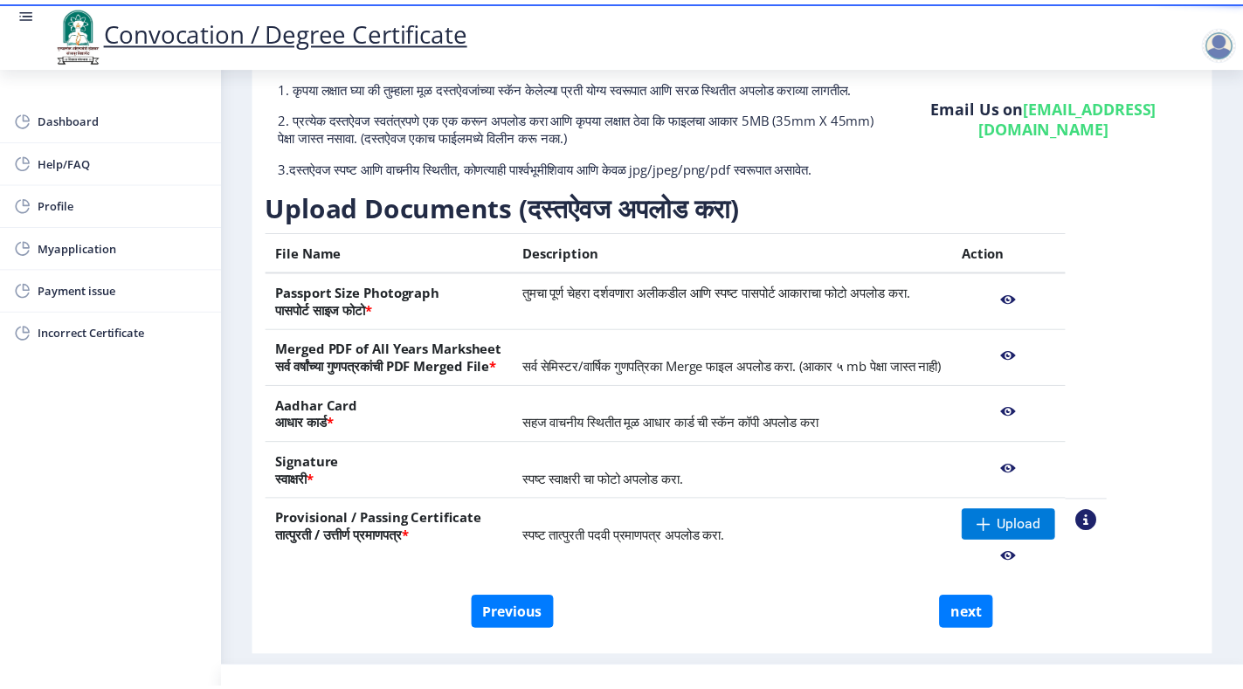
scroll to position [186, 0]
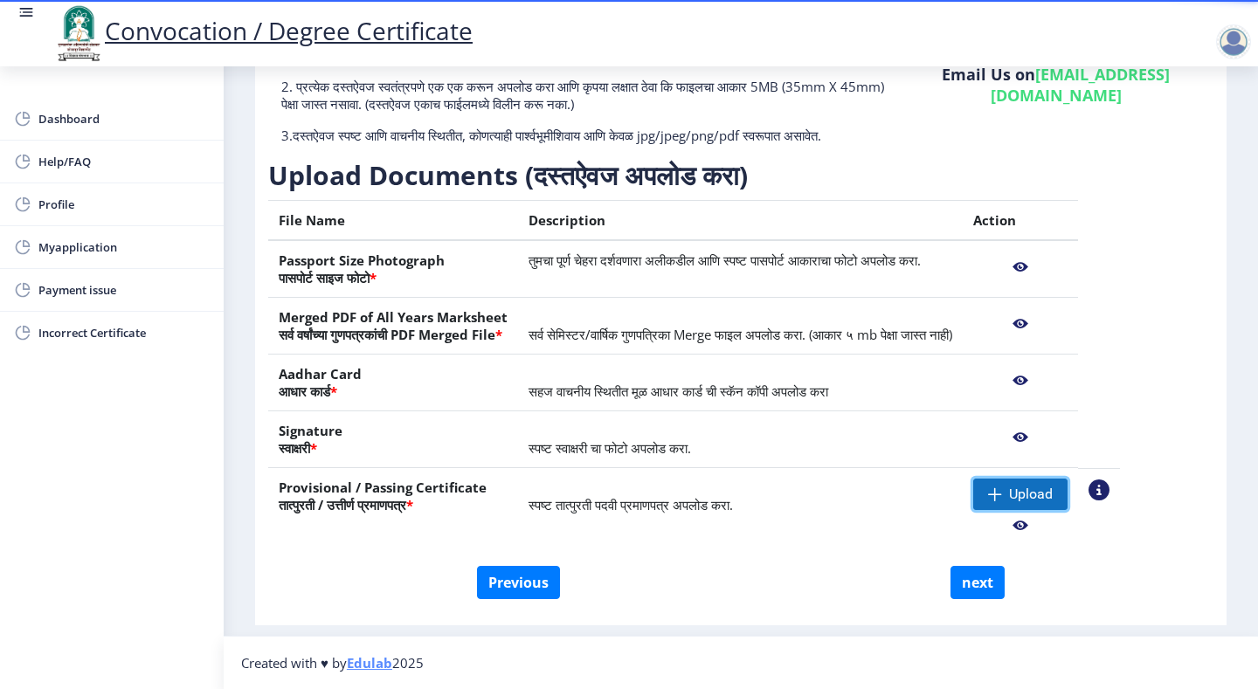
click at [1053, 495] on span "Upload" at bounding box center [1031, 494] width 44 height 17
click at [1068, 525] on nb-action at bounding box center [1020, 525] width 94 height 31
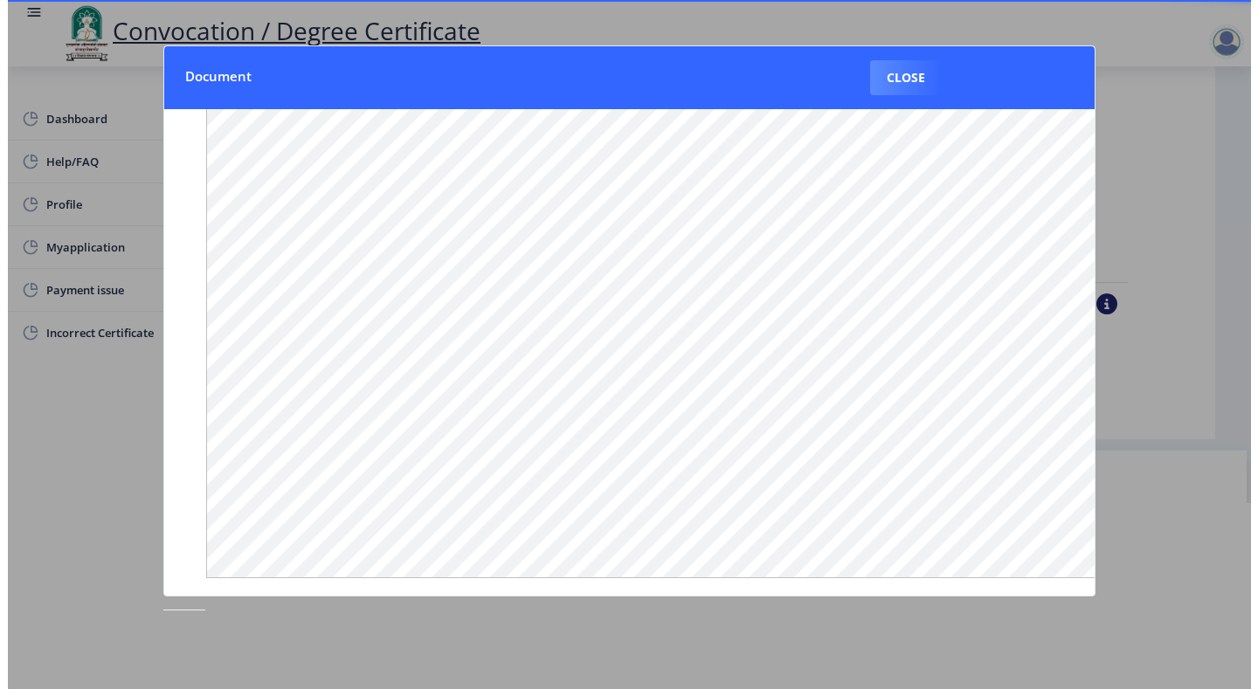
scroll to position [0, 0]
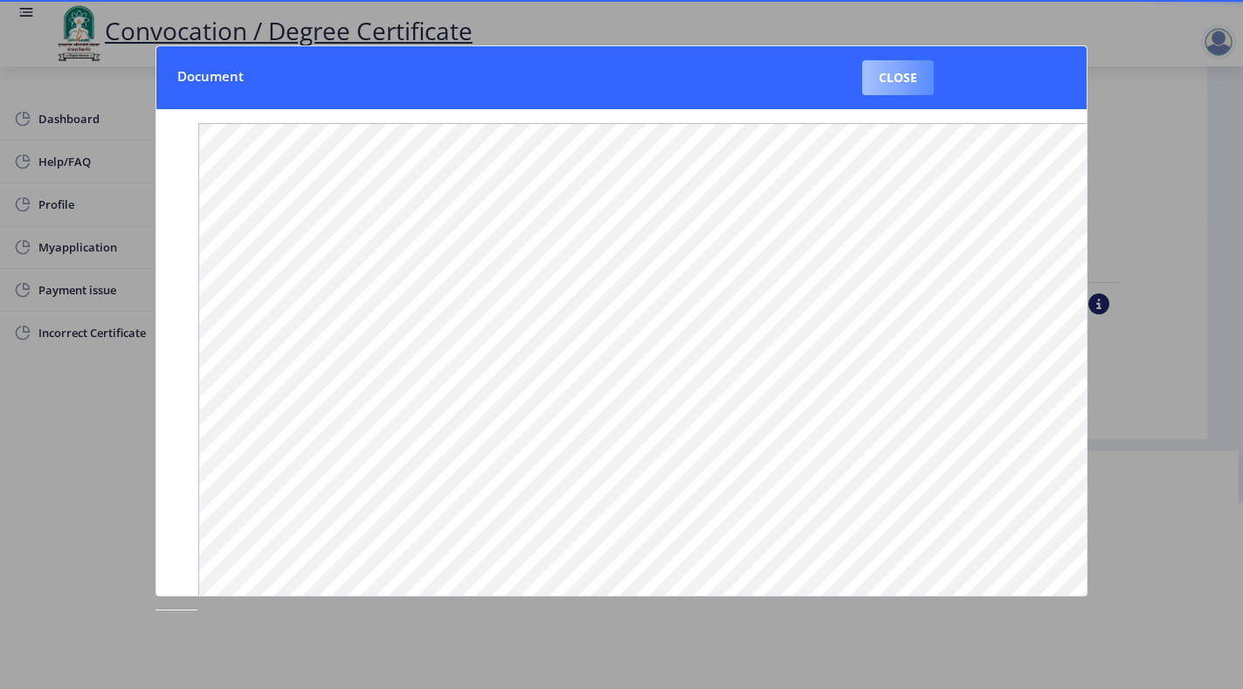
click at [898, 62] on button "Close" at bounding box center [898, 77] width 72 height 35
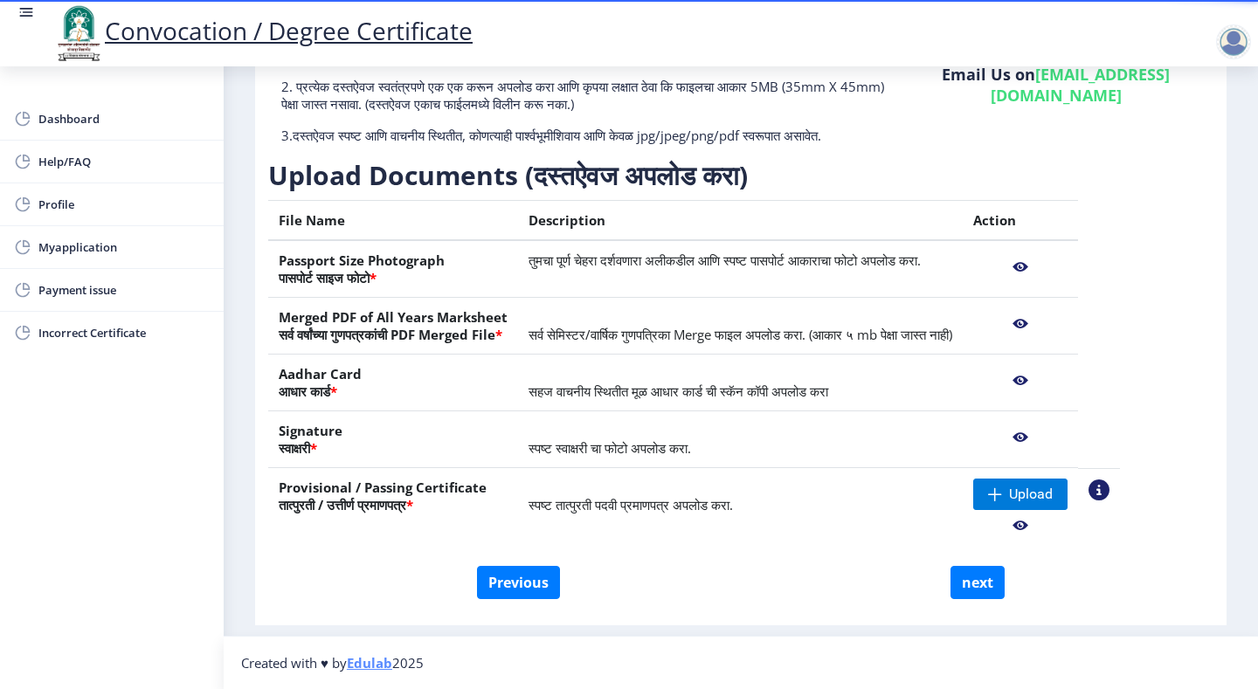
click at [900, 74] on div "Need Help? Email Us on [EMAIL_ADDRESS][DOMAIN_NAME]" at bounding box center [1055, 86] width 315 height 143
click at [1053, 489] on span "Upload" at bounding box center [1031, 494] width 44 height 17
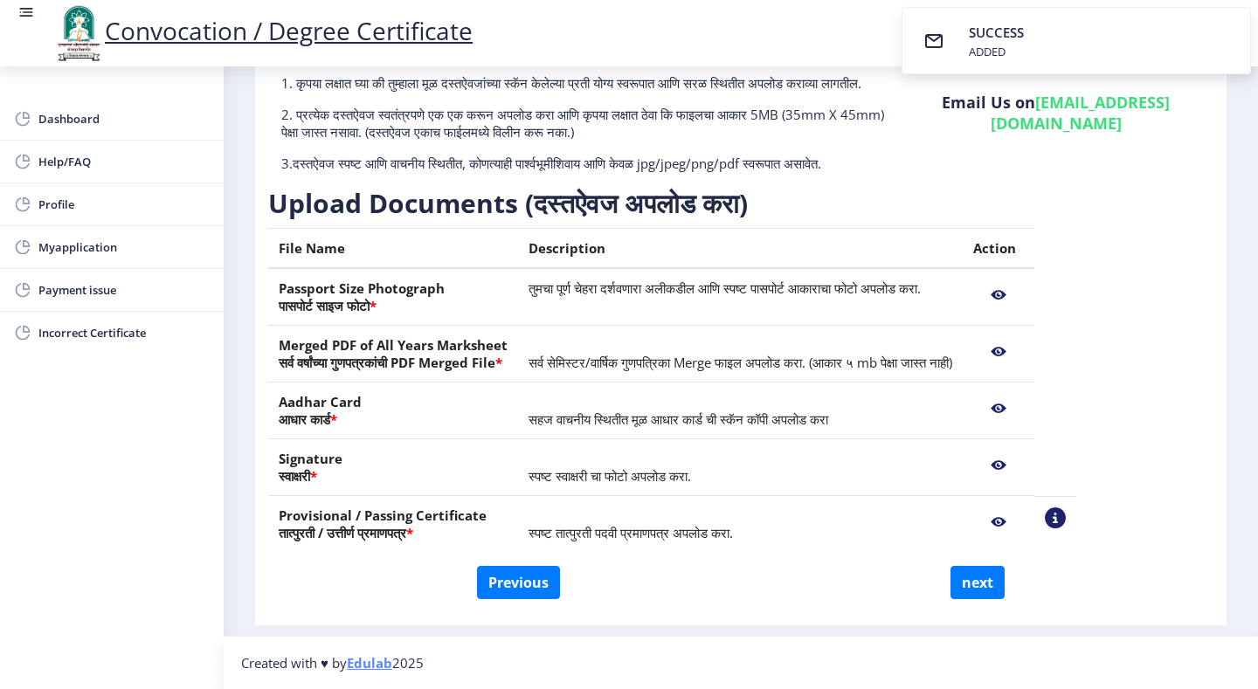
click at [1024, 524] on nb-action at bounding box center [998, 522] width 51 height 31
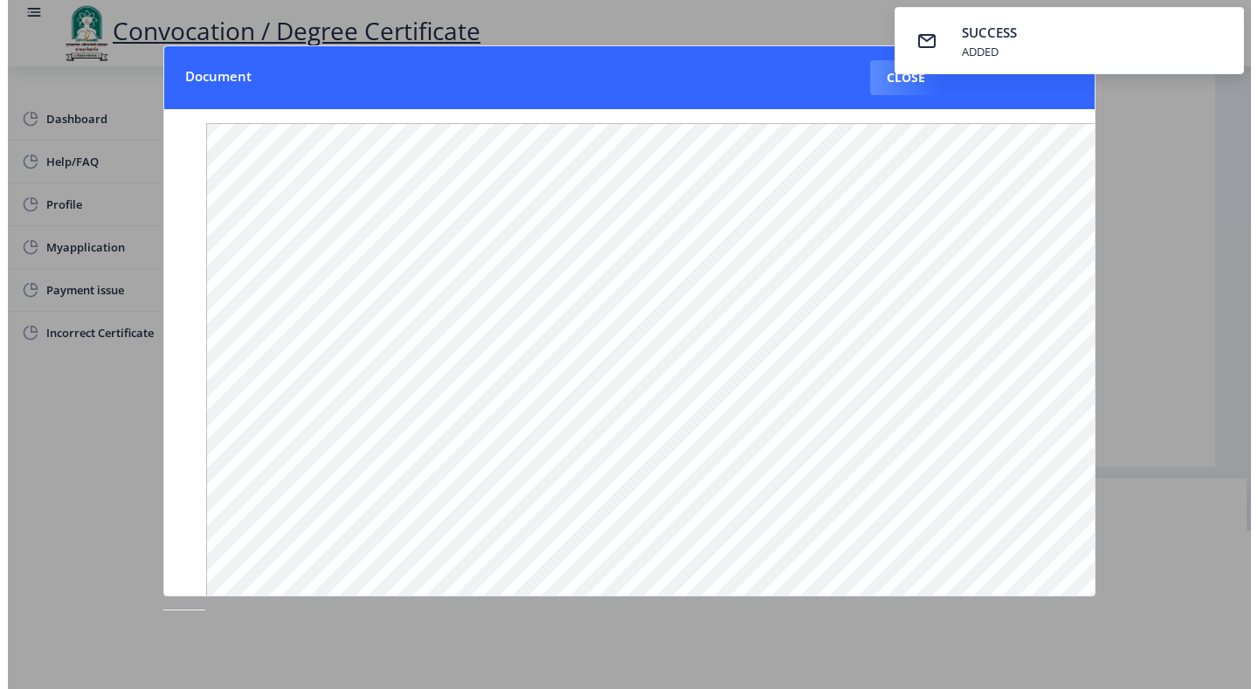
scroll to position [176, 0]
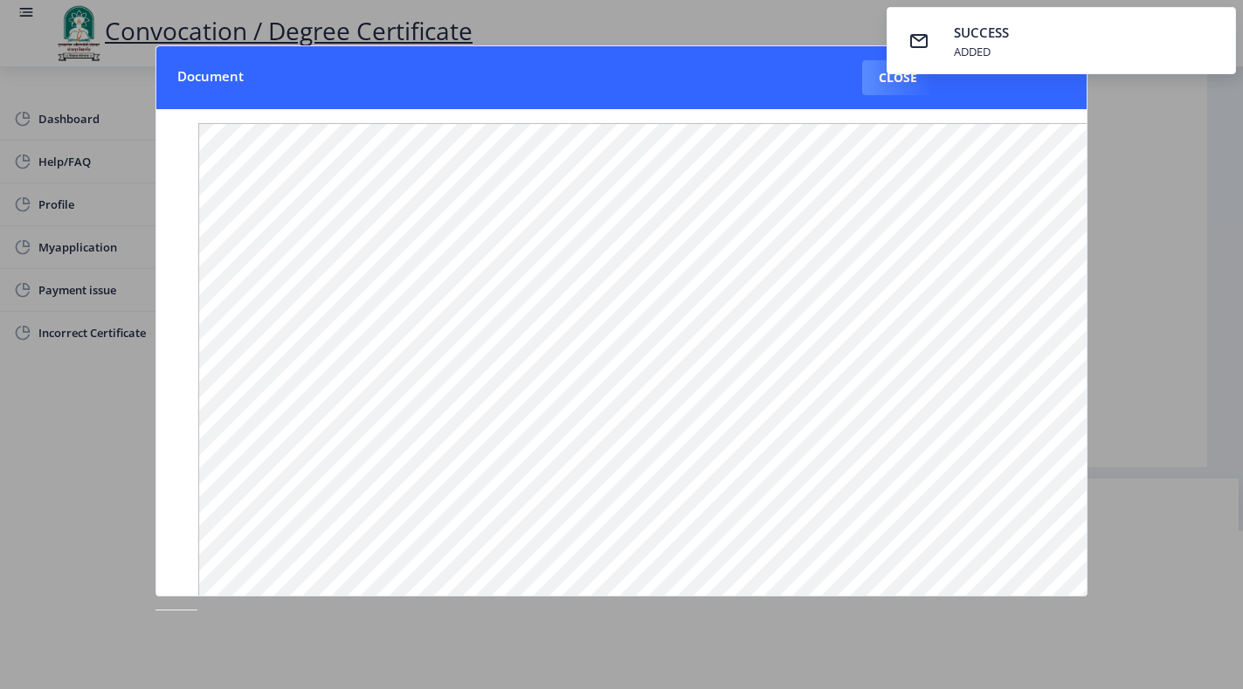
click at [1041, 73] on nb-toastr-container "SUCCESS ADDED" at bounding box center [1061, 40] width 363 height 81
click at [920, 78] on nb-toastr-container "SUCCESS ADDED" at bounding box center [1061, 40] width 363 height 81
click at [875, 85] on button "Close" at bounding box center [898, 77] width 72 height 35
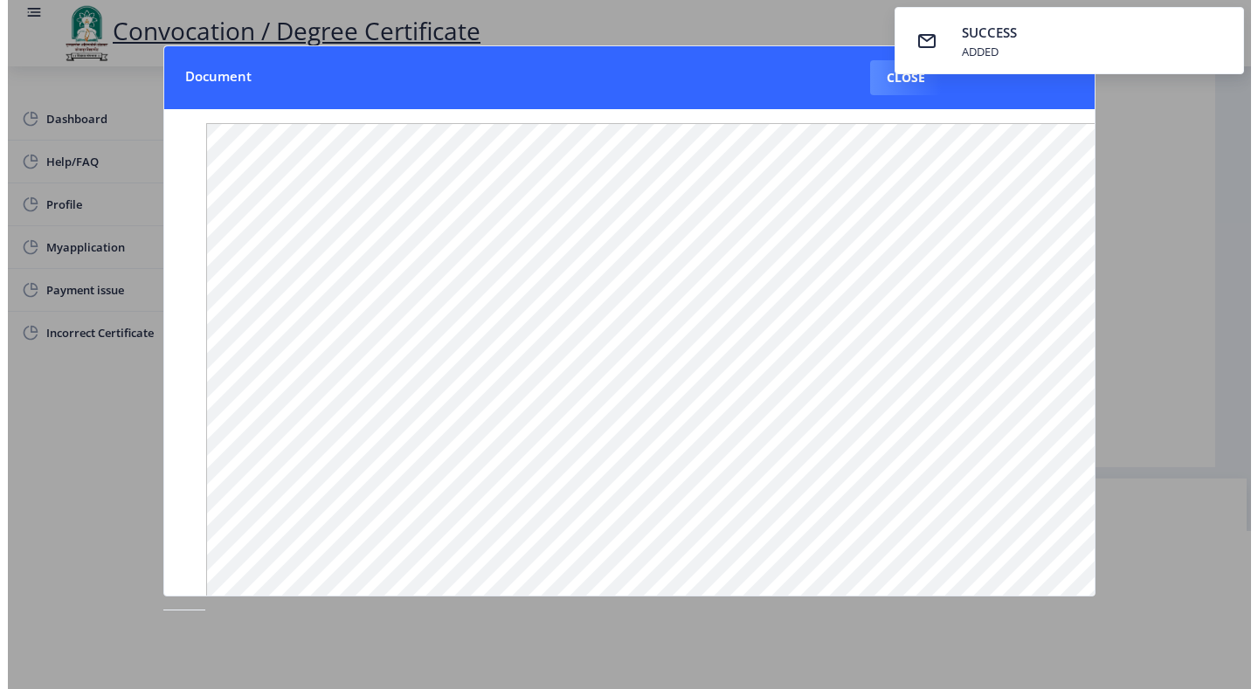
scroll to position [158, 0]
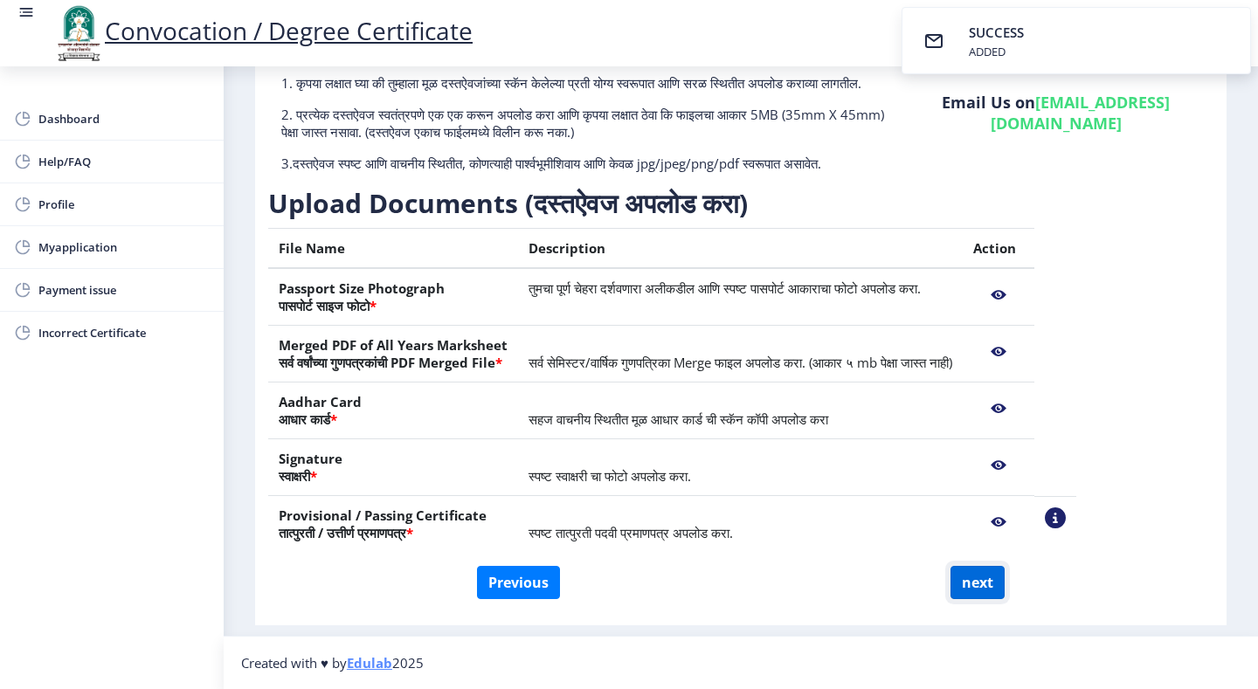
click at [974, 578] on button "next" at bounding box center [978, 582] width 54 height 33
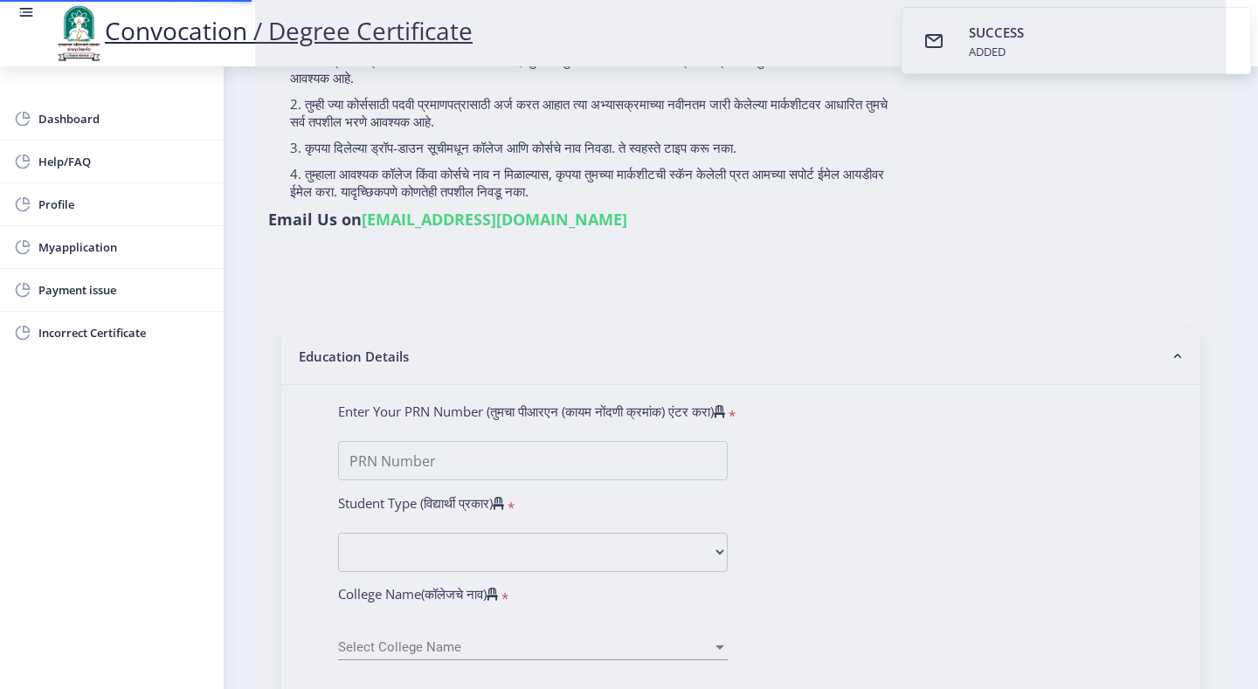
select select
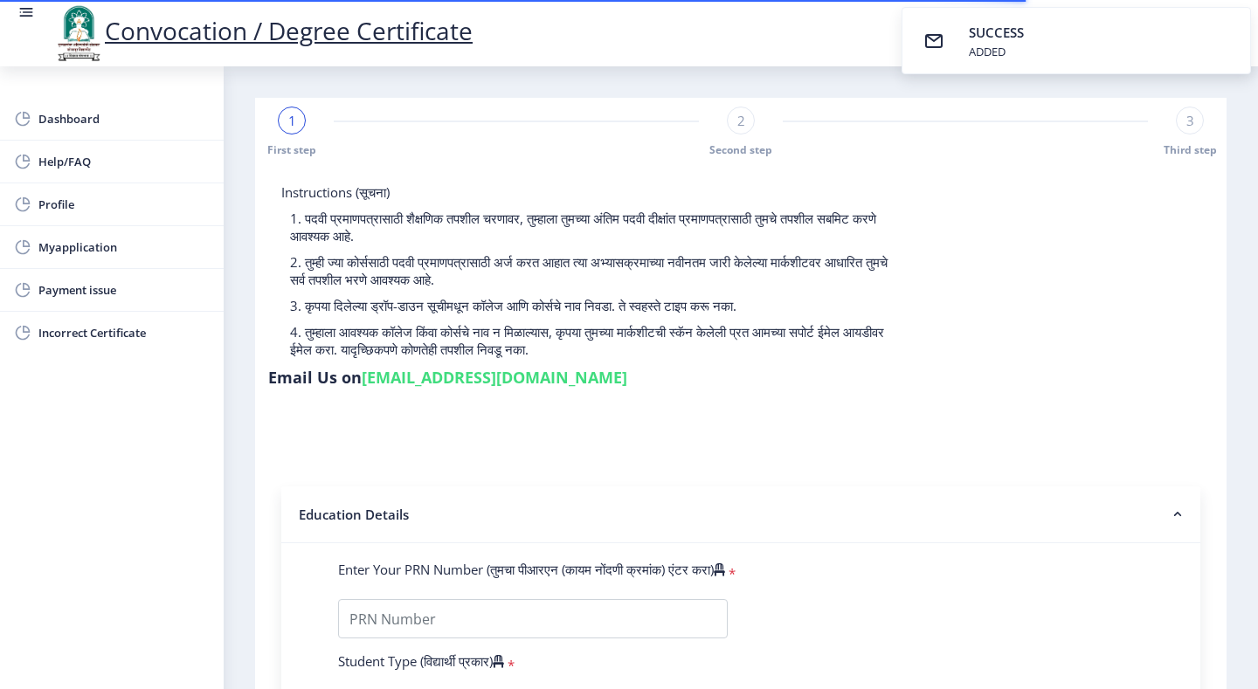
type input "[PERSON_NAME]"
type input "JAMELABEGUM"
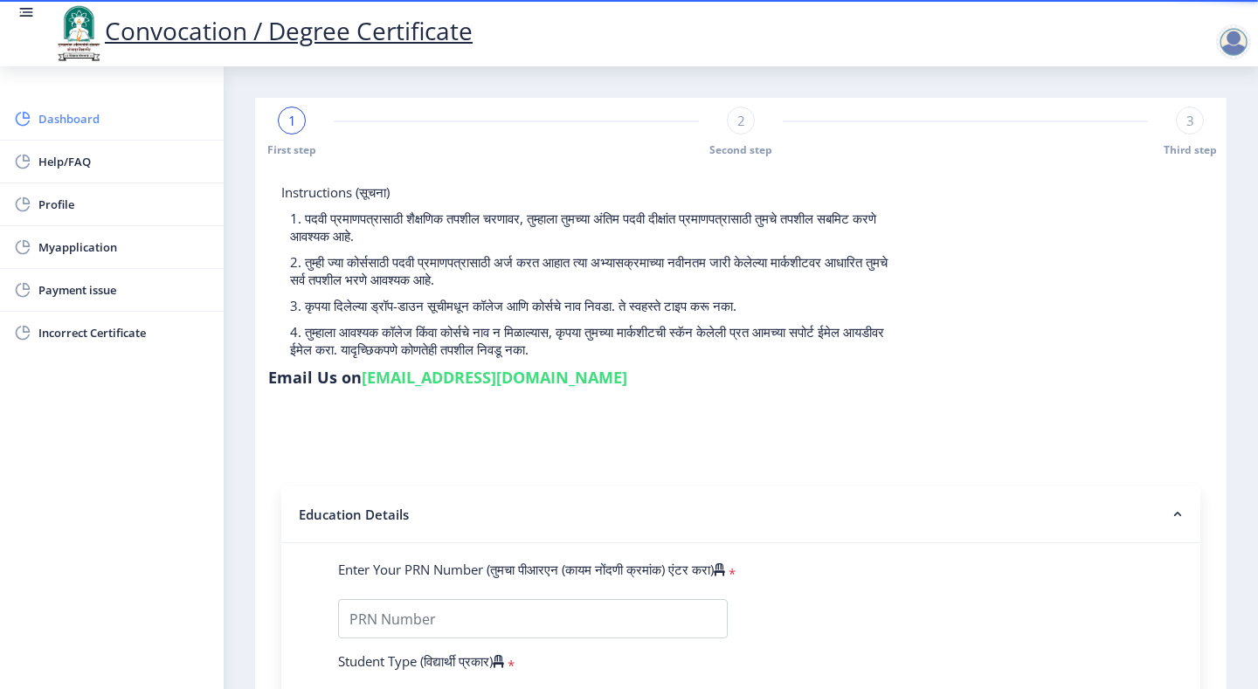
click at [56, 123] on span "Dashboard" at bounding box center [123, 118] width 171 height 21
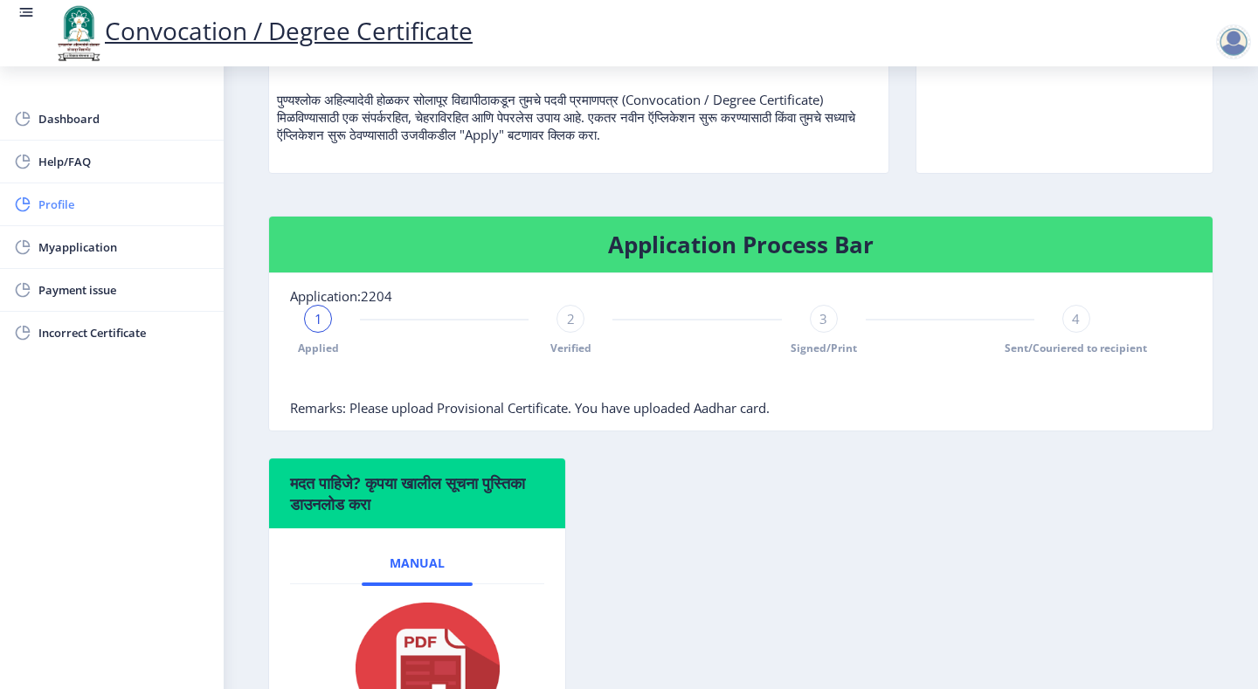
scroll to position [262, 0]
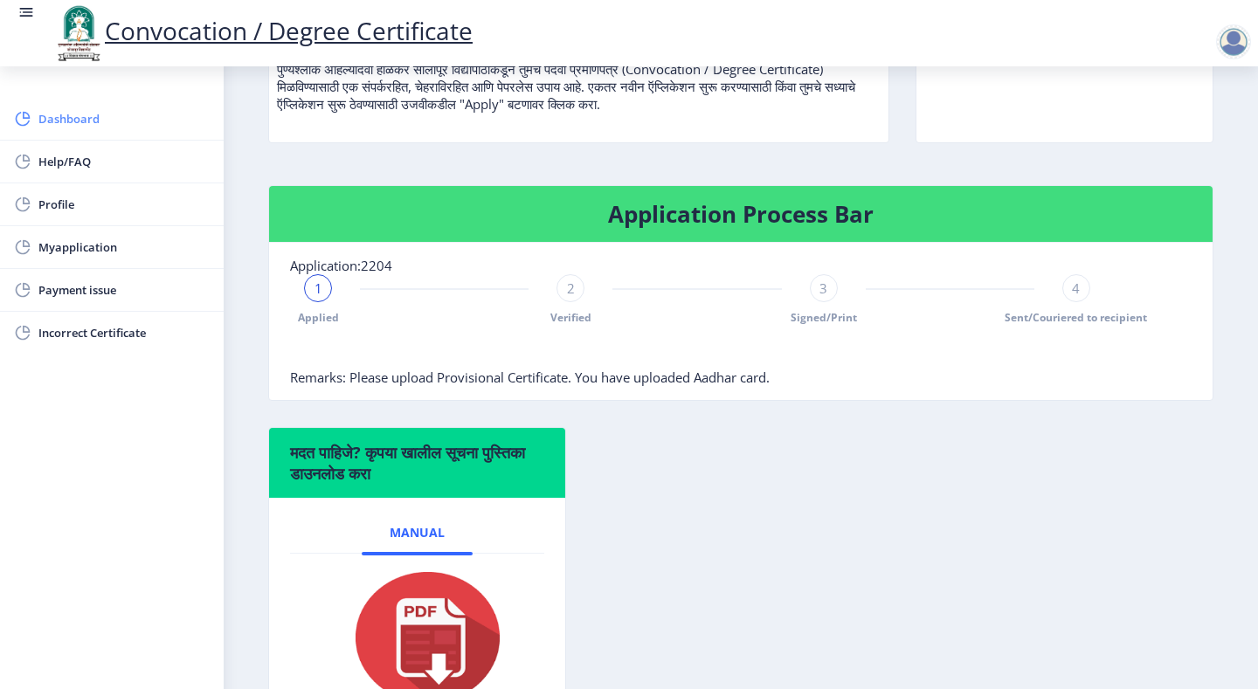
click at [55, 107] on link "Dashboard" at bounding box center [112, 119] width 224 height 42
click at [61, 114] on span "Dashboard" at bounding box center [123, 118] width 171 height 21
click at [65, 201] on span "Profile" at bounding box center [123, 204] width 171 height 21
select select
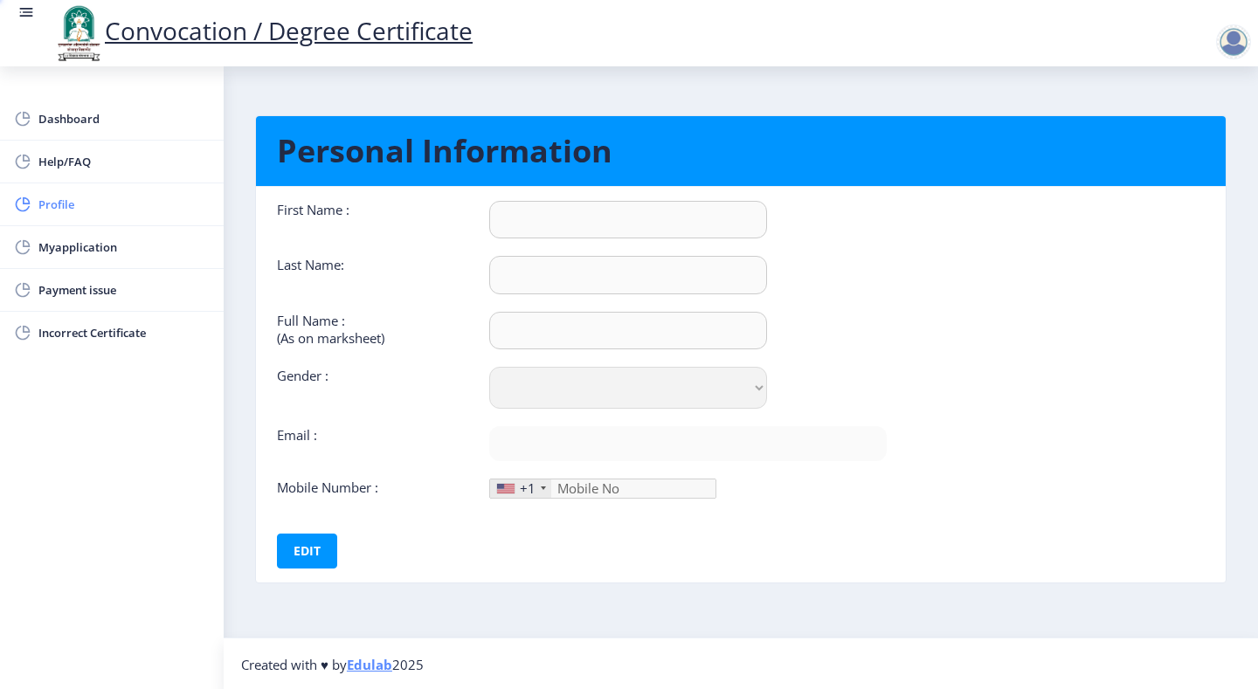
type input "AZIM"
type input "SHAIKH"
type input "[PERSON_NAME]"
select select "[DEMOGRAPHIC_DATA]"
type input "[EMAIL_ADDRESS][DOMAIN_NAME]"
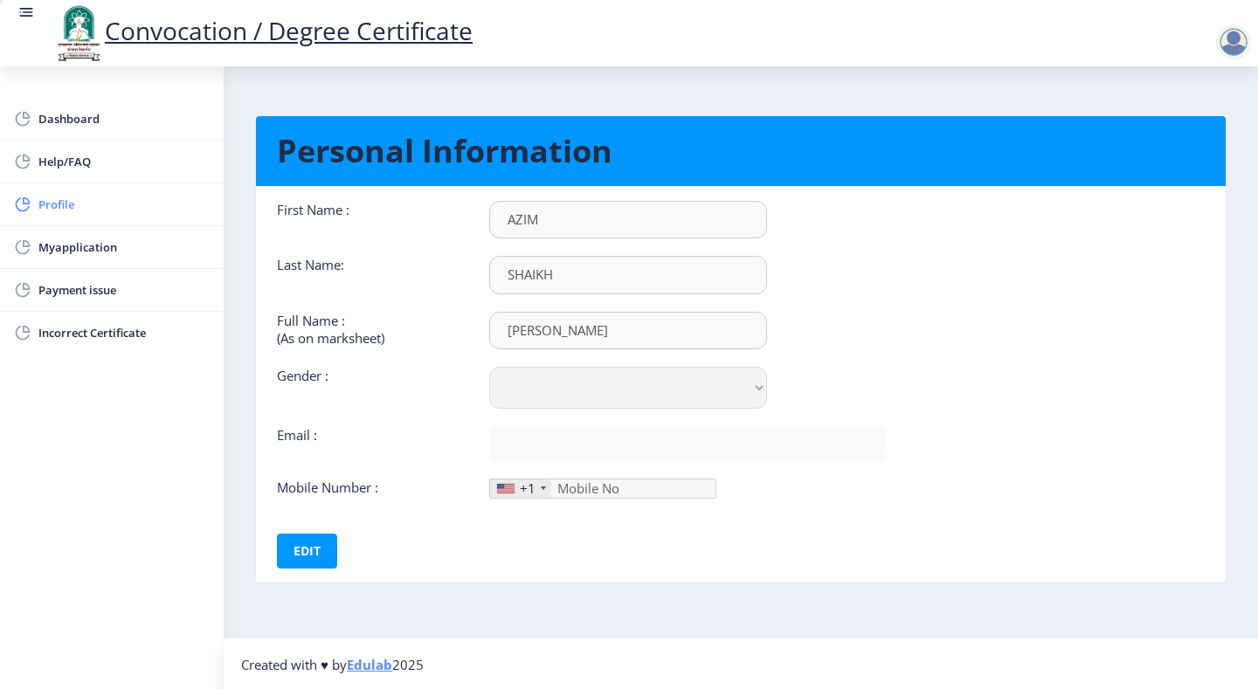
type input "9260510717"
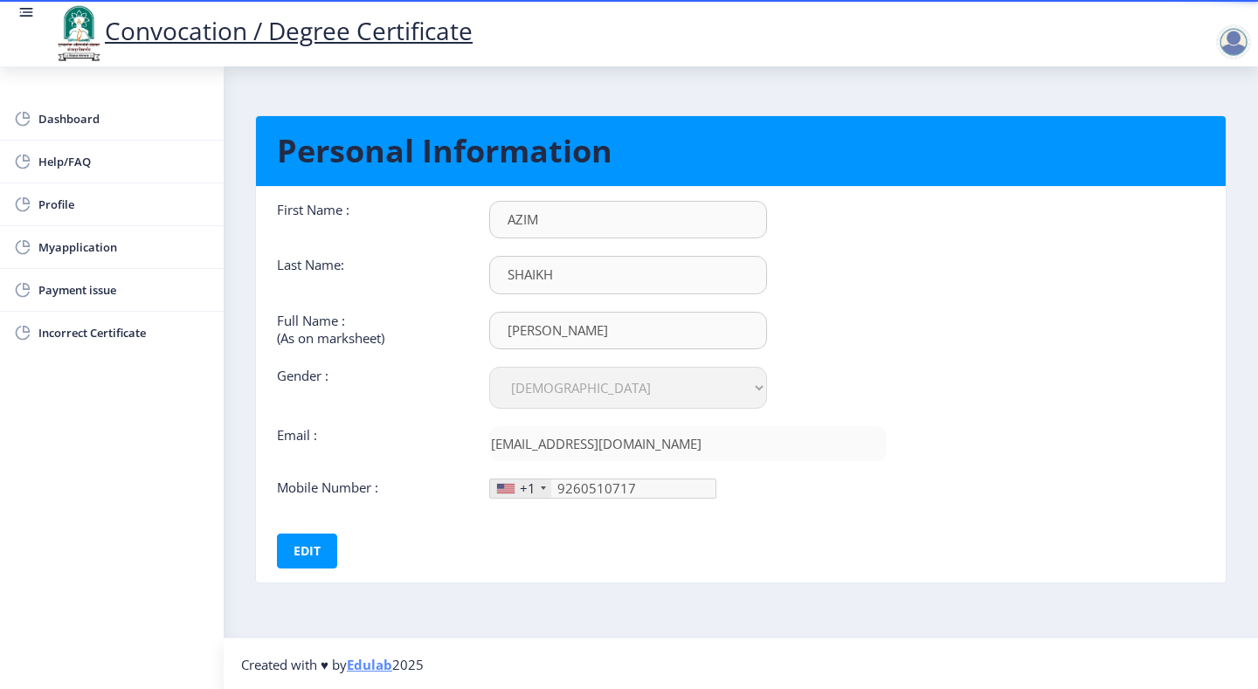
scroll to position [2, 0]
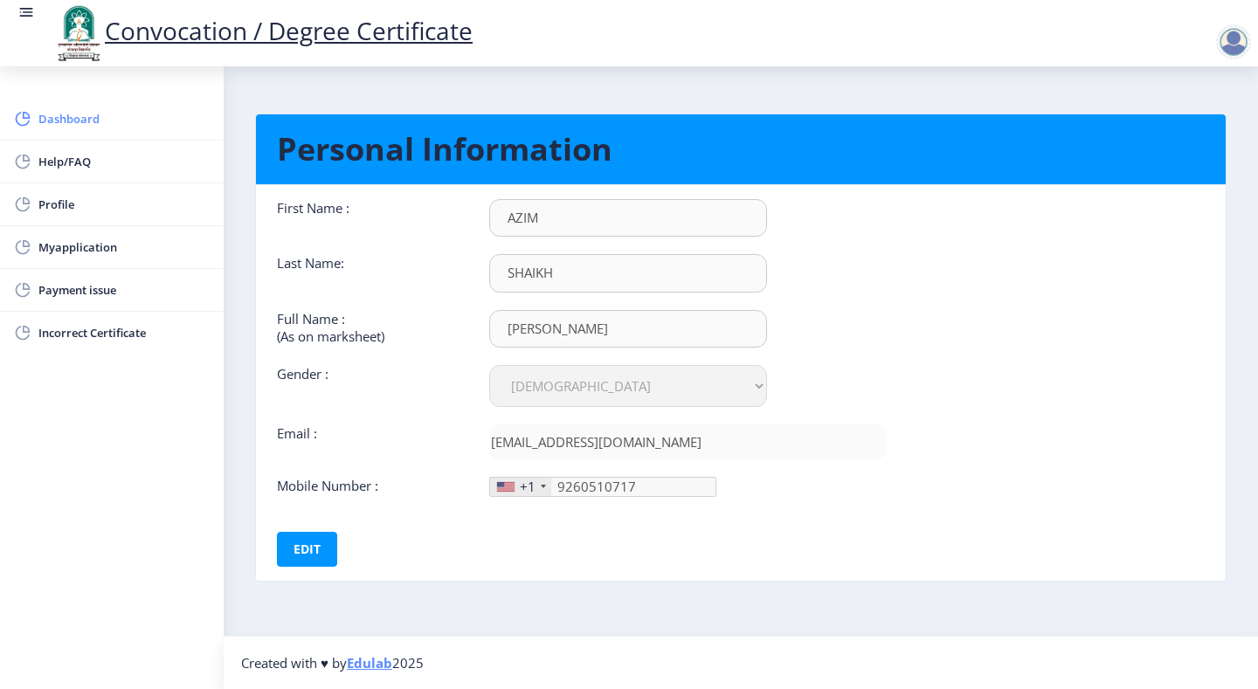
click at [60, 111] on span "Dashboard" at bounding box center [123, 118] width 171 height 21
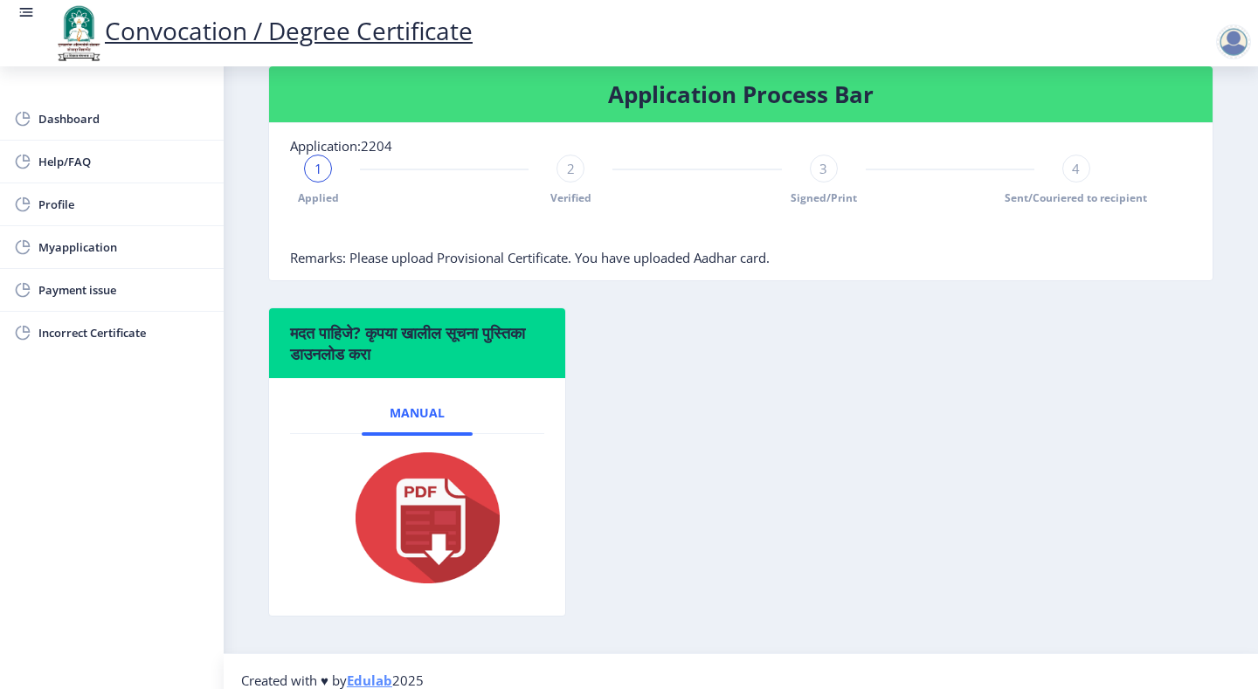
scroll to position [399, 0]
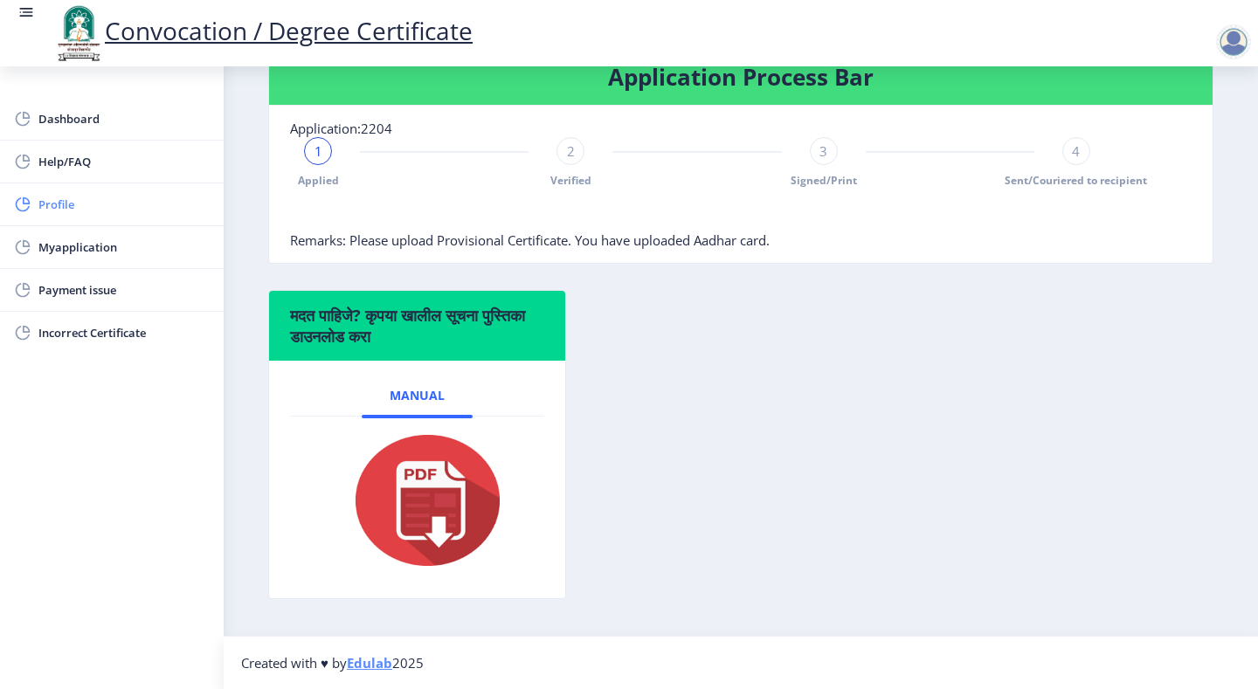
click at [83, 220] on link "Profile" at bounding box center [112, 204] width 224 height 42
select select
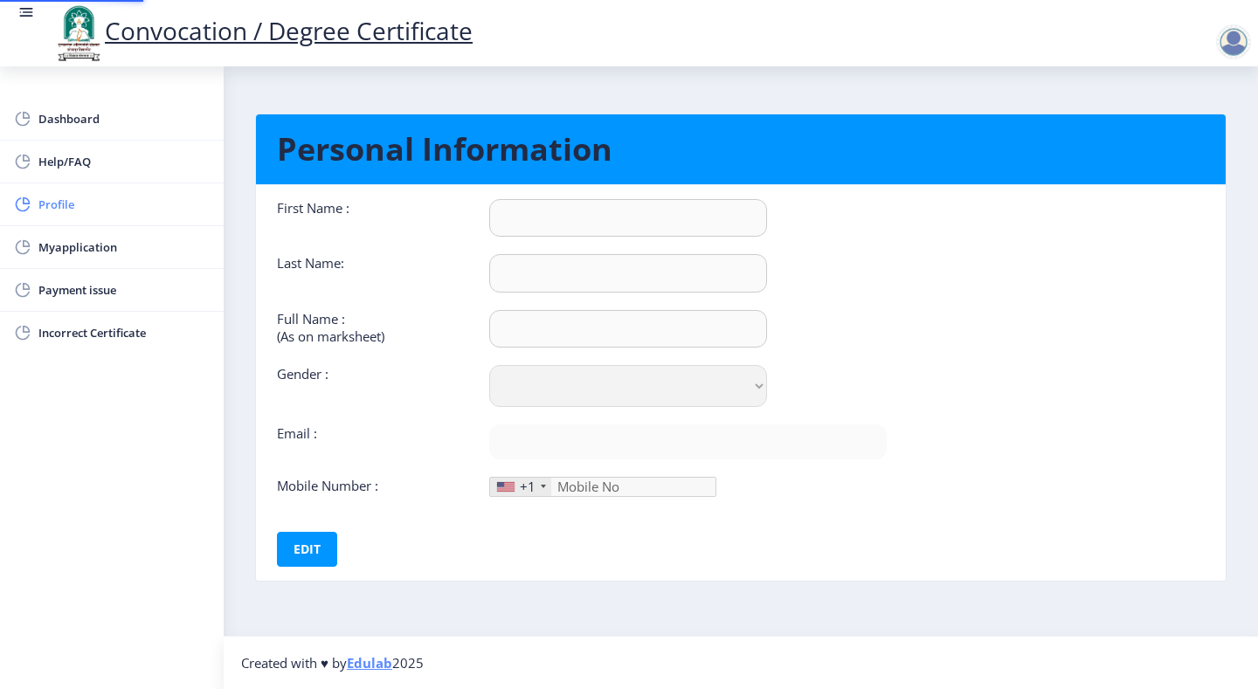
type input "AZIM"
type input "SHAIKH"
type input "[PERSON_NAME]"
select select "[DEMOGRAPHIC_DATA]"
type input "[EMAIL_ADDRESS][DOMAIN_NAME]"
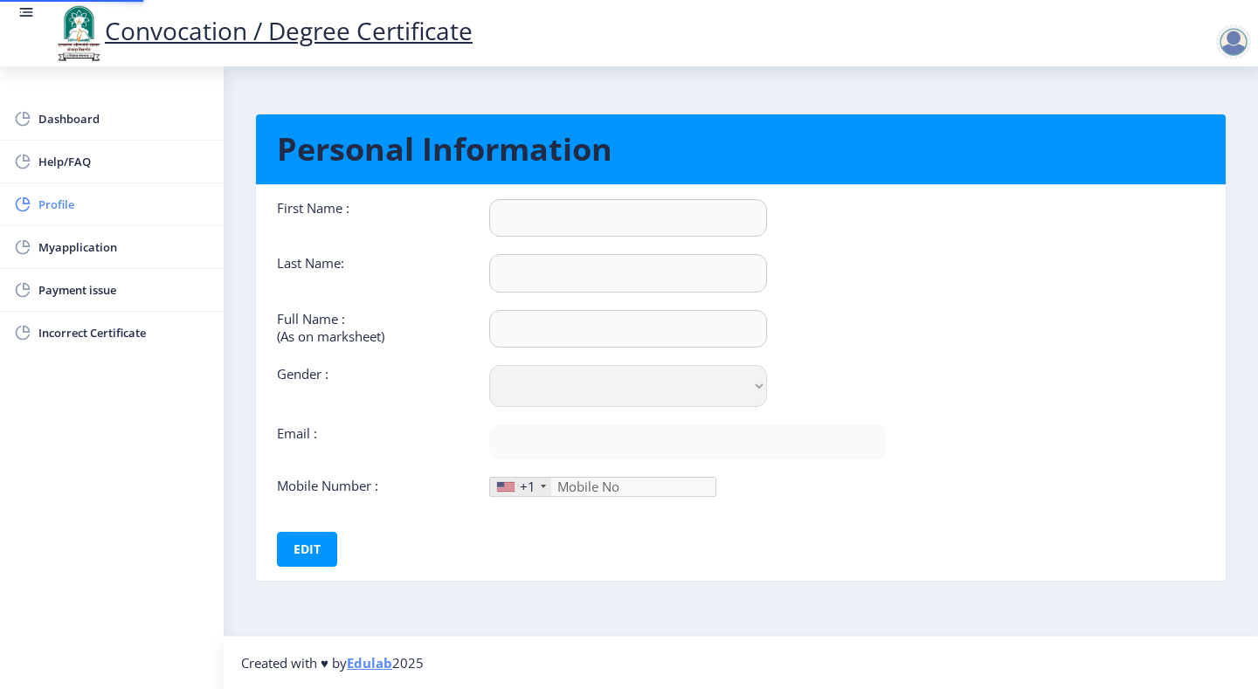
type input "9260510717"
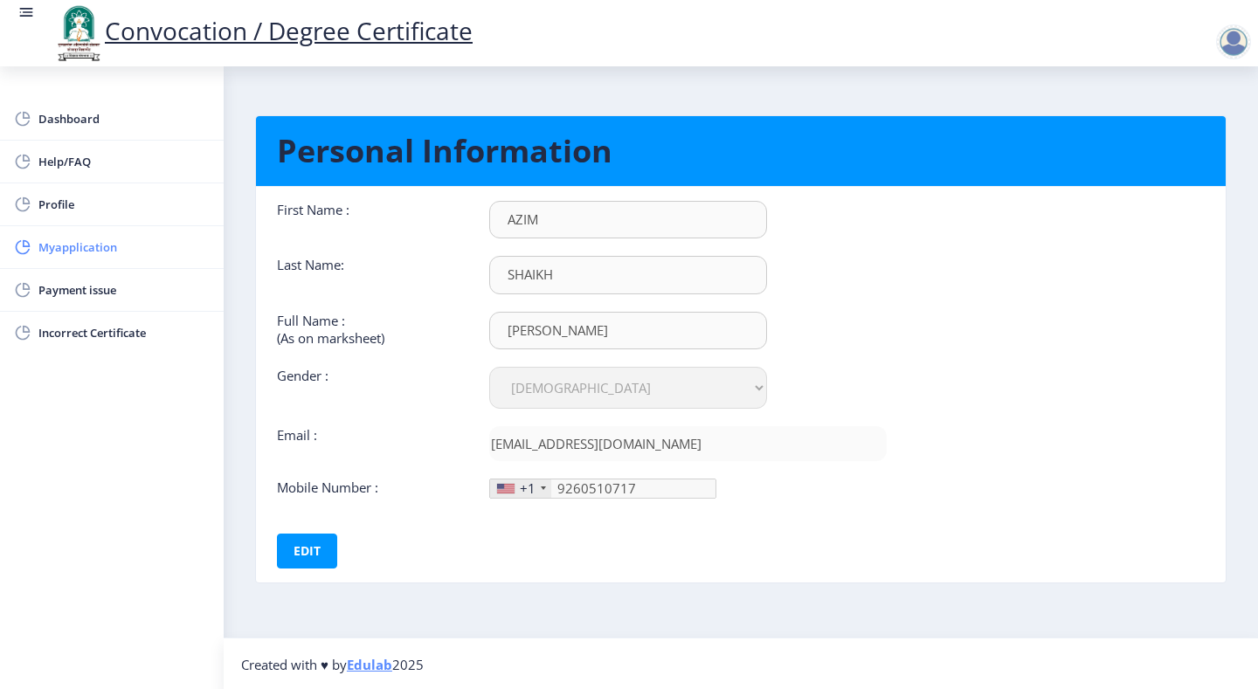
click at [83, 243] on span "Myapplication" at bounding box center [123, 247] width 171 height 21
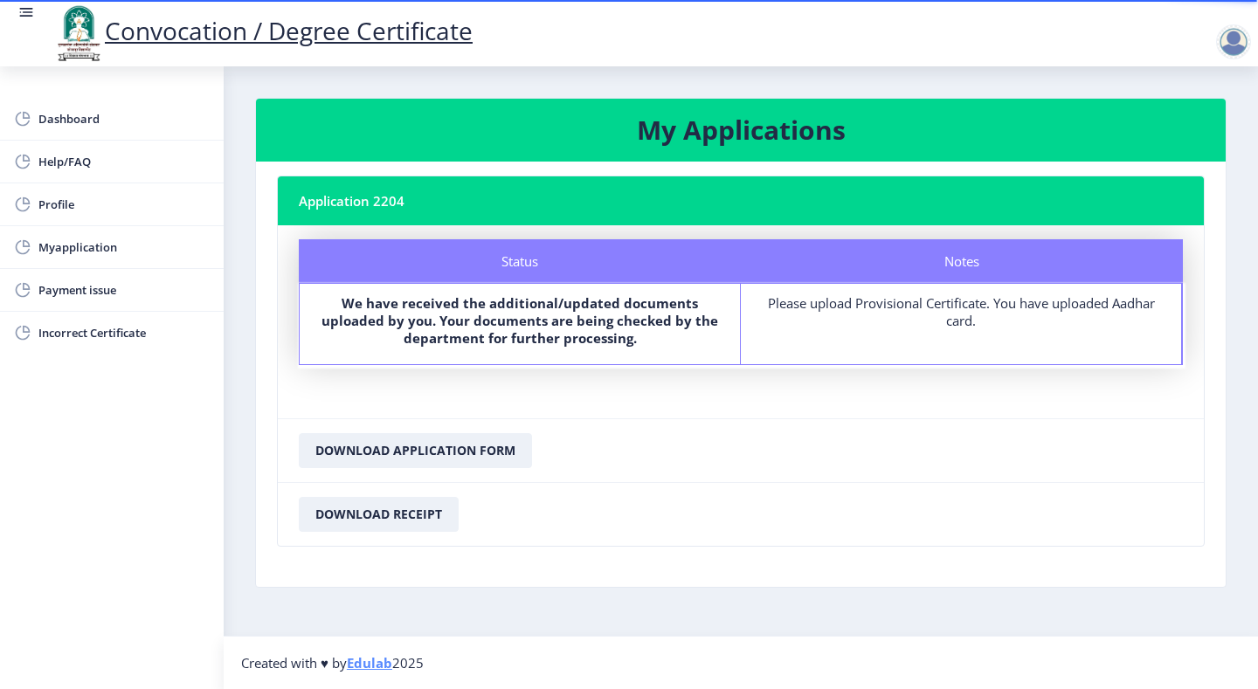
click at [1246, 45] on div at bounding box center [1233, 41] width 35 height 35
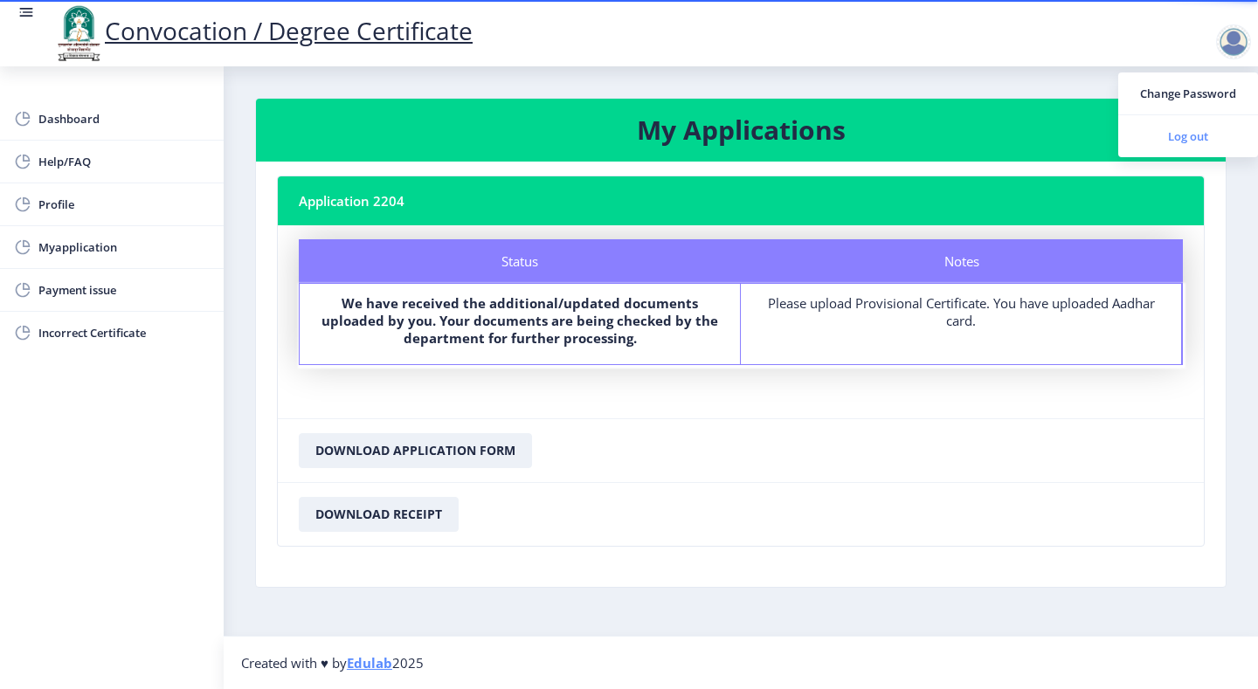
click at [1188, 144] on span "Log out" at bounding box center [1188, 136] width 112 height 21
